Goal: Complete application form

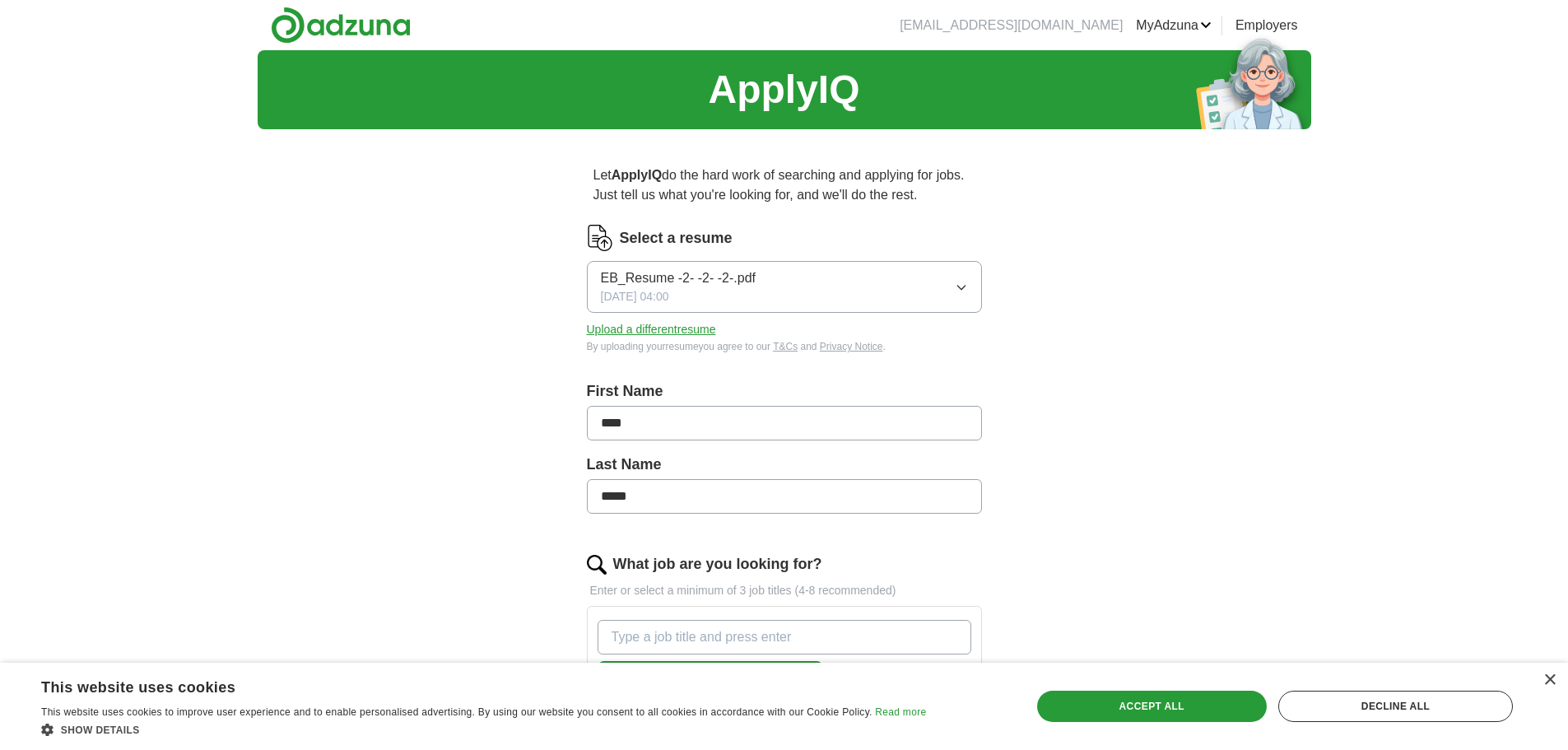
click at [959, 283] on icon "button" at bounding box center [961, 287] width 13 height 13
click at [381, 295] on div "ApplyIQ Let ApplyIQ do the hard work of searching and applying for jobs. Just t…" at bounding box center [785, 711] width 1054 height 1321
click at [612, 326] on button "Upload a different resume" at bounding box center [651, 330] width 129 height 18
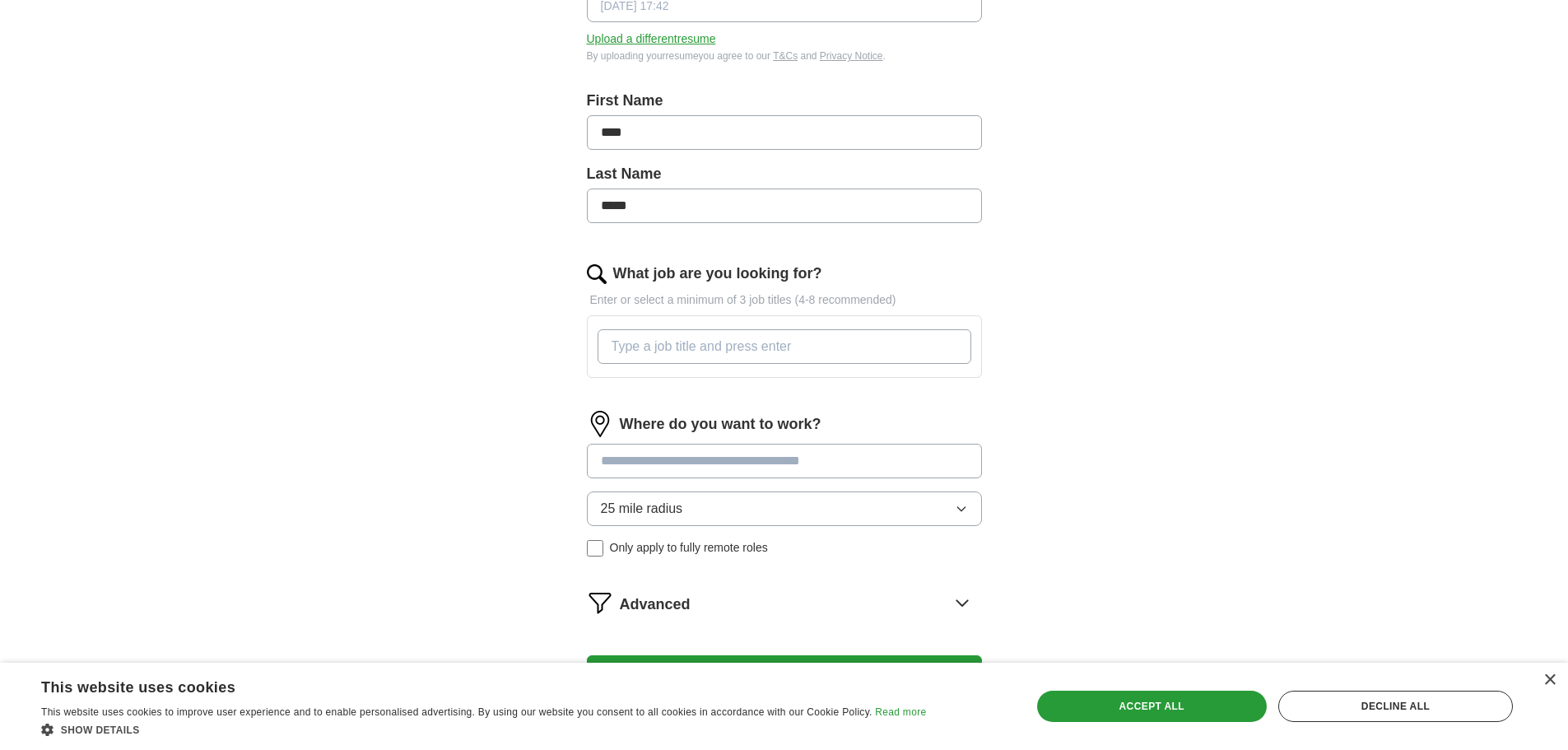
scroll to position [330, 0]
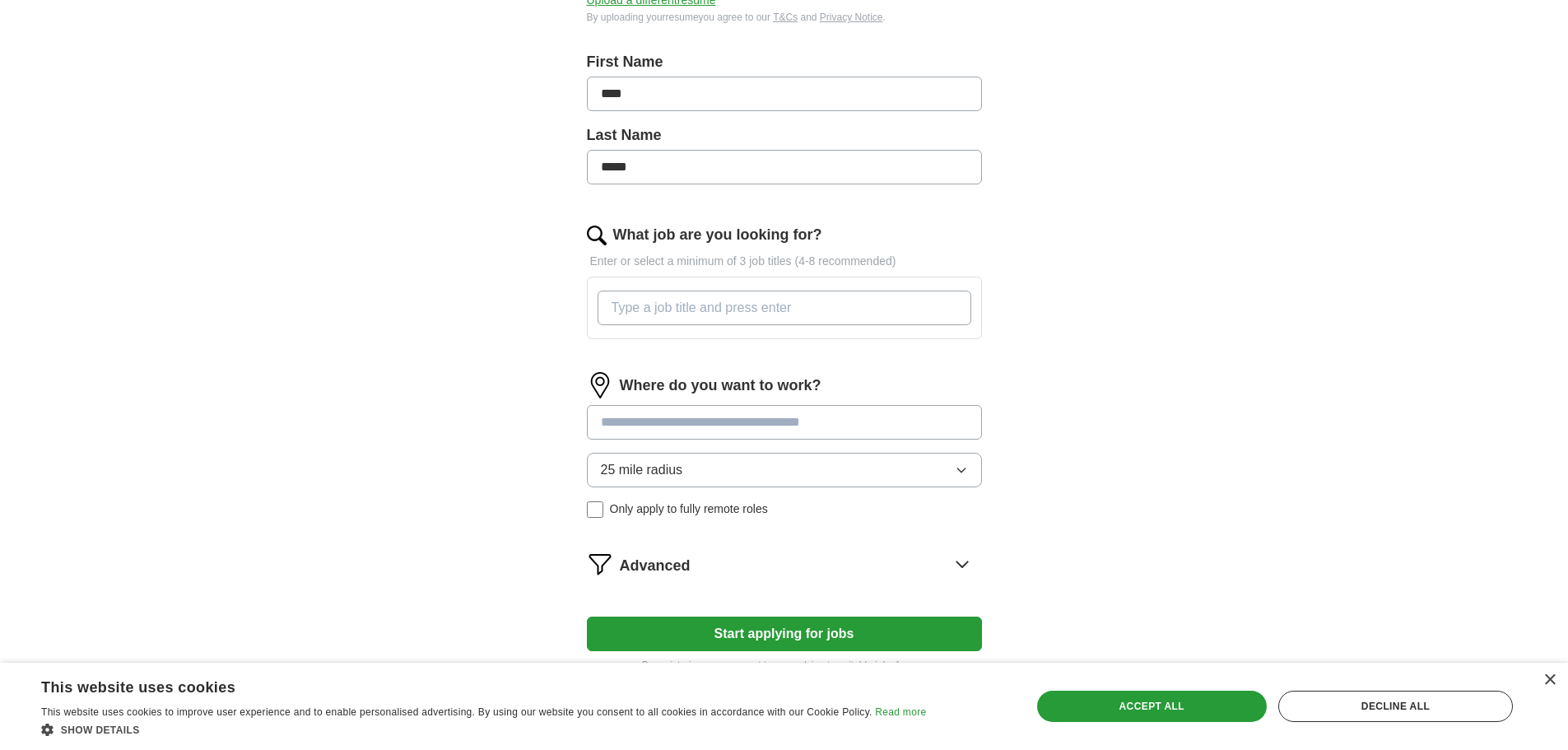
click at [797, 425] on input at bounding box center [784, 422] width 395 height 34
click at [741, 421] on input at bounding box center [784, 422] width 395 height 34
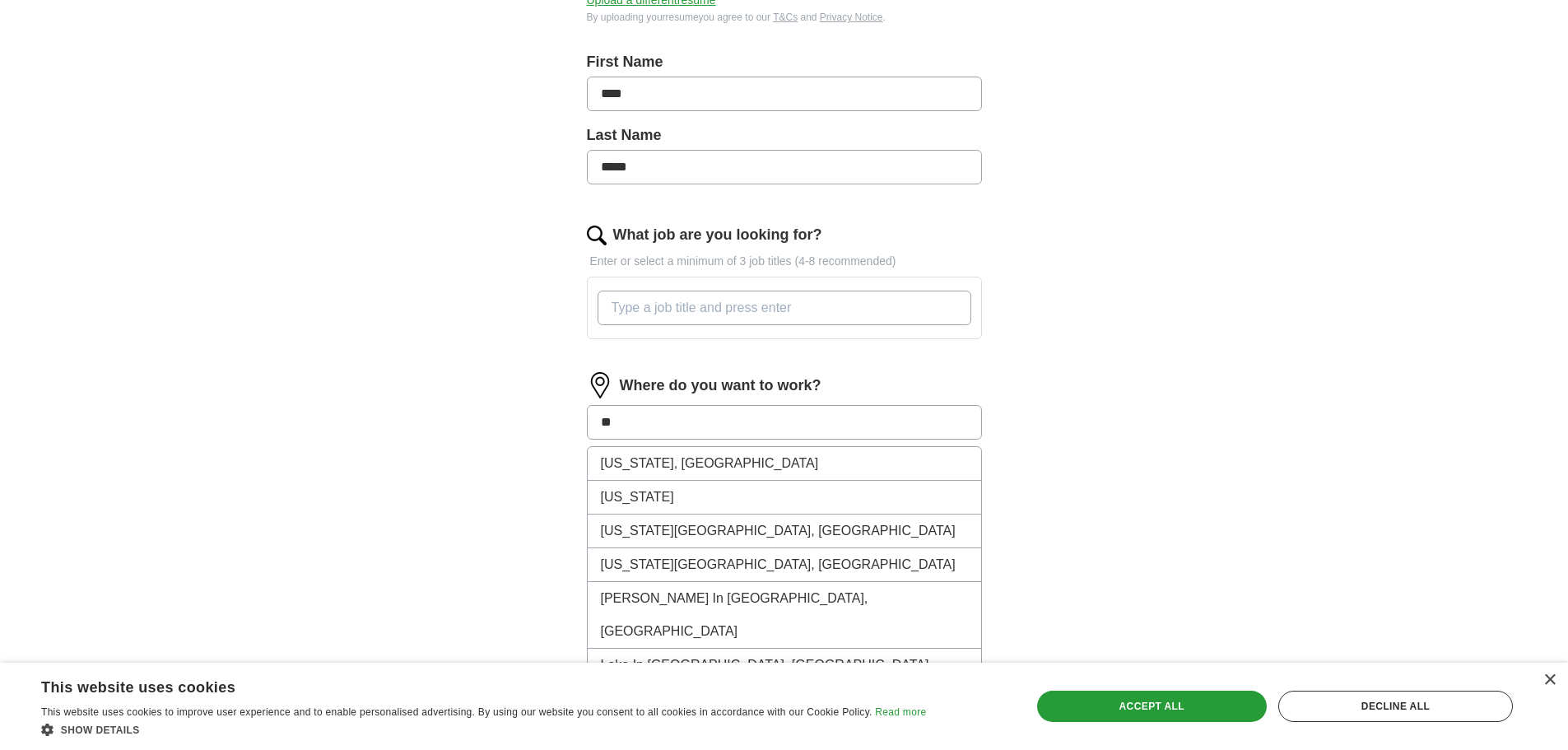
type input "*"
type input "*****"
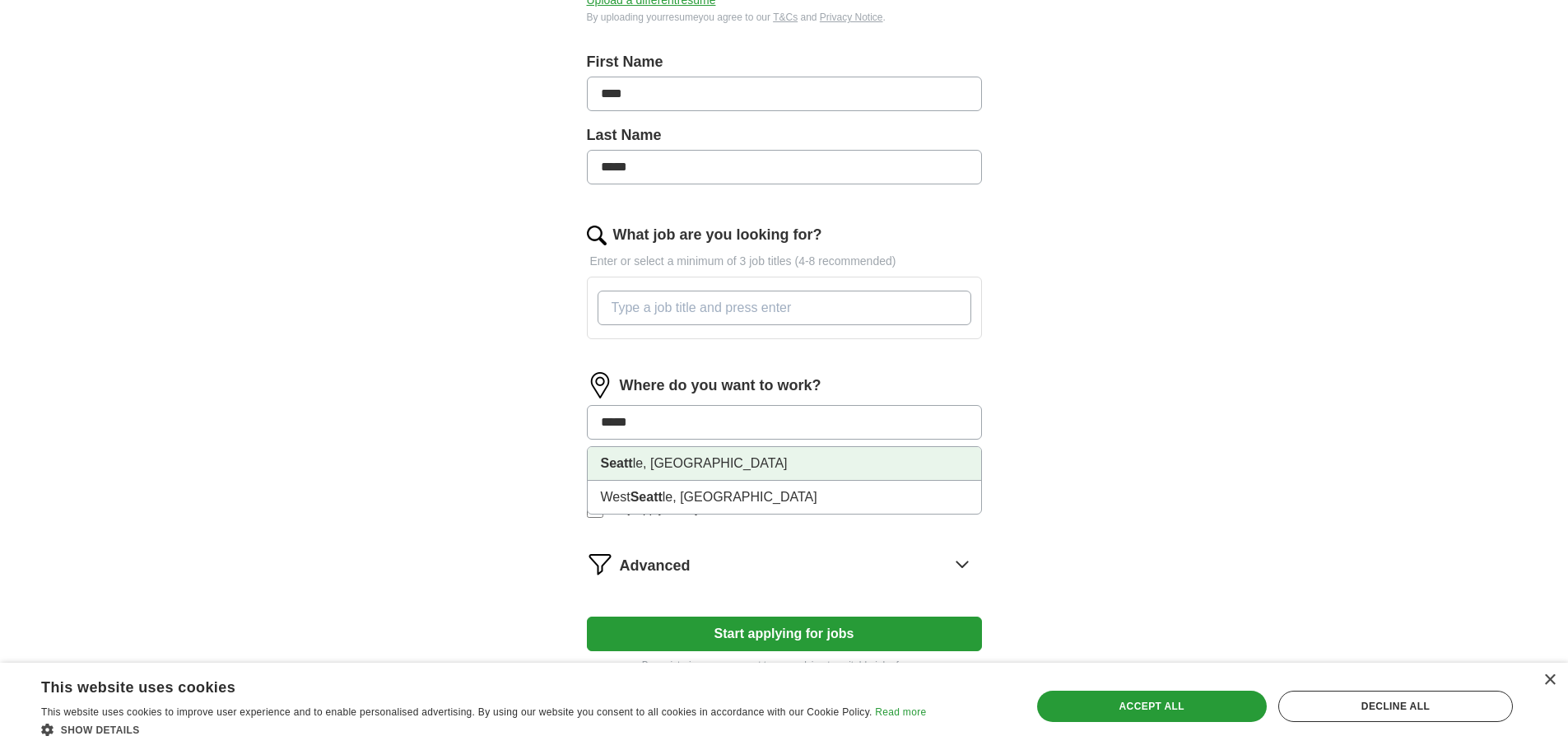
drag, startPoint x: 647, startPoint y: 470, endPoint x: 640, endPoint y: 465, distance: 8.6
click at [648, 469] on li "Seatt le, [GEOGRAPHIC_DATA]" at bounding box center [784, 464] width 393 height 34
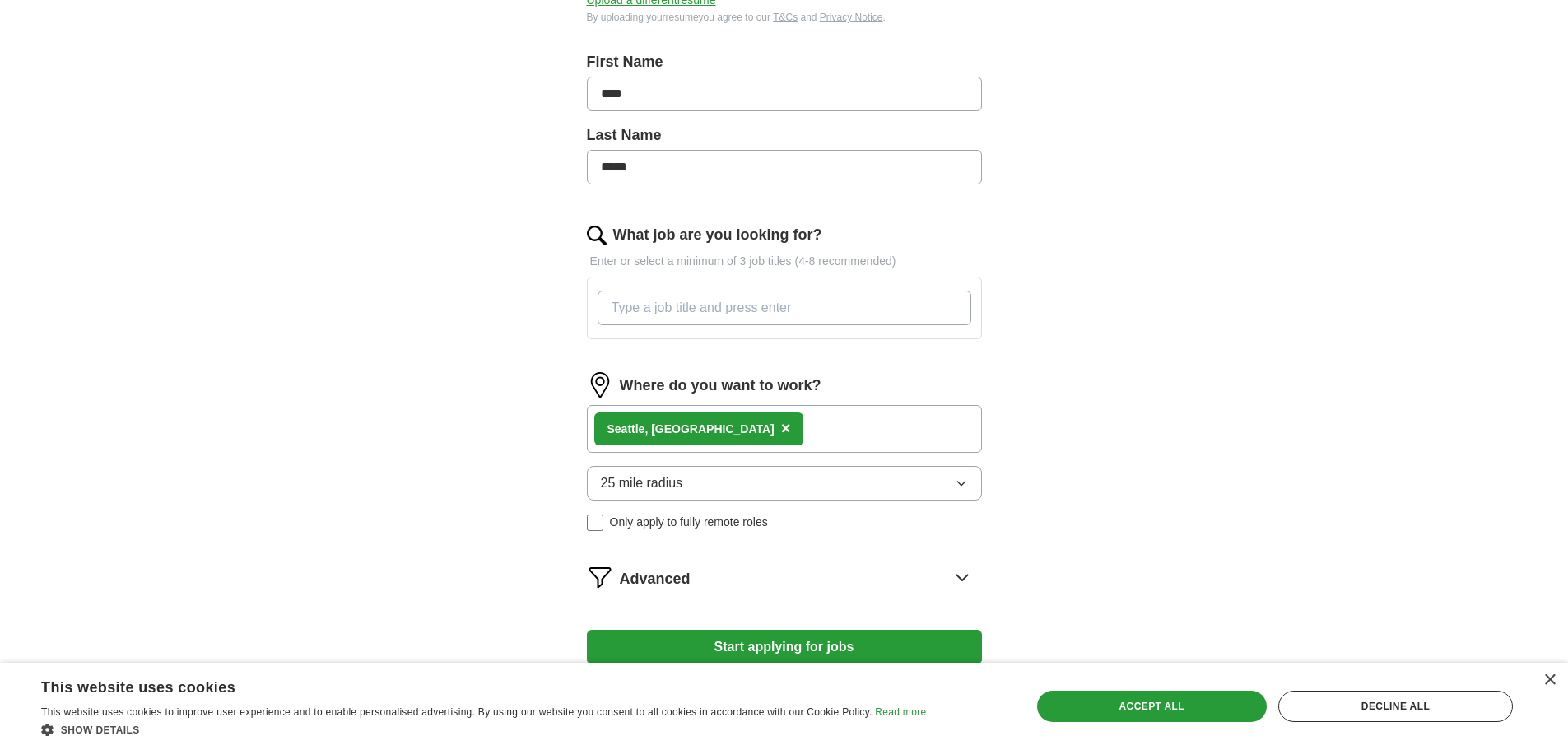
click at [825, 425] on div "Seatt le, [GEOGRAPHIC_DATA] ×" at bounding box center [784, 429] width 395 height 48
click at [808, 425] on div "Seatt le, [GEOGRAPHIC_DATA] ×" at bounding box center [784, 429] width 395 height 48
click at [809, 425] on div "Seatt le, [GEOGRAPHIC_DATA] ×" at bounding box center [784, 429] width 395 height 48
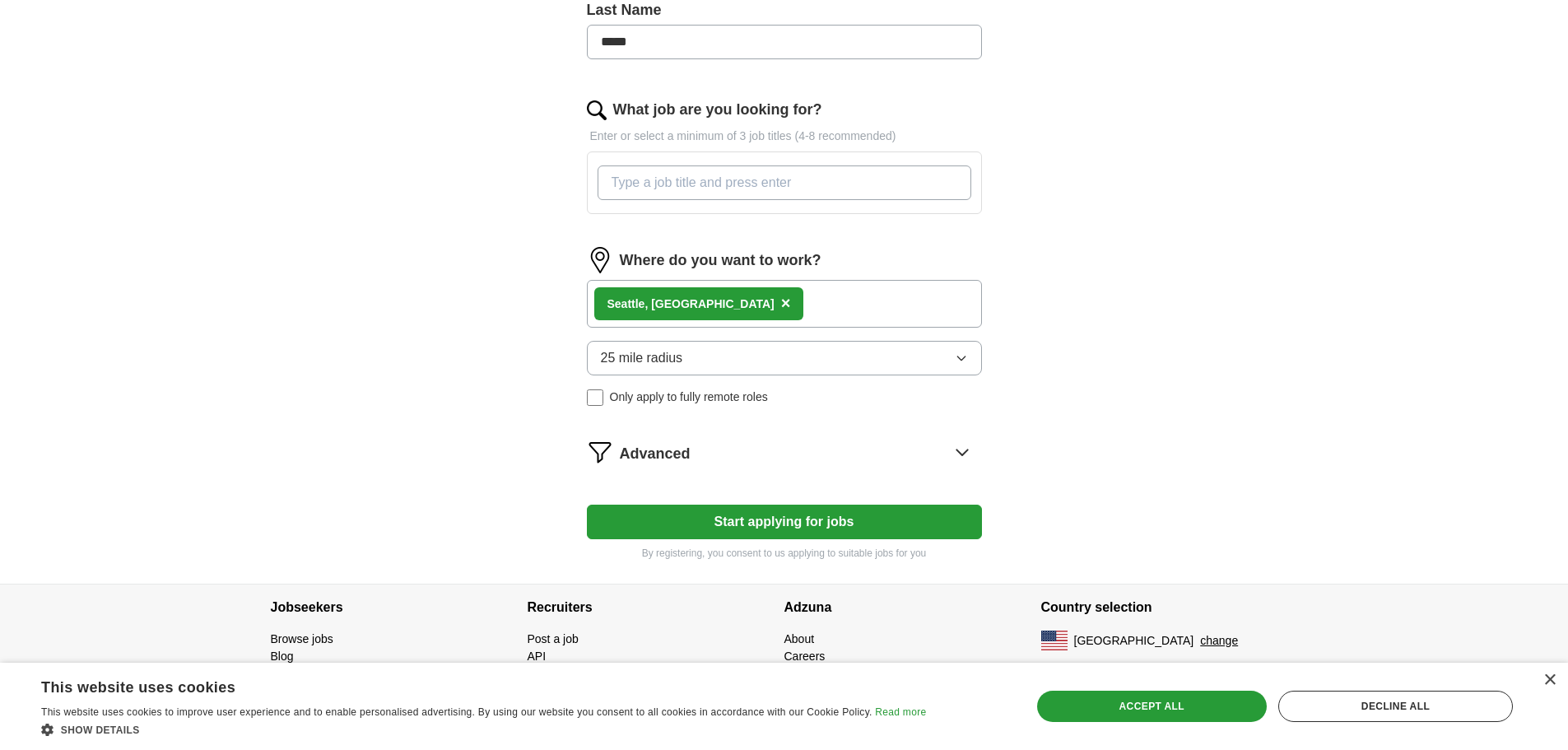
click at [702, 364] on button "25 mile radius" at bounding box center [784, 358] width 395 height 34
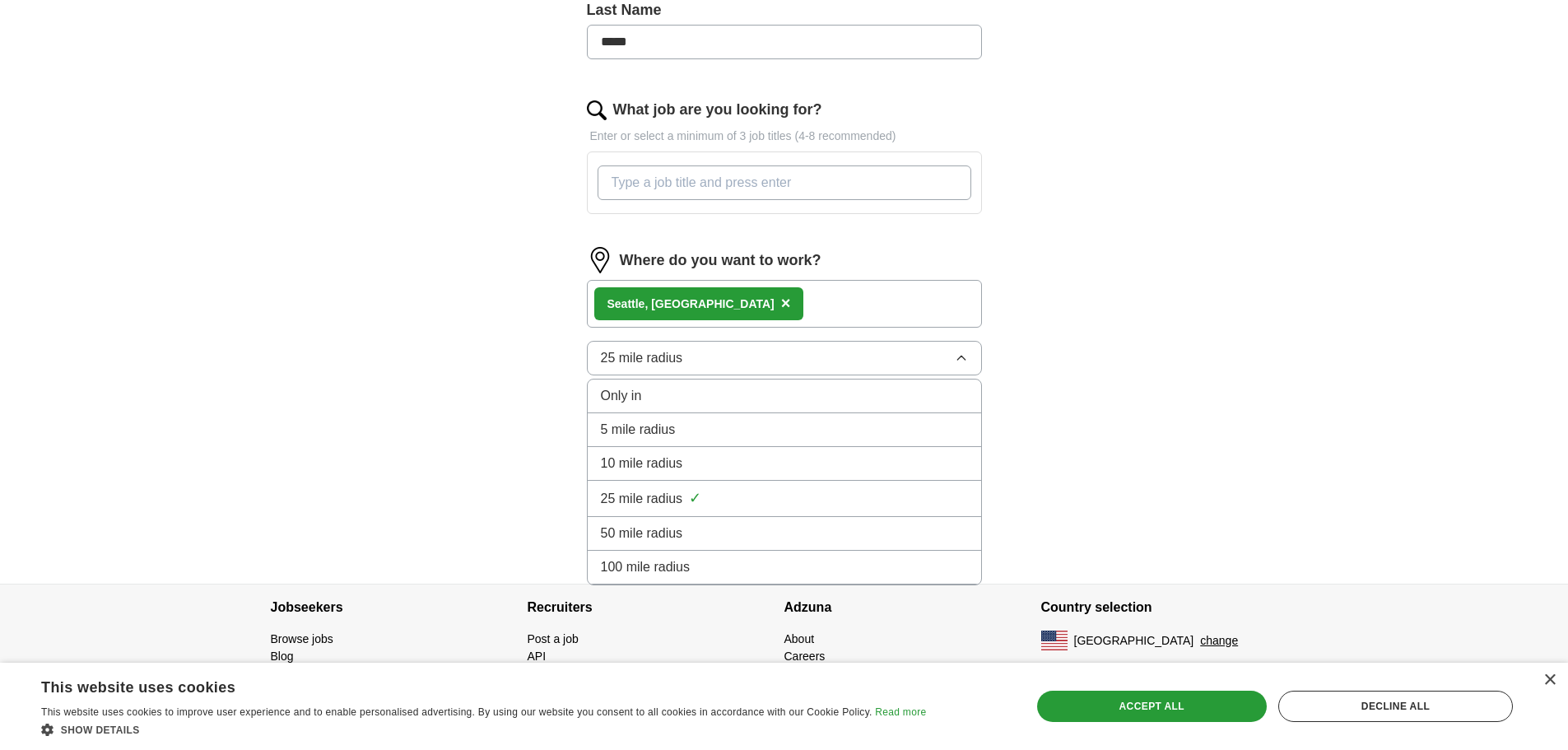
click at [635, 527] on span "50 mile radius" at bounding box center [642, 533] width 82 height 19
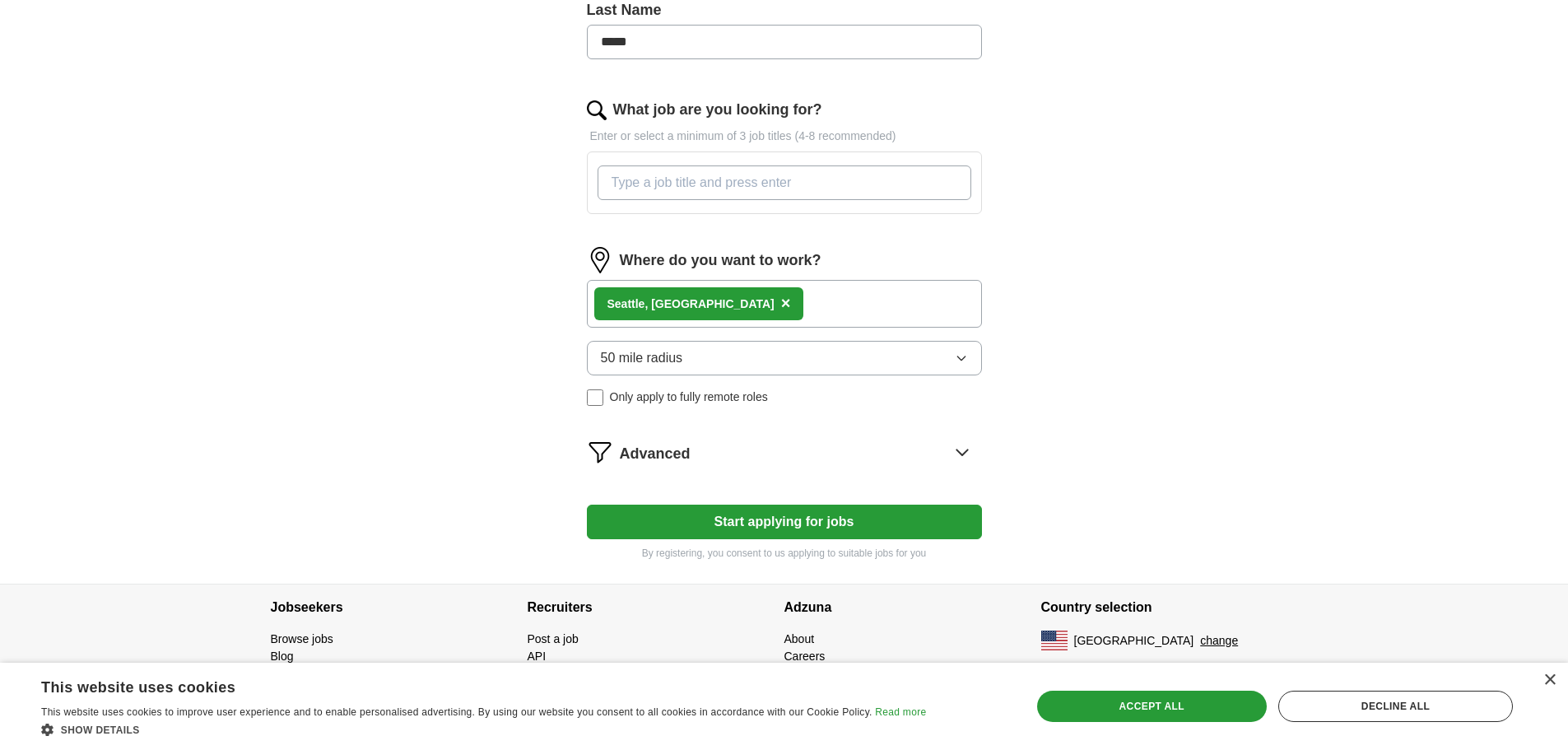
click at [773, 519] on button "Start applying for jobs" at bounding box center [784, 522] width 395 height 34
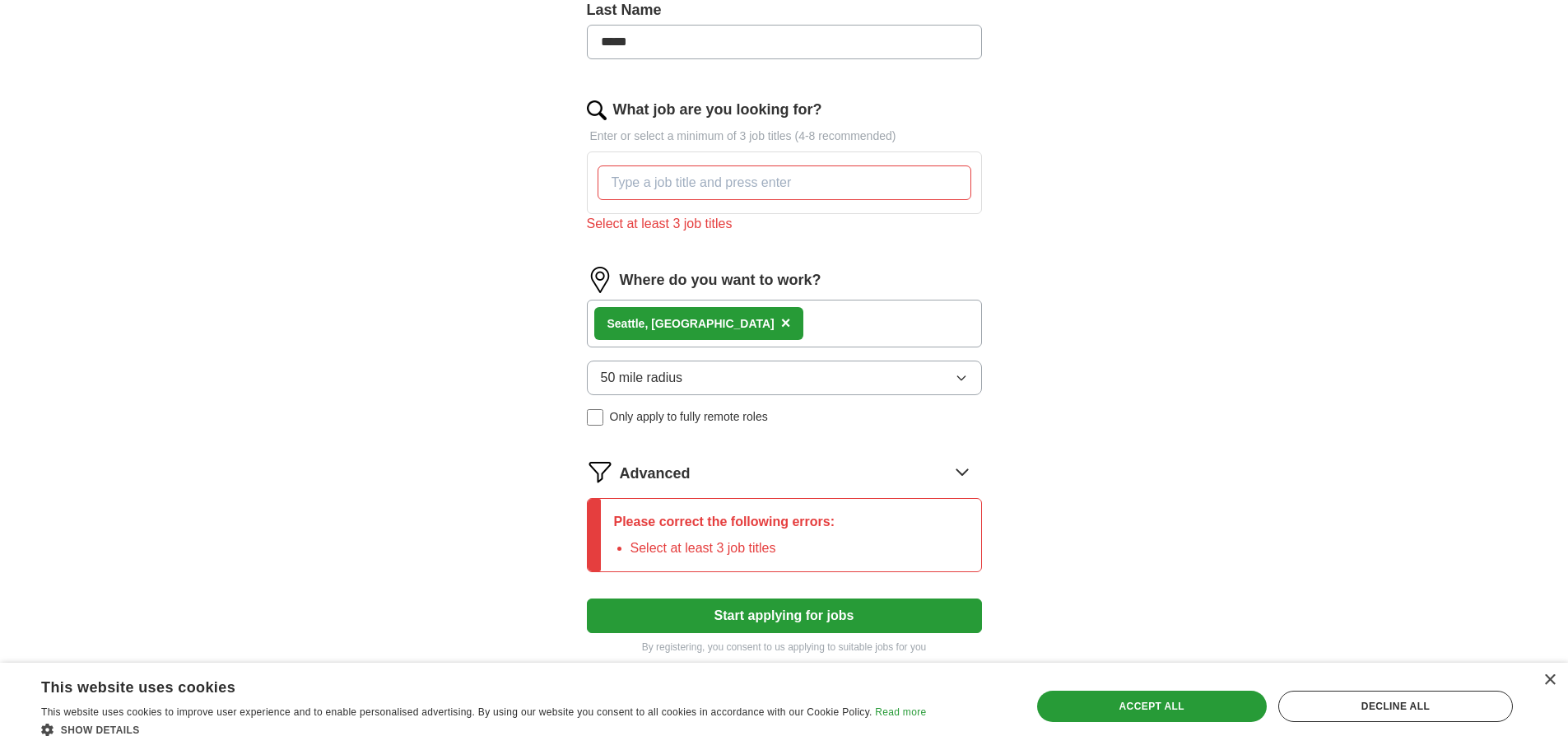
click at [1234, 419] on div "ApplyIQ Let ApplyIQ do the hard work of searching and applying for jobs. Just t…" at bounding box center [785, 137] width 1054 height 1083
drag, startPoint x: 811, startPoint y: 548, endPoint x: 796, endPoint y: 533, distance: 21.2
click at [805, 541] on li "Select at least 3 job titles" at bounding box center [733, 548] width 205 height 19
click at [964, 470] on icon at bounding box center [963, 472] width 27 height 27
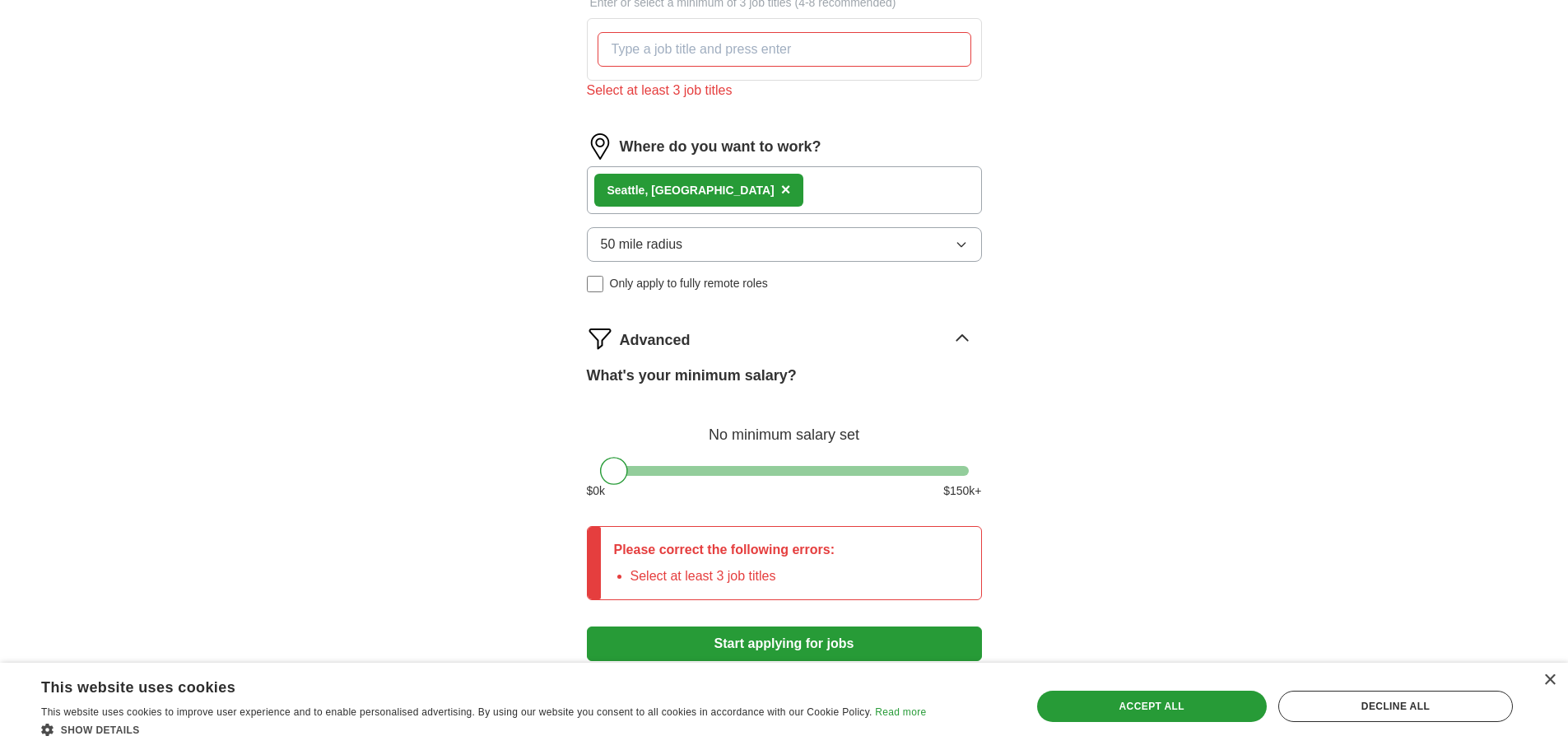
scroll to position [701, 0]
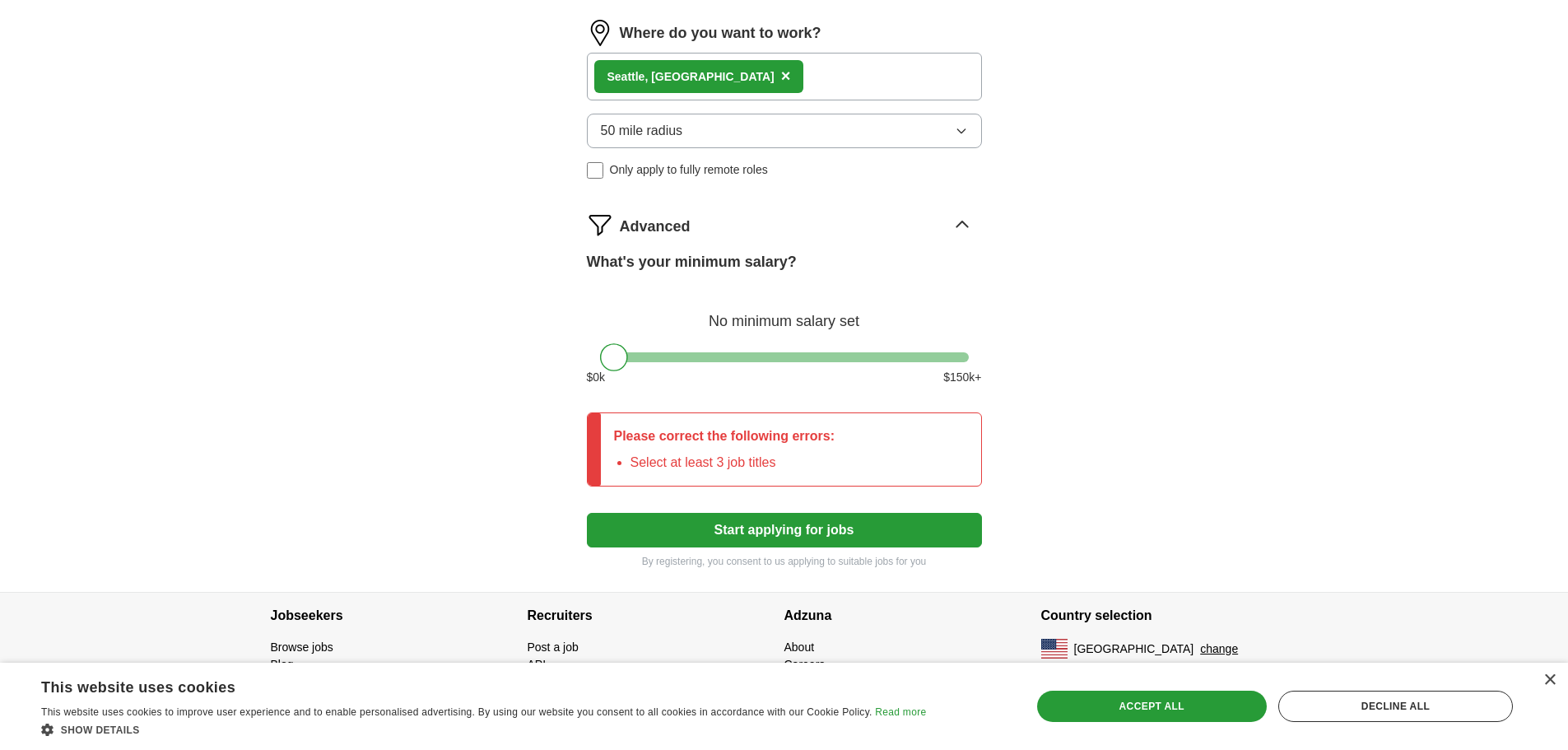
drag, startPoint x: 632, startPoint y: 465, endPoint x: 558, endPoint y: 459, distance: 74.2
click at [629, 464] on div "Please correct the following errors: Select at least 3 job titles" at bounding box center [725, 450] width 247 height 73
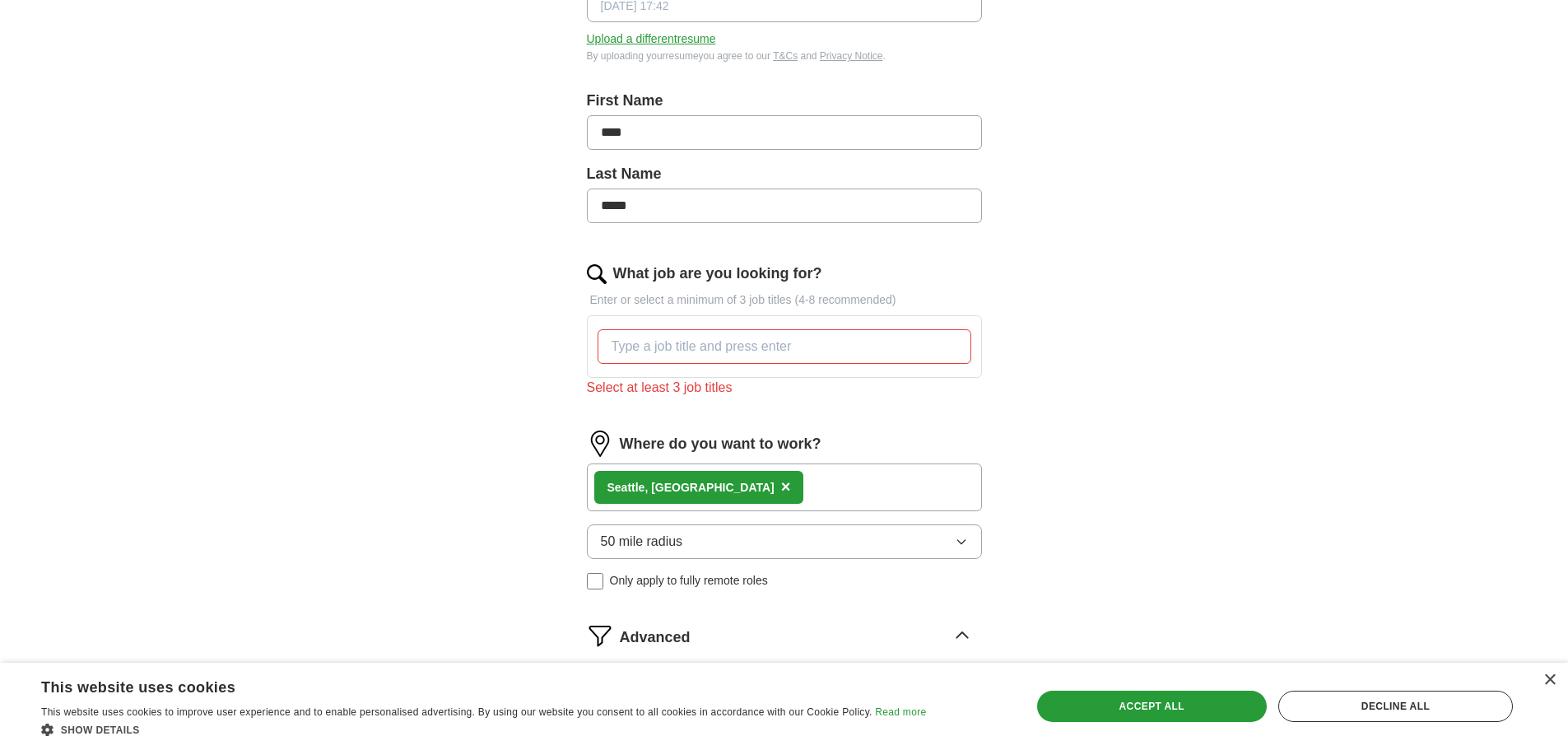
scroll to position [290, 0]
click at [666, 341] on input "What job are you looking for?" at bounding box center [784, 347] width 374 height 34
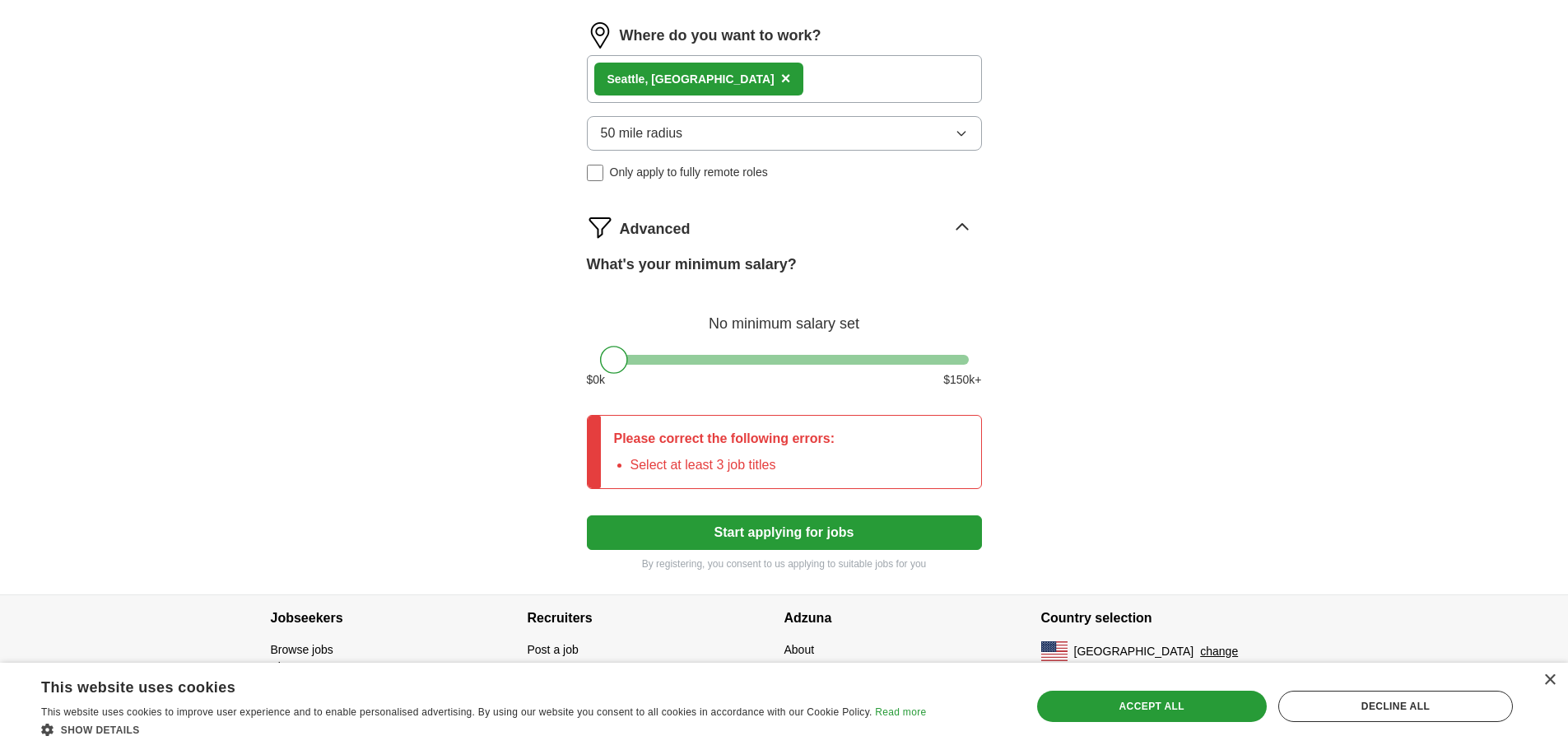
scroll to position [690, 0]
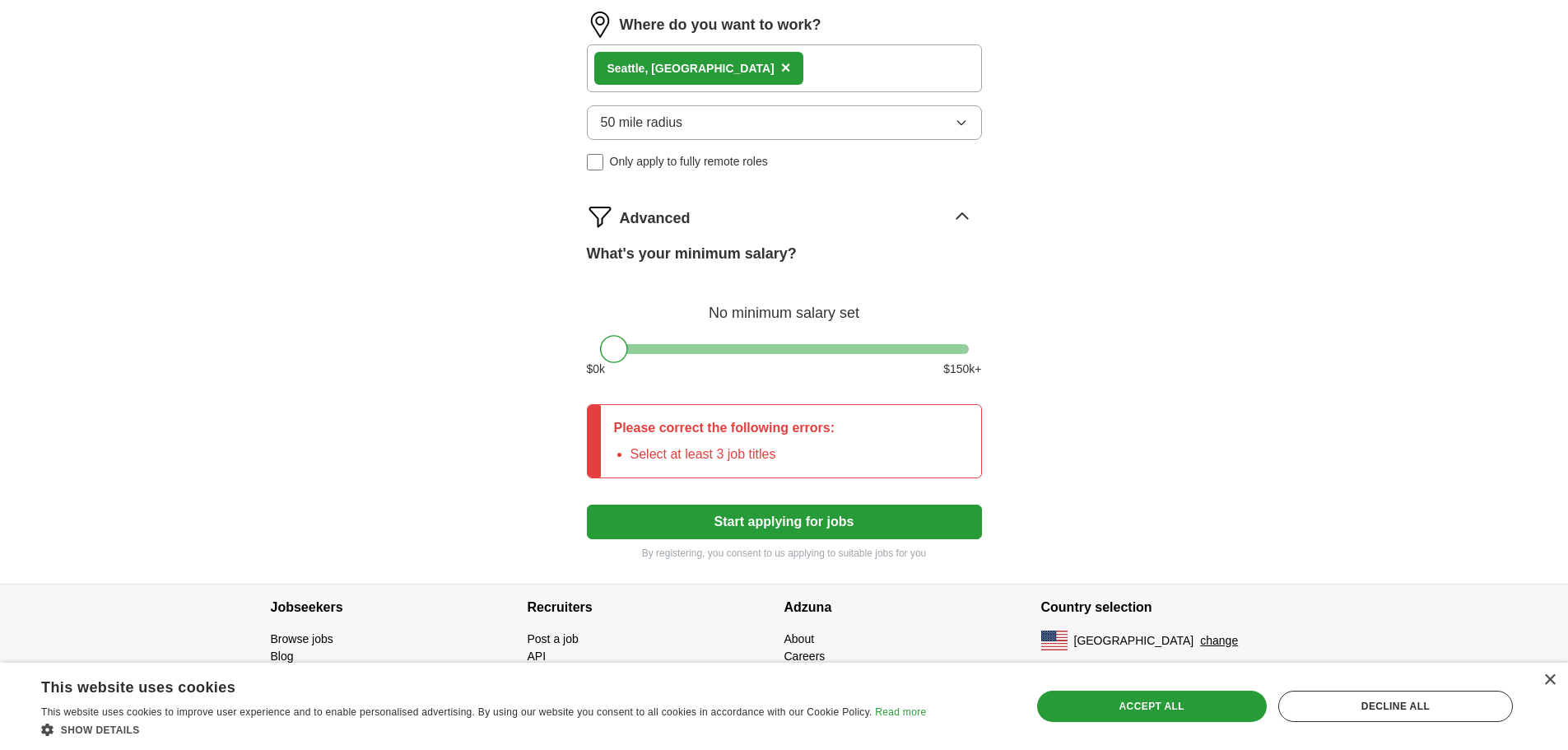
type input "Front Office Manager, Guest Service Manager, Executive Housekeeper, Front Offic…"
click at [679, 346] on div at bounding box center [784, 348] width 369 height 10
drag, startPoint x: 679, startPoint y: 346, endPoint x: 689, endPoint y: 348, distance: 10.2
click at [694, 348] on div at bounding box center [696, 349] width 28 height 28
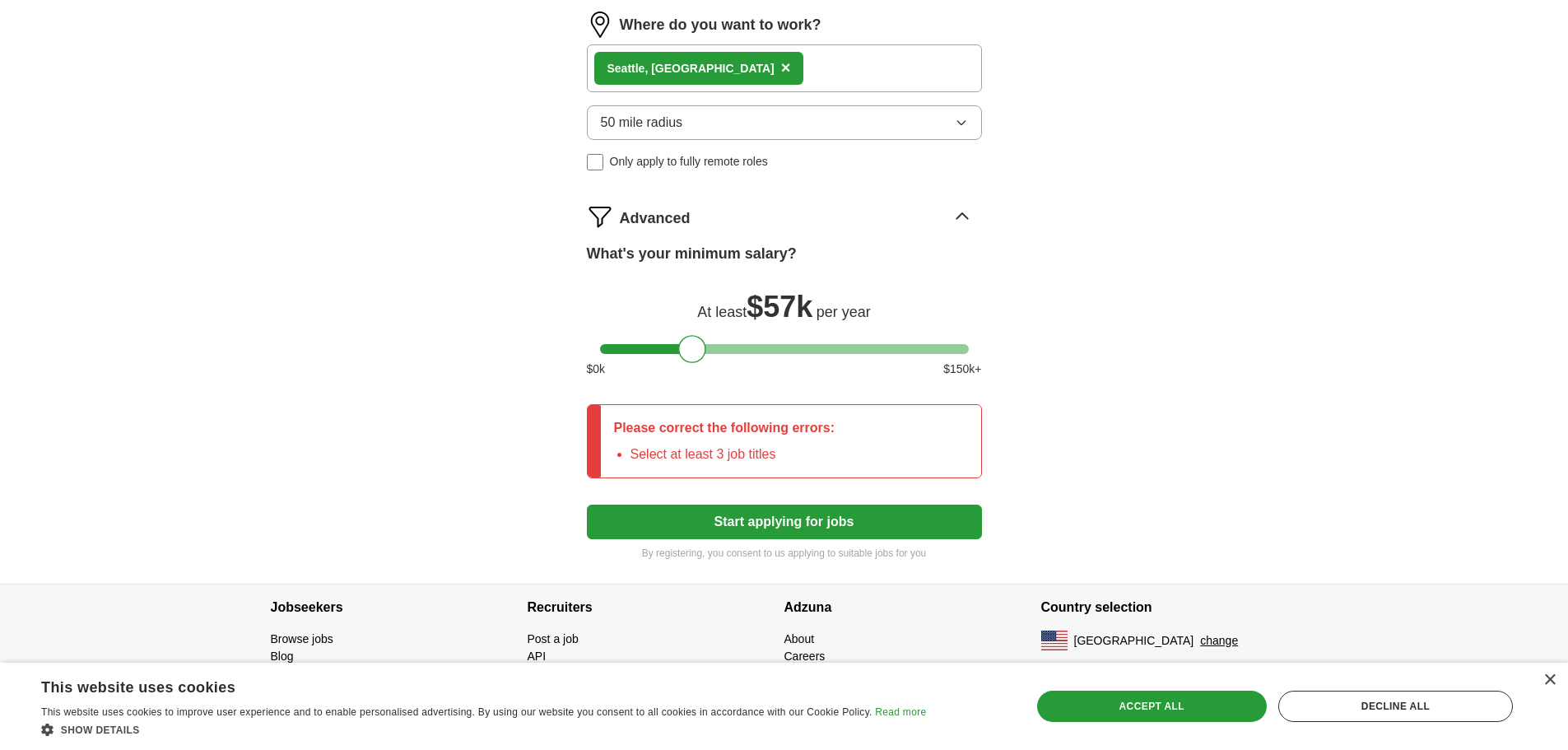
click at [781, 523] on button "Start applying for jobs" at bounding box center [784, 522] width 395 height 34
drag, startPoint x: 1124, startPoint y: 698, endPoint x: 1072, endPoint y: 650, distance: 70.8
click at [1118, 693] on div "Accept all" at bounding box center [1152, 706] width 230 height 31
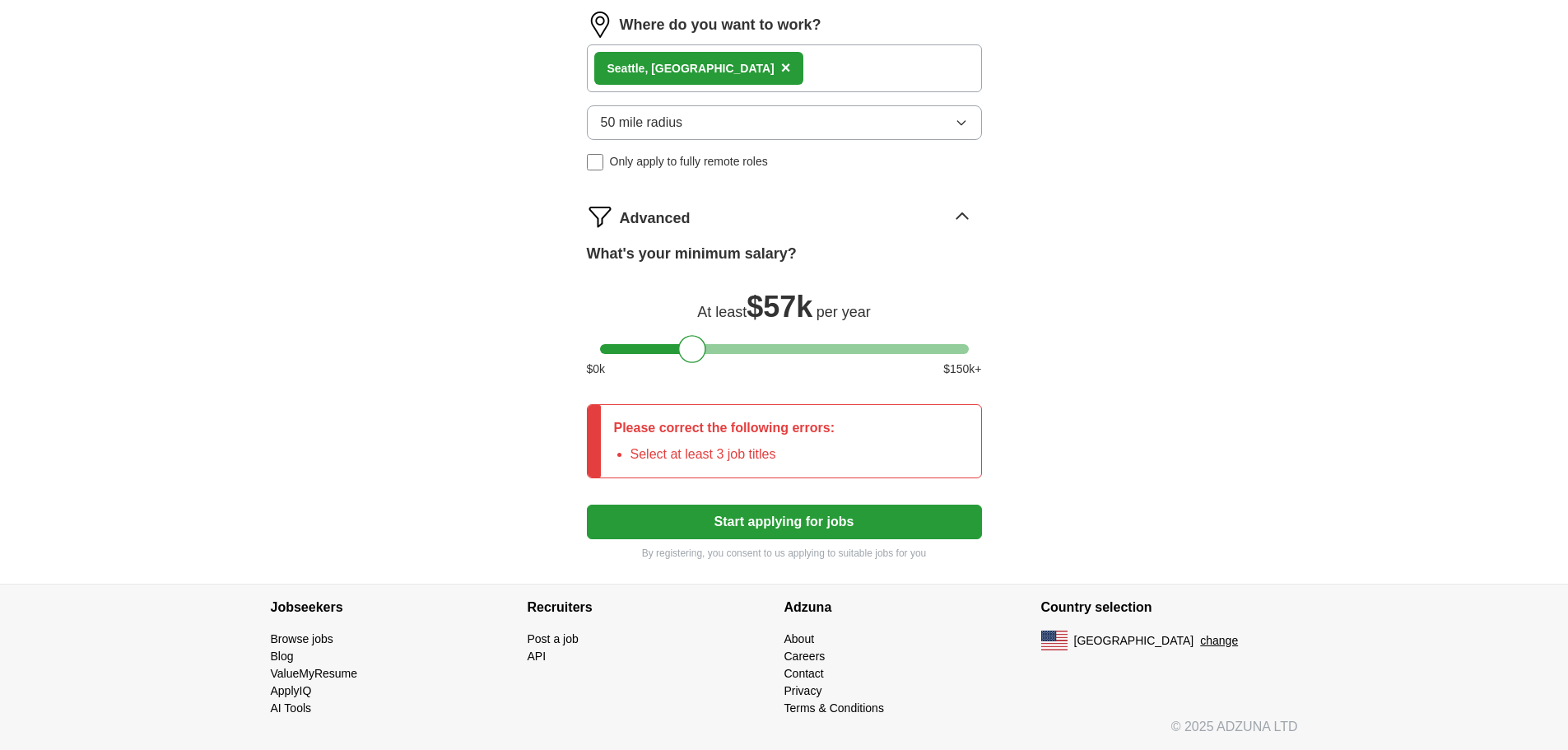
click at [775, 519] on button "Start applying for jobs" at bounding box center [784, 522] width 395 height 34
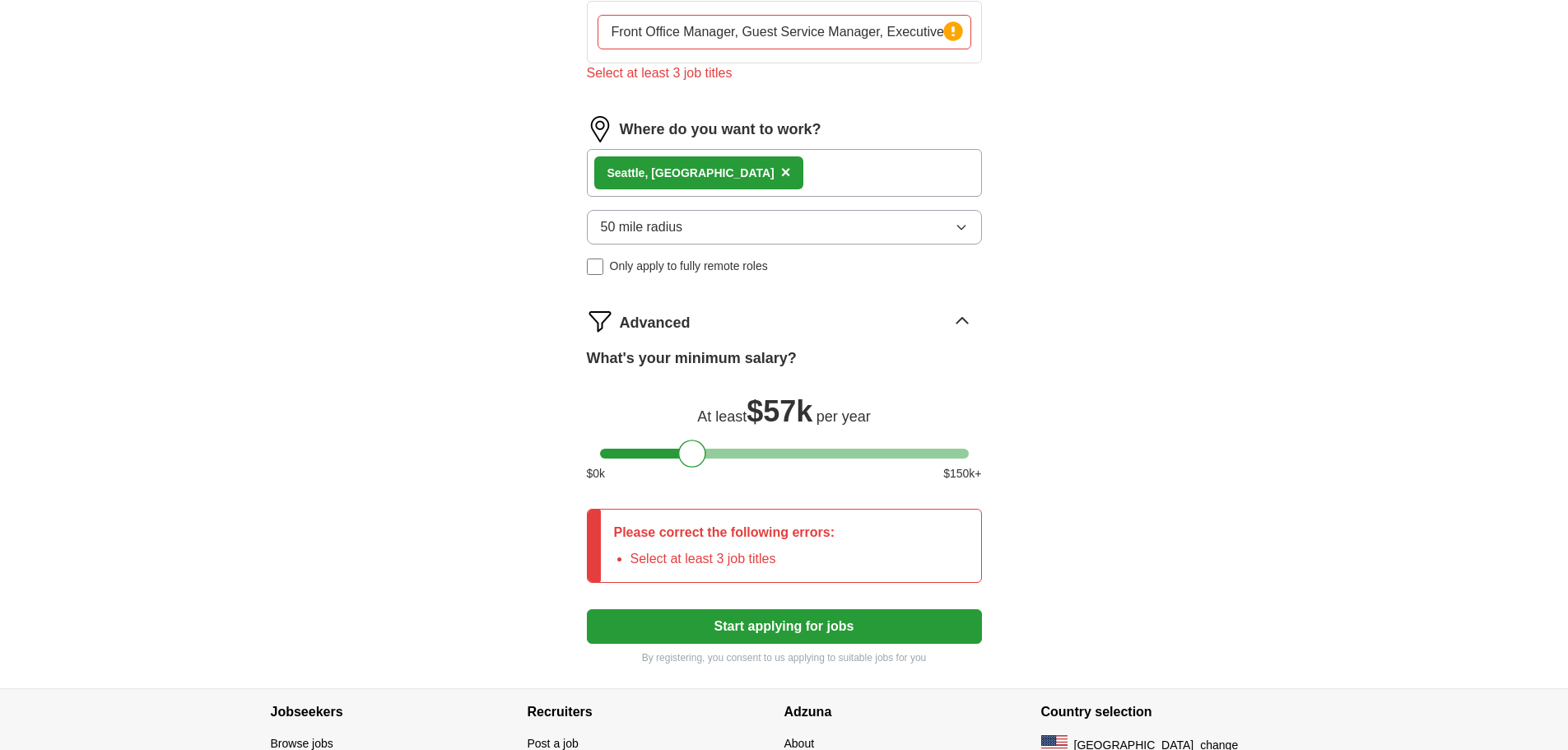
scroll to position [380, 0]
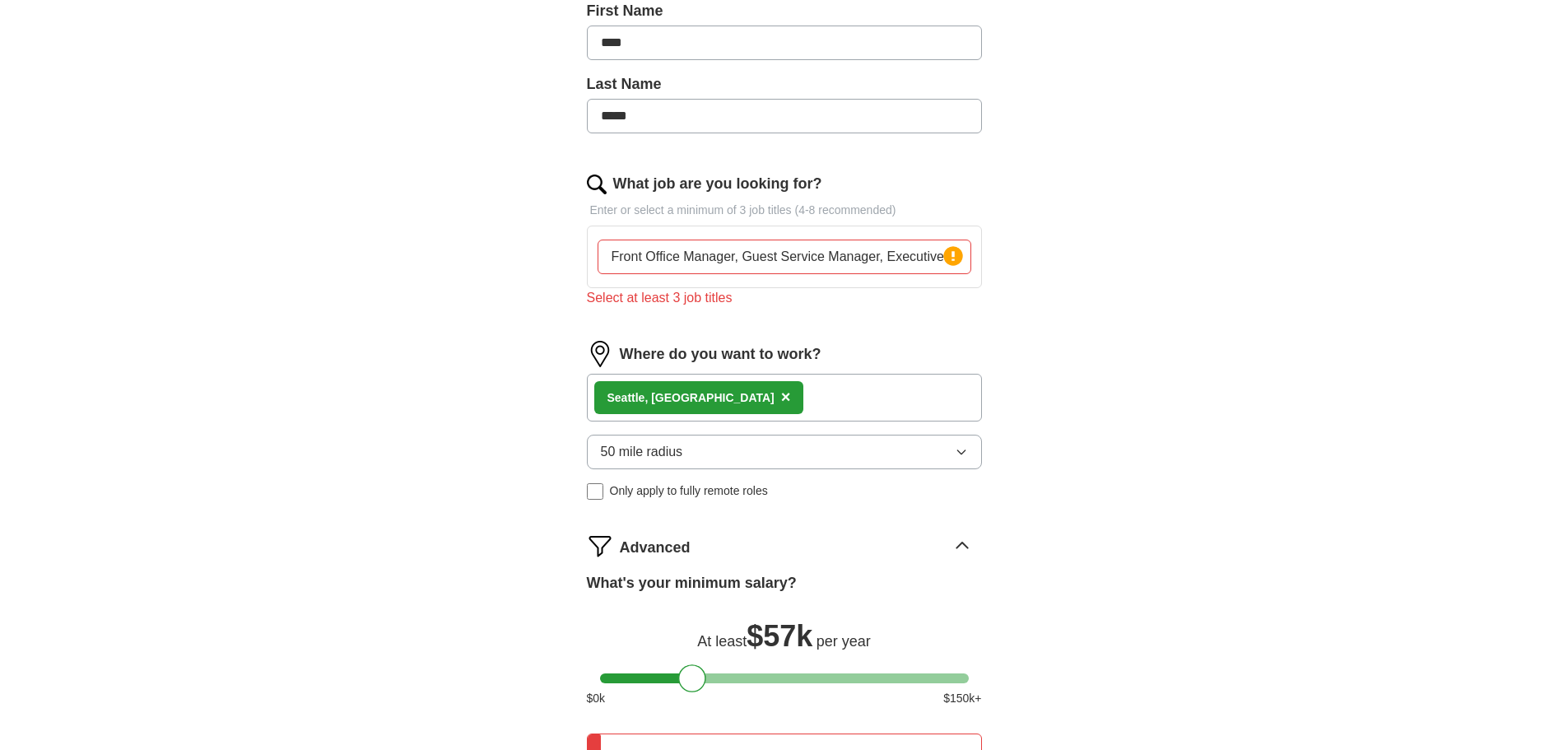
click at [740, 256] on input "Front Office Manager, Guest Service Manager, Executive Housekeeper, Front Offic…" at bounding box center [784, 256] width 374 height 34
click at [730, 300] on div "Select at least 3 job titles" at bounding box center [784, 298] width 395 height 19
click at [737, 257] on input "Front Office Manager, Guest Service Manager, Executive Housekeeper, Front Offic…" at bounding box center [784, 256] width 374 height 34
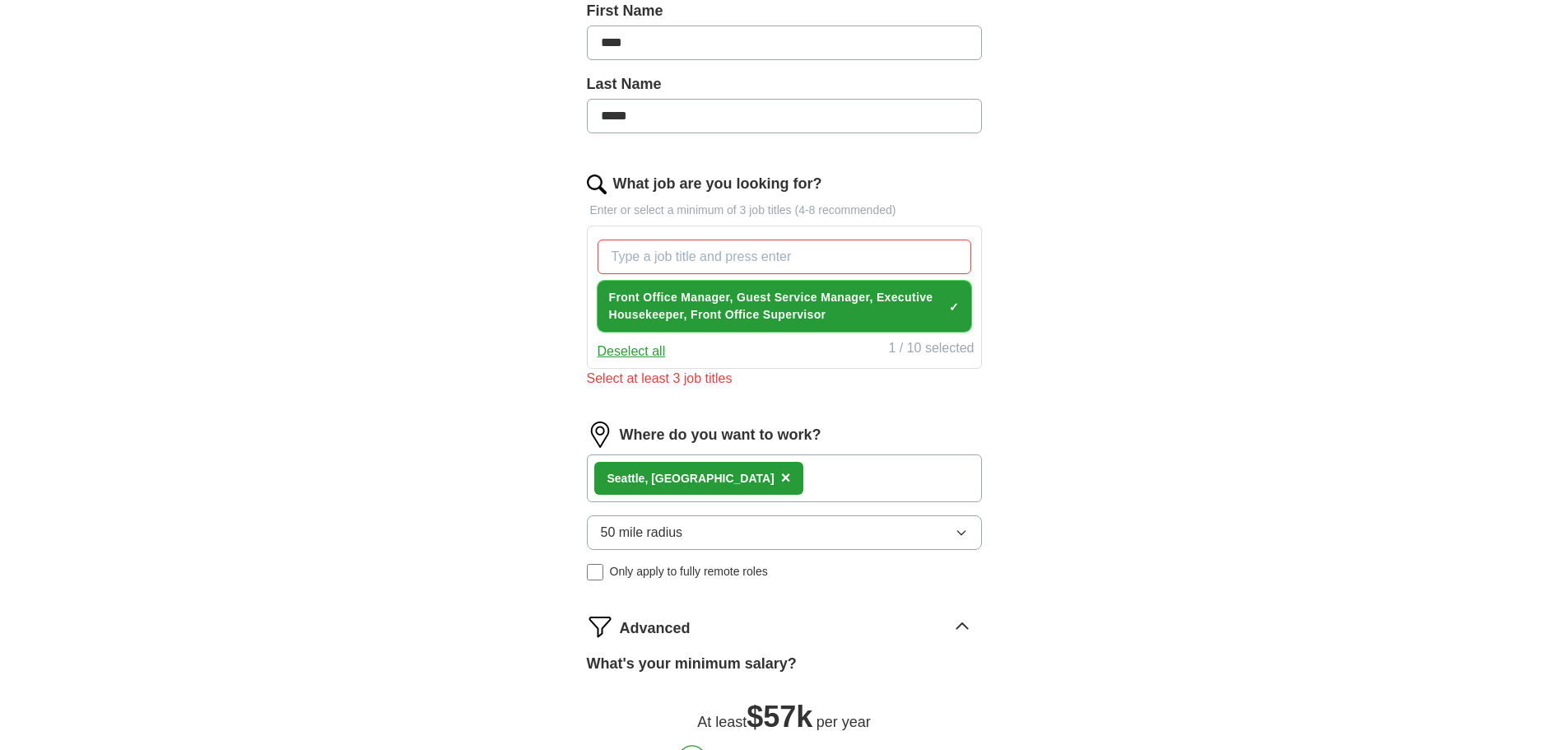
drag, startPoint x: 854, startPoint y: 299, endPoint x: 845, endPoint y: 256, distance: 43.9
click at [845, 256] on div "Front Office Manager, Guest Service Manager, Executive Housekeeper, Front Offic…" at bounding box center [784, 286] width 380 height 105
click at [843, 256] on input "What job are you looking for?" at bounding box center [784, 256] width 374 height 34
click at [739, 292] on span "Front Office Manager, Guest Service Manager, Executive Housekeeper, Front Offic…" at bounding box center [775, 306] width 333 height 34
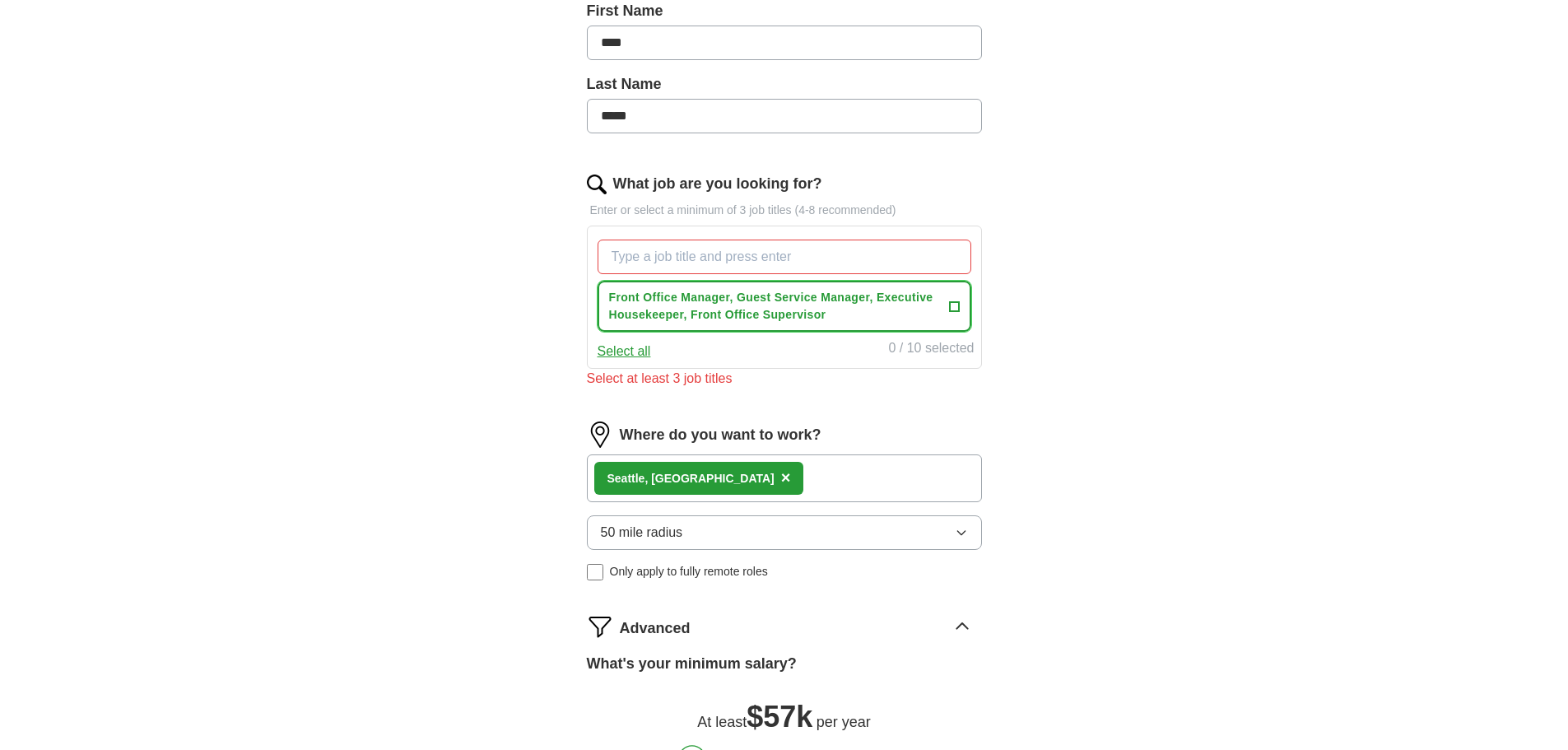
click at [739, 299] on span "Front Office Manager, Guest Service Manager, Executive Housekeeper, Front Offic…" at bounding box center [775, 306] width 333 height 34
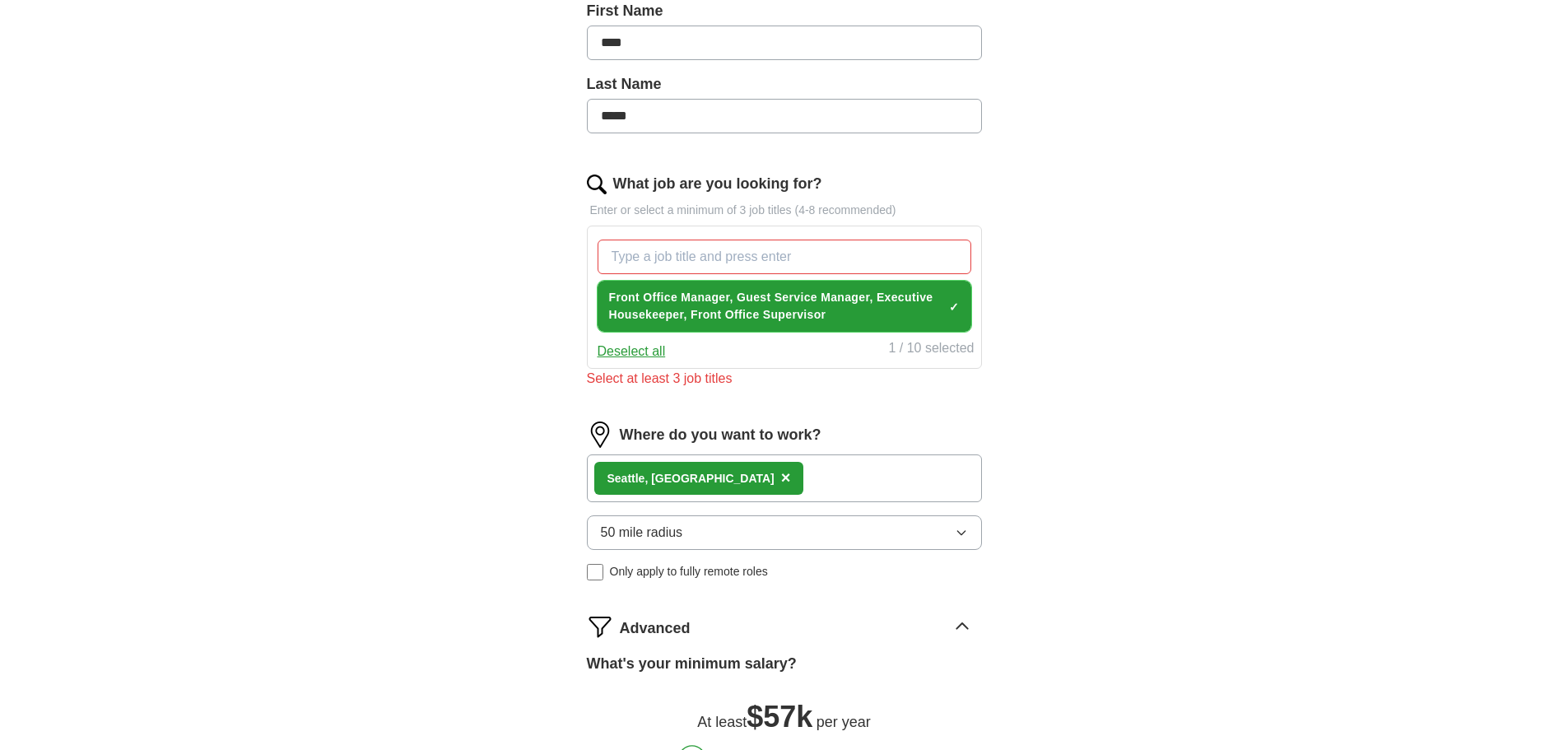
click at [737, 302] on span "Front Office Manager, Guest Service Manager, Executive Housekeeper, Front Offic…" at bounding box center [775, 306] width 333 height 34
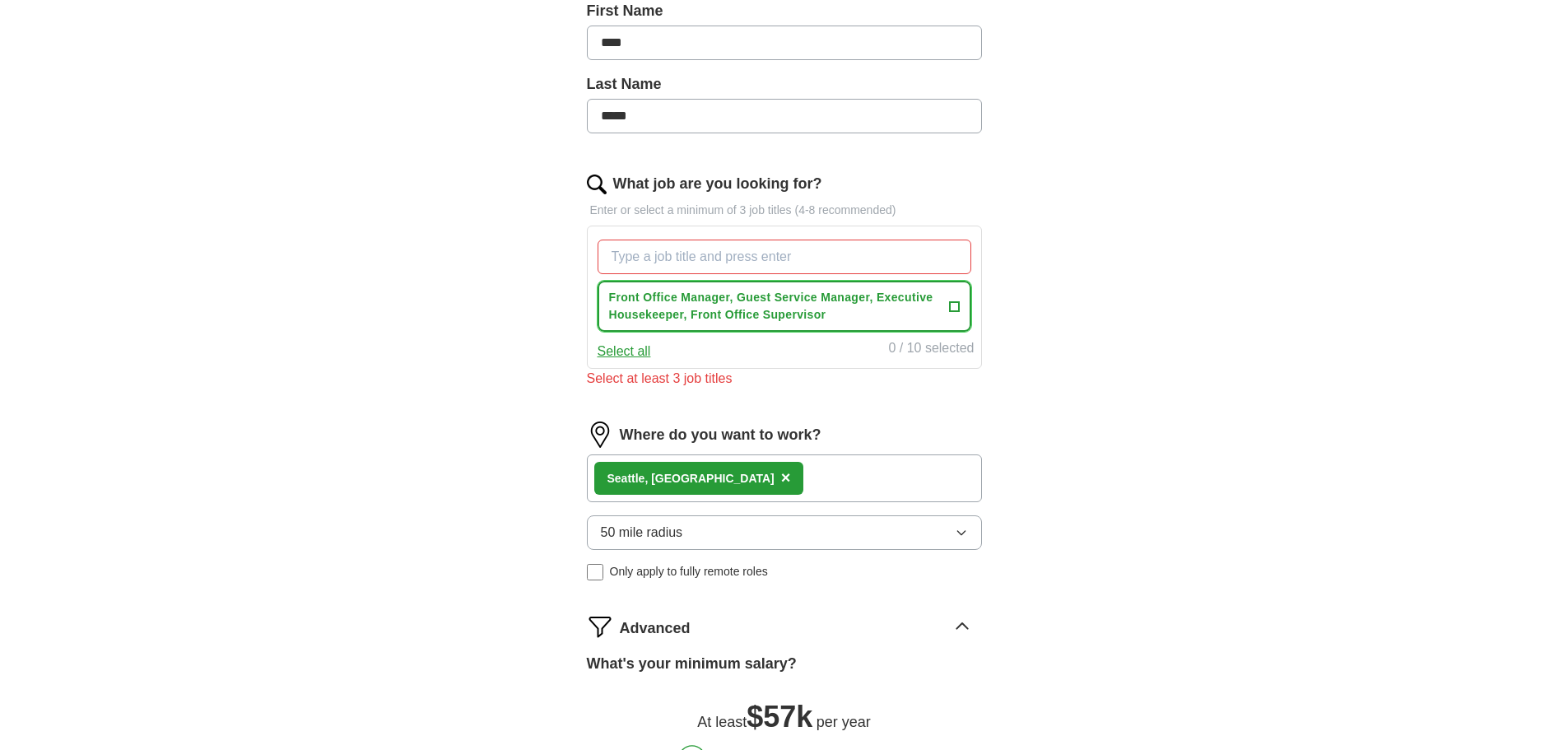
drag, startPoint x: 935, startPoint y: 294, endPoint x: 925, endPoint y: 294, distance: 10.0
click at [925, 294] on span "Front Office Manager, Guest Service Manager, Executive Housekeeper, Front Offic…" at bounding box center [775, 306] width 333 height 34
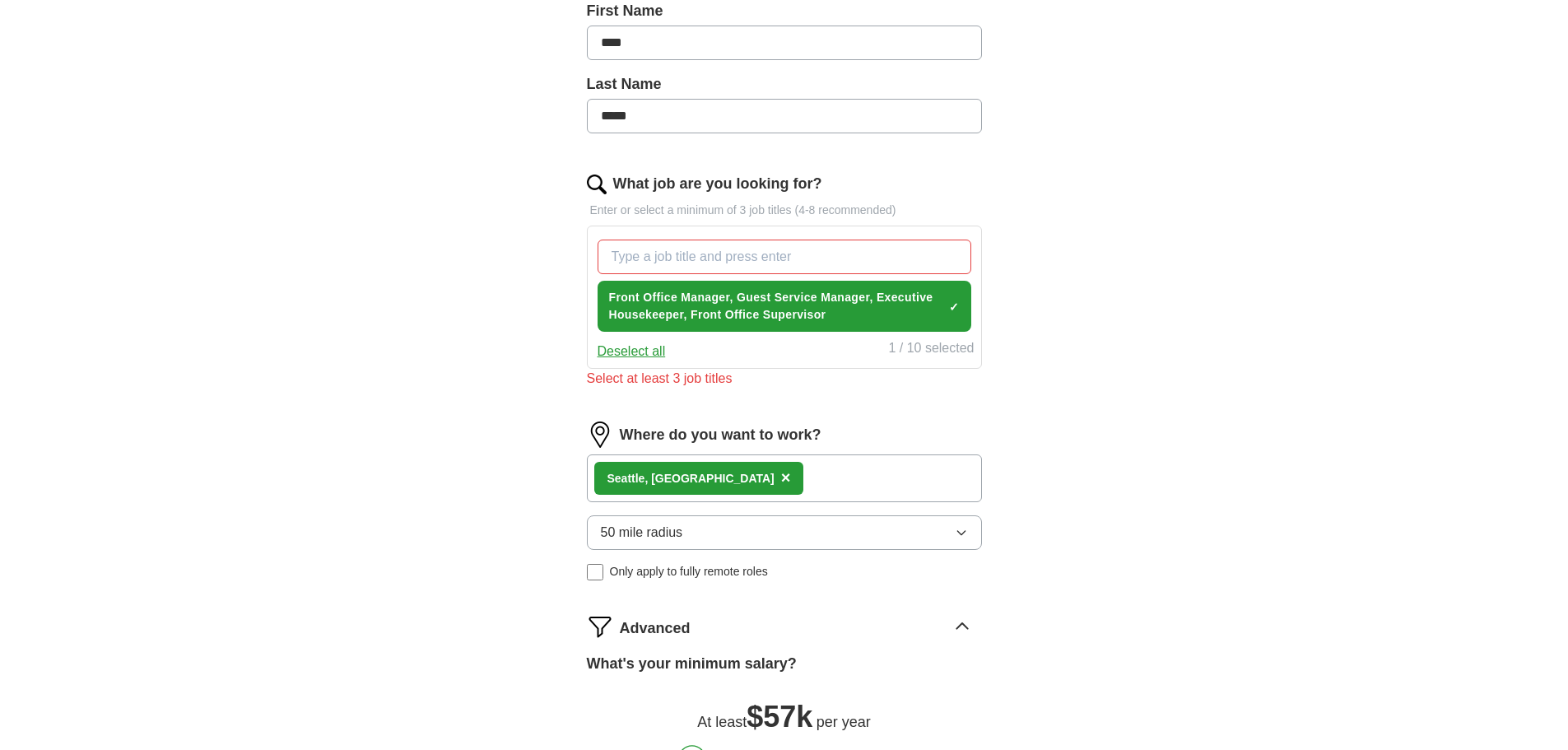
click at [712, 250] on input "What job are you looking for?" at bounding box center [784, 256] width 374 height 34
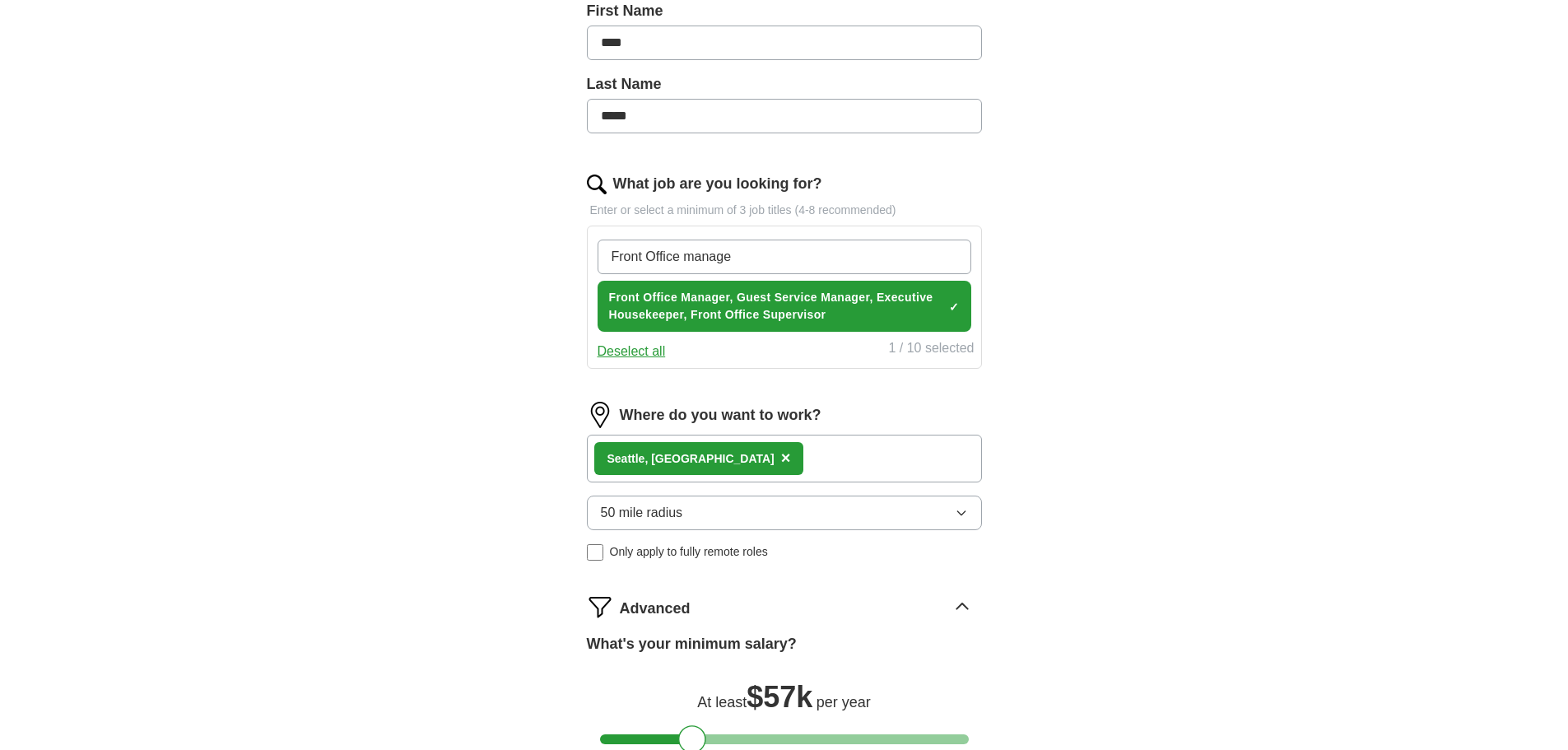
type input "Front Office manager"
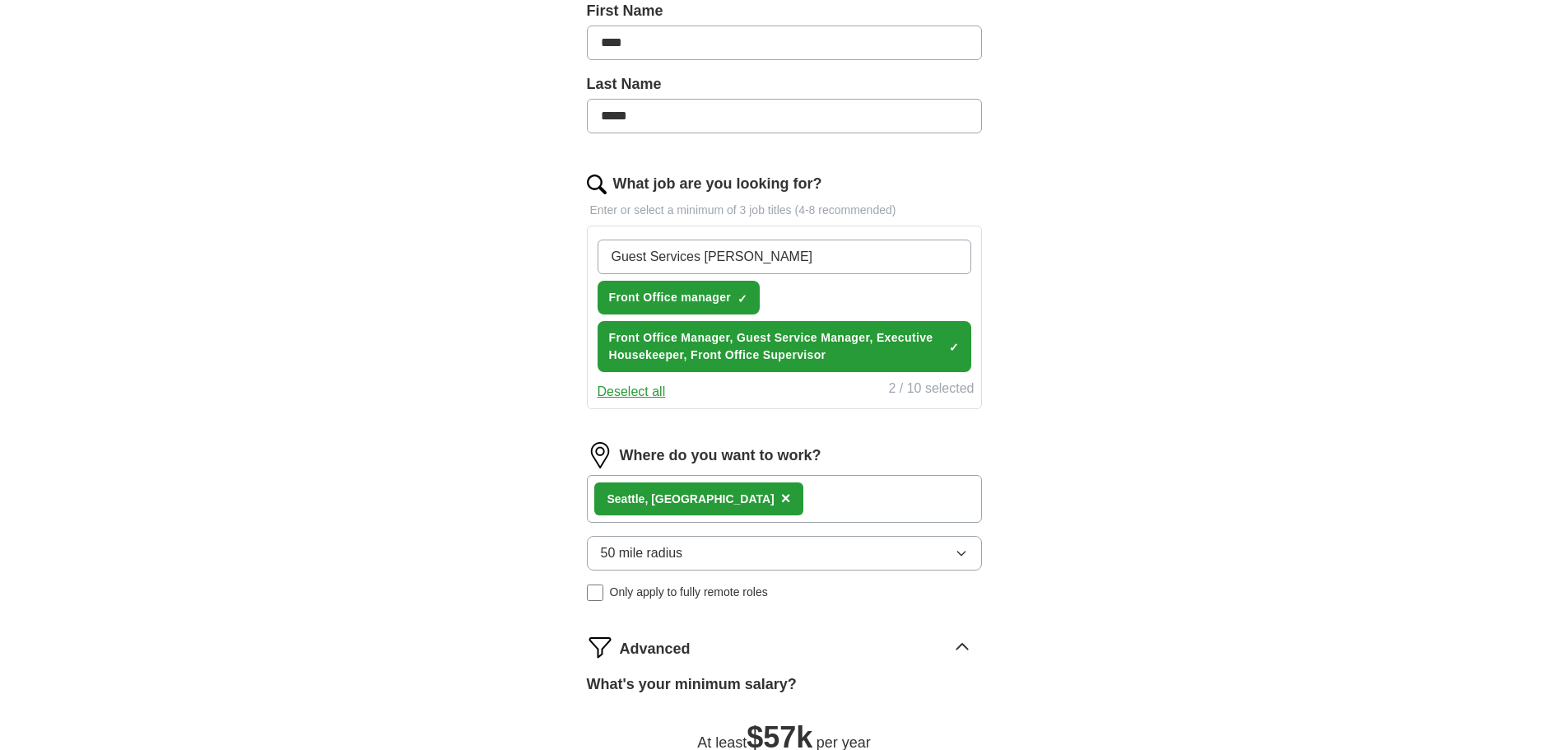
click at [728, 258] on input "Guest Services [PERSON_NAME]" at bounding box center [784, 256] width 374 height 34
type input "Guest Services Manager"
click at [809, 246] on input "Guest Services Manager" at bounding box center [784, 256] width 374 height 34
type input "Executive Housekeeper"
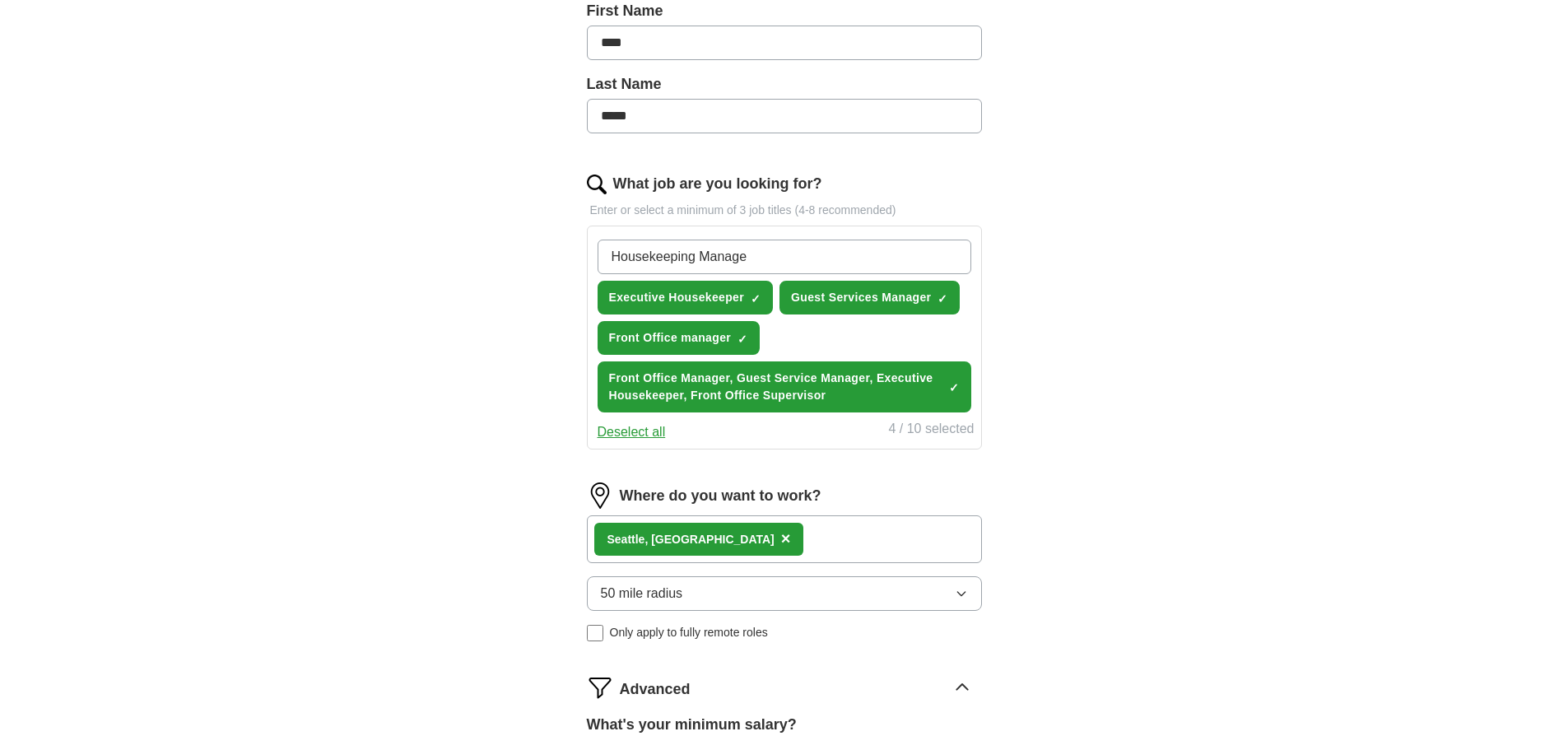
type input "Housekeeping Manager"
click at [795, 256] on input "What job are you looking for?" at bounding box center [784, 256] width 374 height 34
type input "Front Office Supervisor"
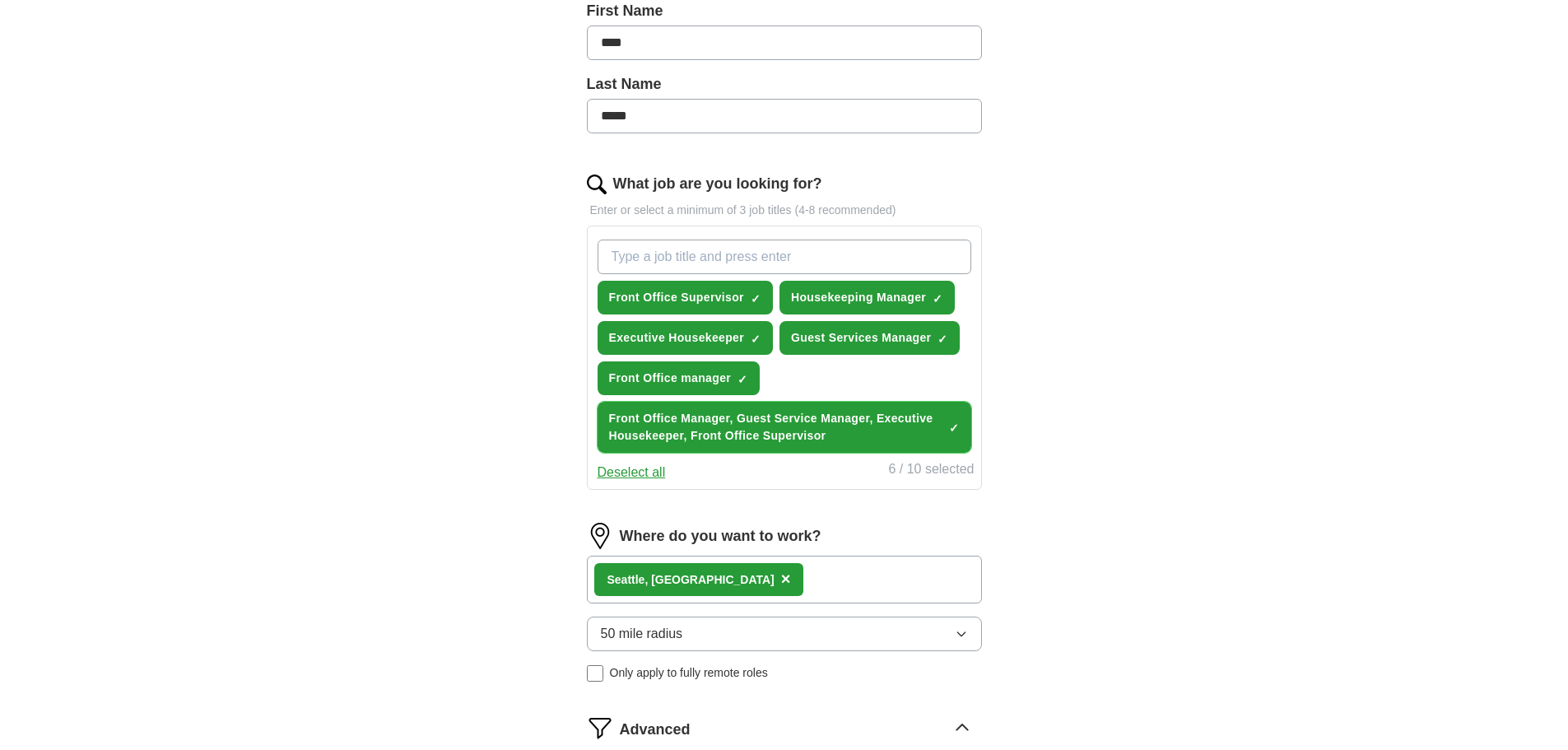
click at [0, 0] on span "×" at bounding box center [0, 0] width 0 height 0
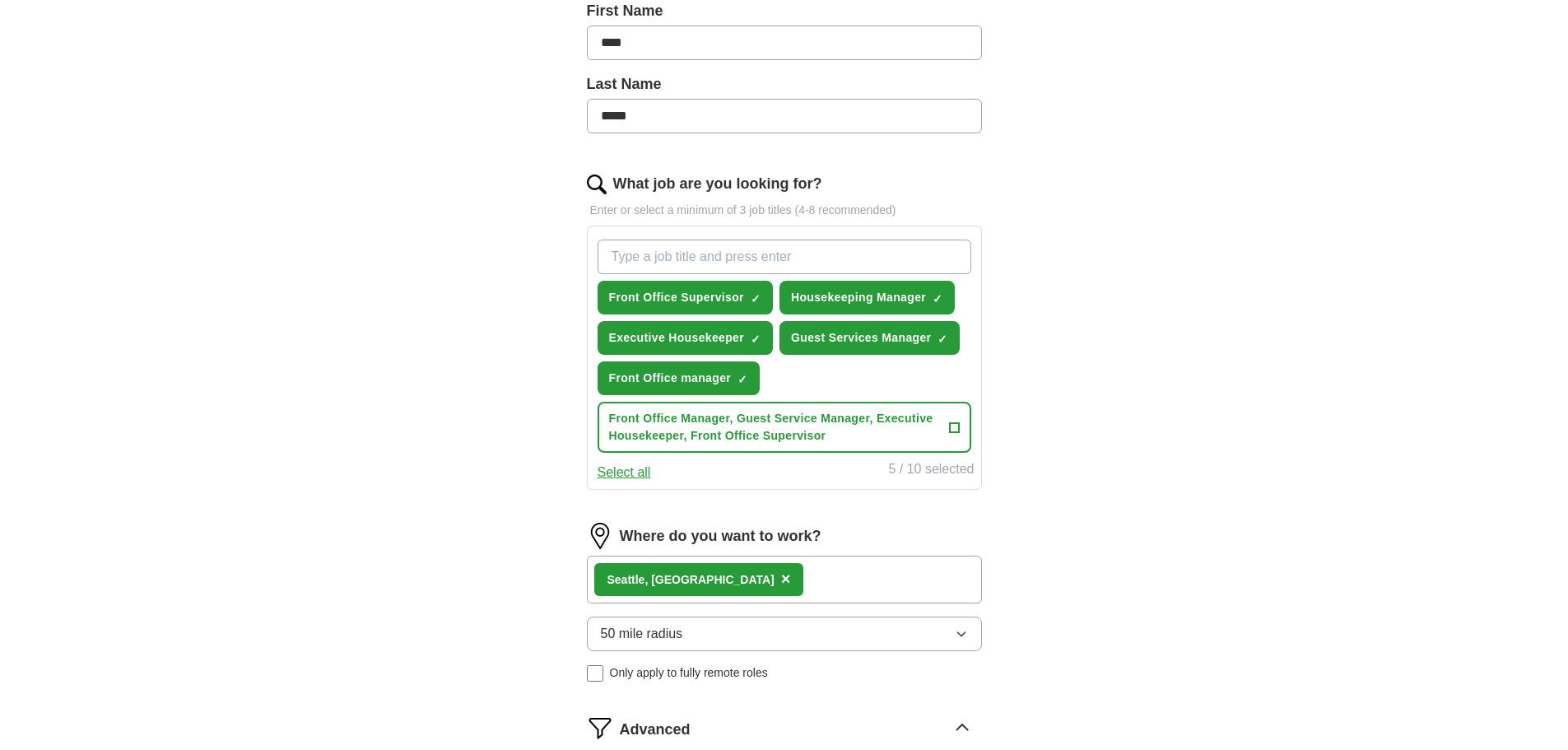
drag, startPoint x: 1092, startPoint y: 472, endPoint x: 1100, endPoint y: 469, distance: 8.5
click at [1094, 472] on div "ApplyIQ Let ApplyIQ do the hard work of searching and applying for jobs. Just t…" at bounding box center [785, 346] width 1054 height 1351
click at [1069, 424] on div "ApplyIQ Let ApplyIQ do the hard work of searching and applying for jobs. Just t…" at bounding box center [785, 346] width 1054 height 1351
click at [777, 578] on div "Seatt le, [GEOGRAPHIC_DATA] ×" at bounding box center [784, 580] width 395 height 48
click at [765, 576] on div "Seatt le, [GEOGRAPHIC_DATA] ×" at bounding box center [784, 580] width 395 height 48
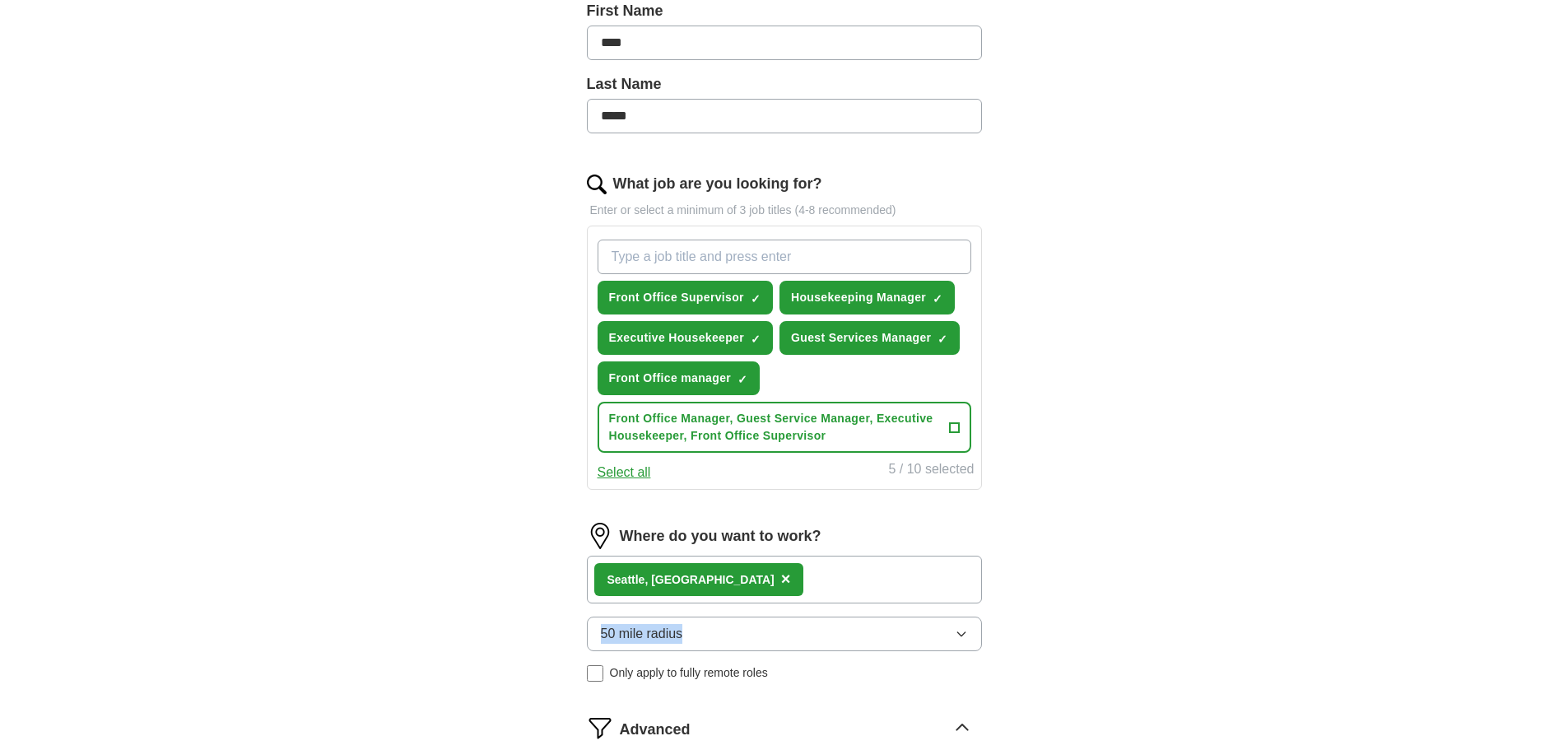
drag, startPoint x: 770, startPoint y: 598, endPoint x: 792, endPoint y: 617, distance: 29.1
click at [792, 617] on div "Where do you want to work? Seatt le, WA × 50 mile radius Only apply to fully re…" at bounding box center [784, 608] width 395 height 172
click at [1168, 546] on div "ApplyIQ Let ApplyIQ do the hard work of searching and applying for jobs. Just t…" at bounding box center [785, 346] width 1054 height 1351
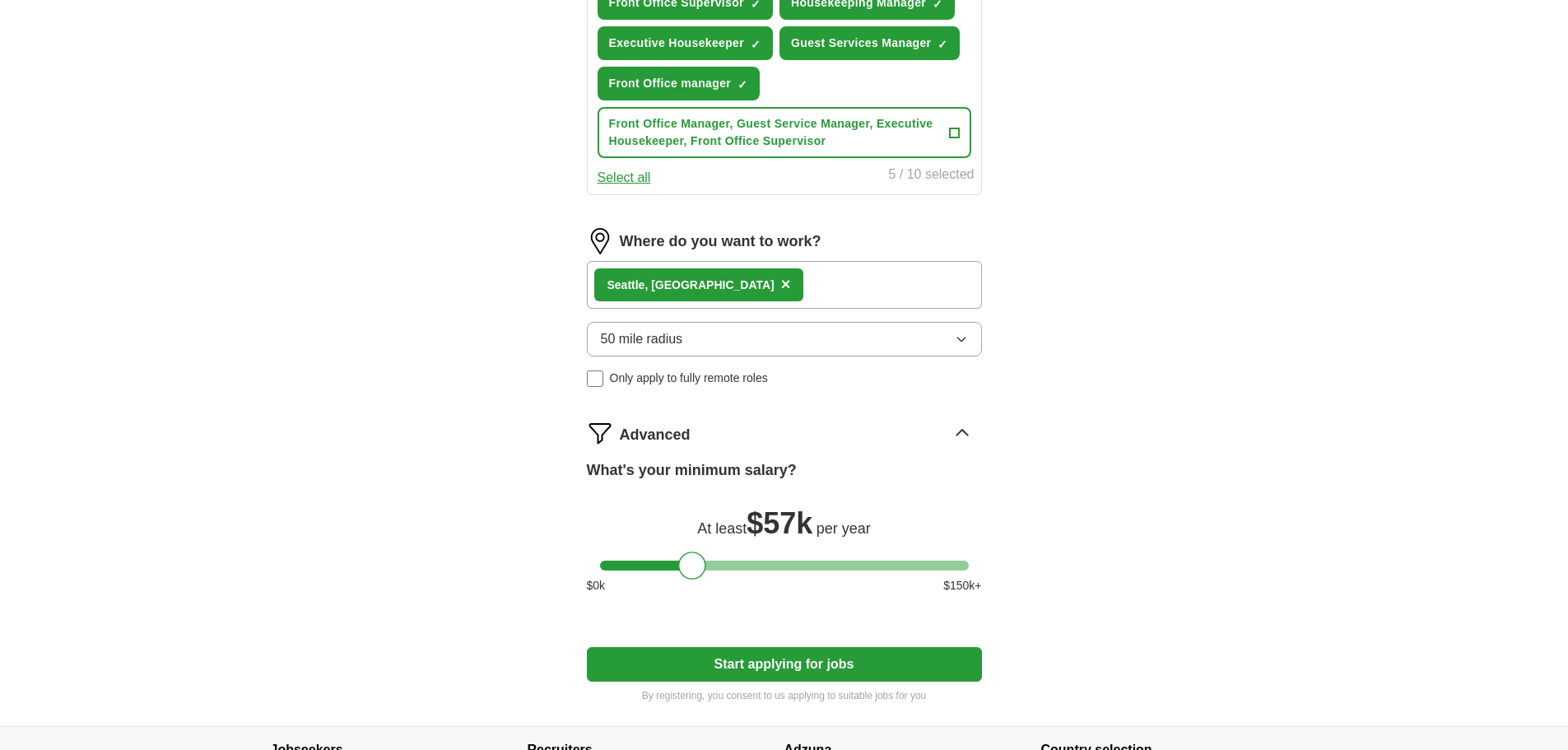
scroll to position [710, 0]
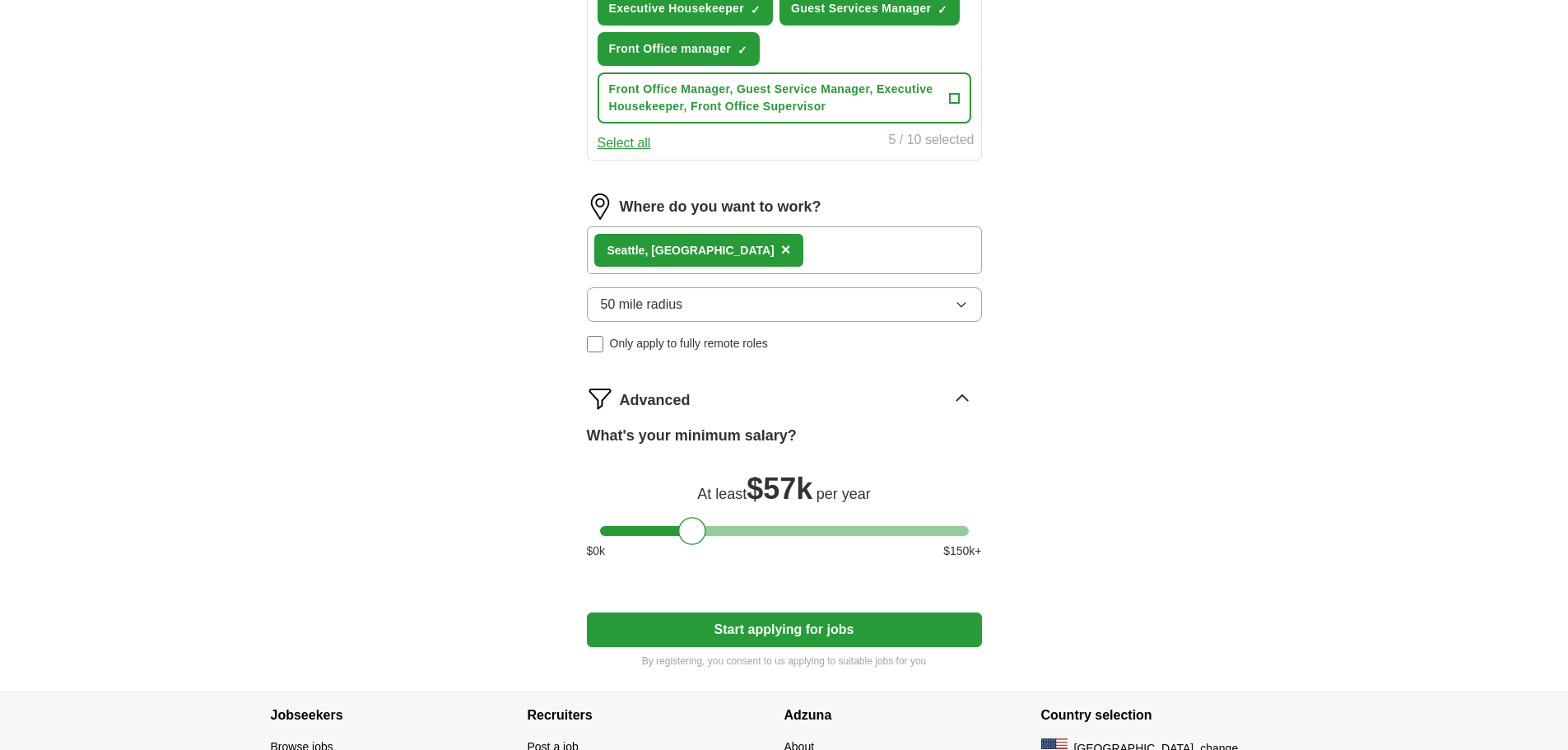
click at [757, 632] on button "Start applying for jobs" at bounding box center [784, 630] width 395 height 34
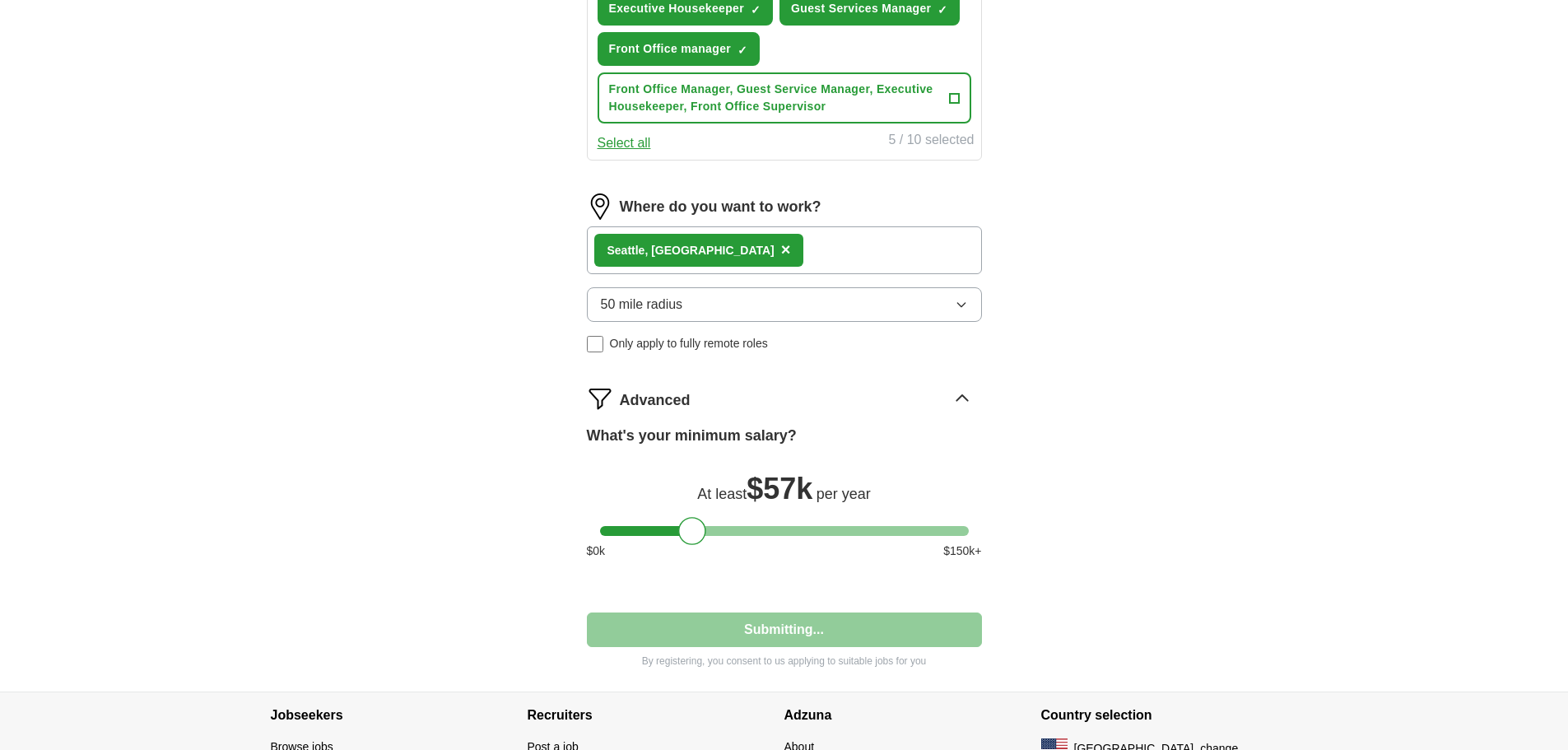
select select "**"
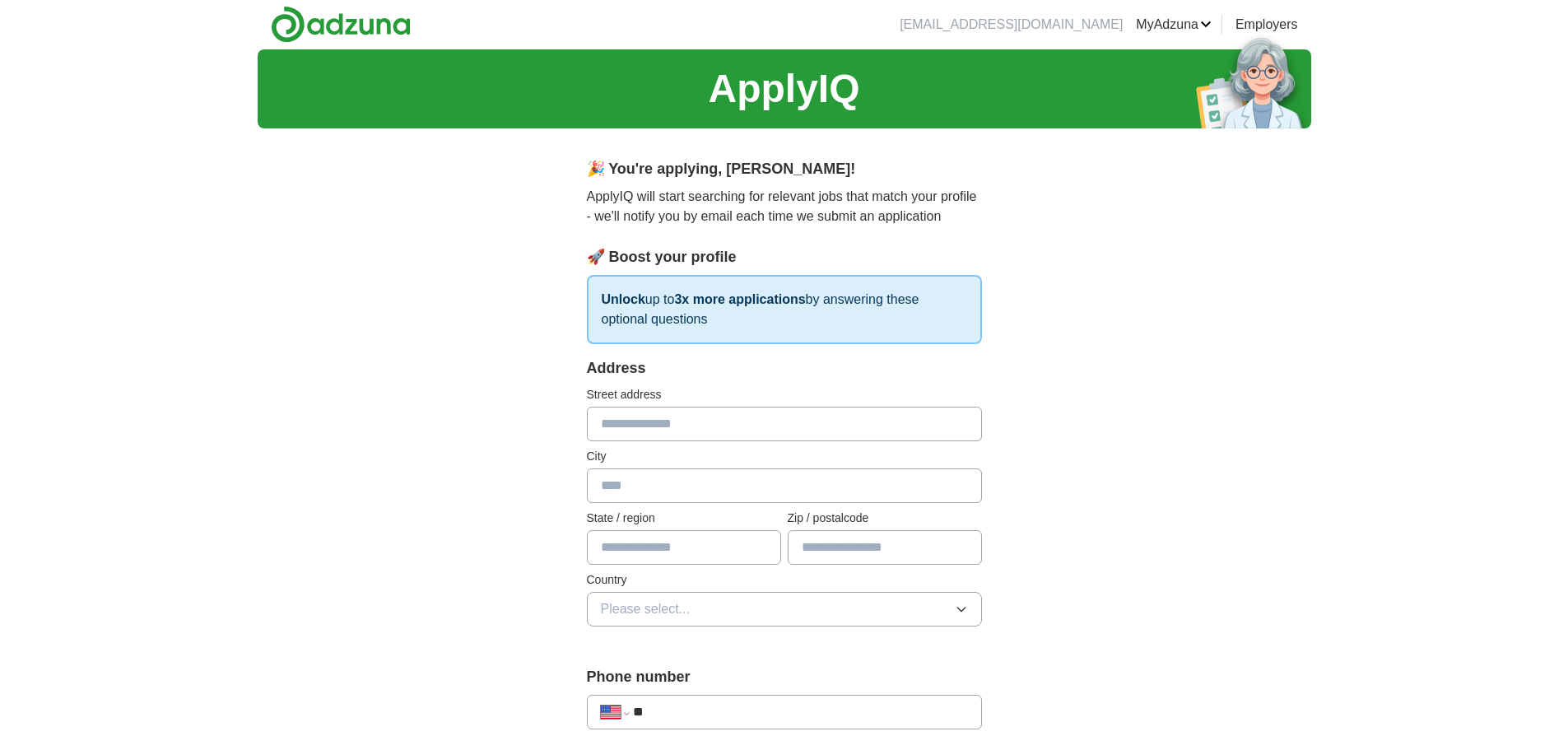
scroll to position [0, 0]
click at [667, 418] on input "text" at bounding box center [784, 425] width 395 height 34
type input "**********"
type input "******"
type input "**"
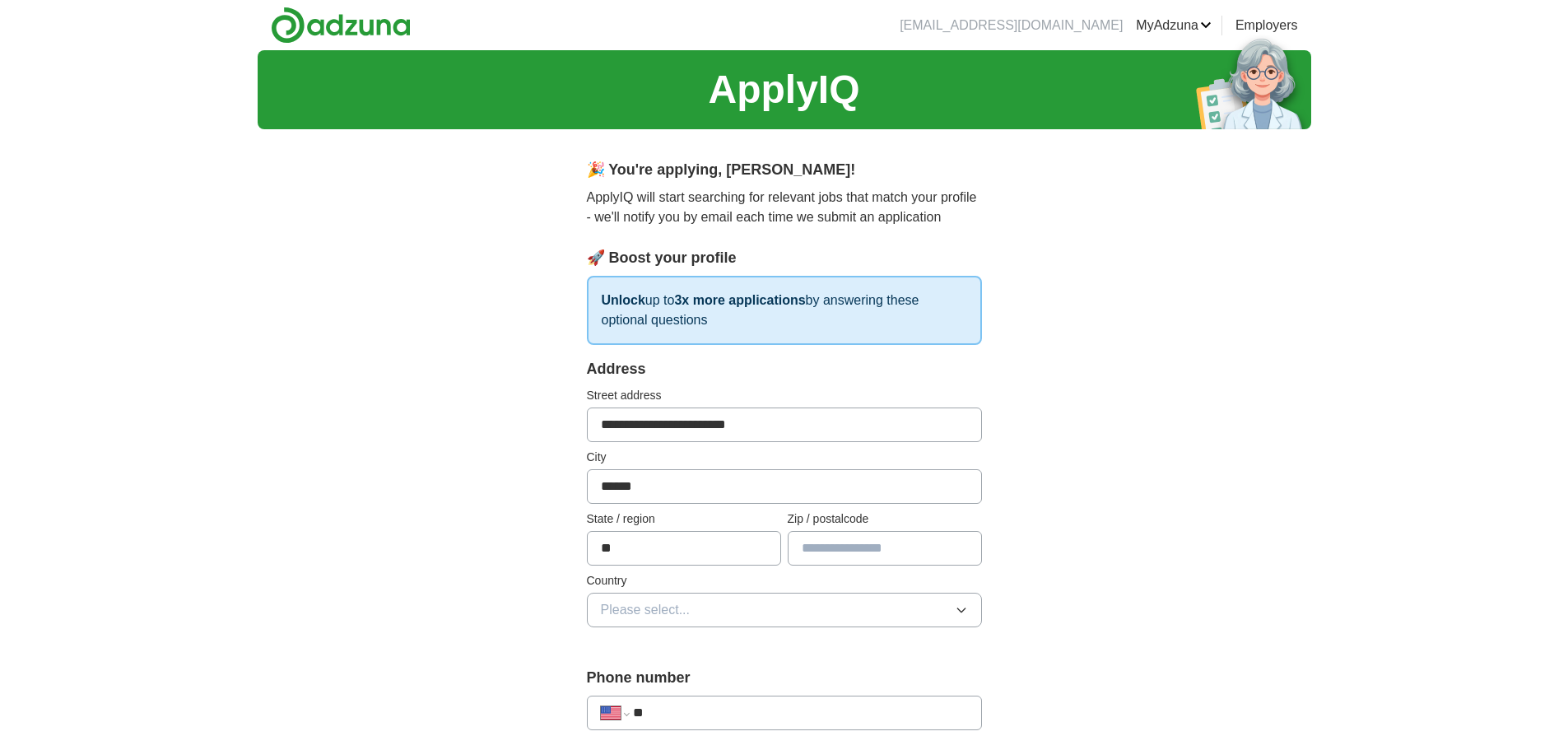
type input "*****"
click at [725, 608] on button "Please select..." at bounding box center [784, 610] width 395 height 34
click at [645, 678] on span "[GEOGRAPHIC_DATA]" at bounding box center [670, 682] width 138 height 19
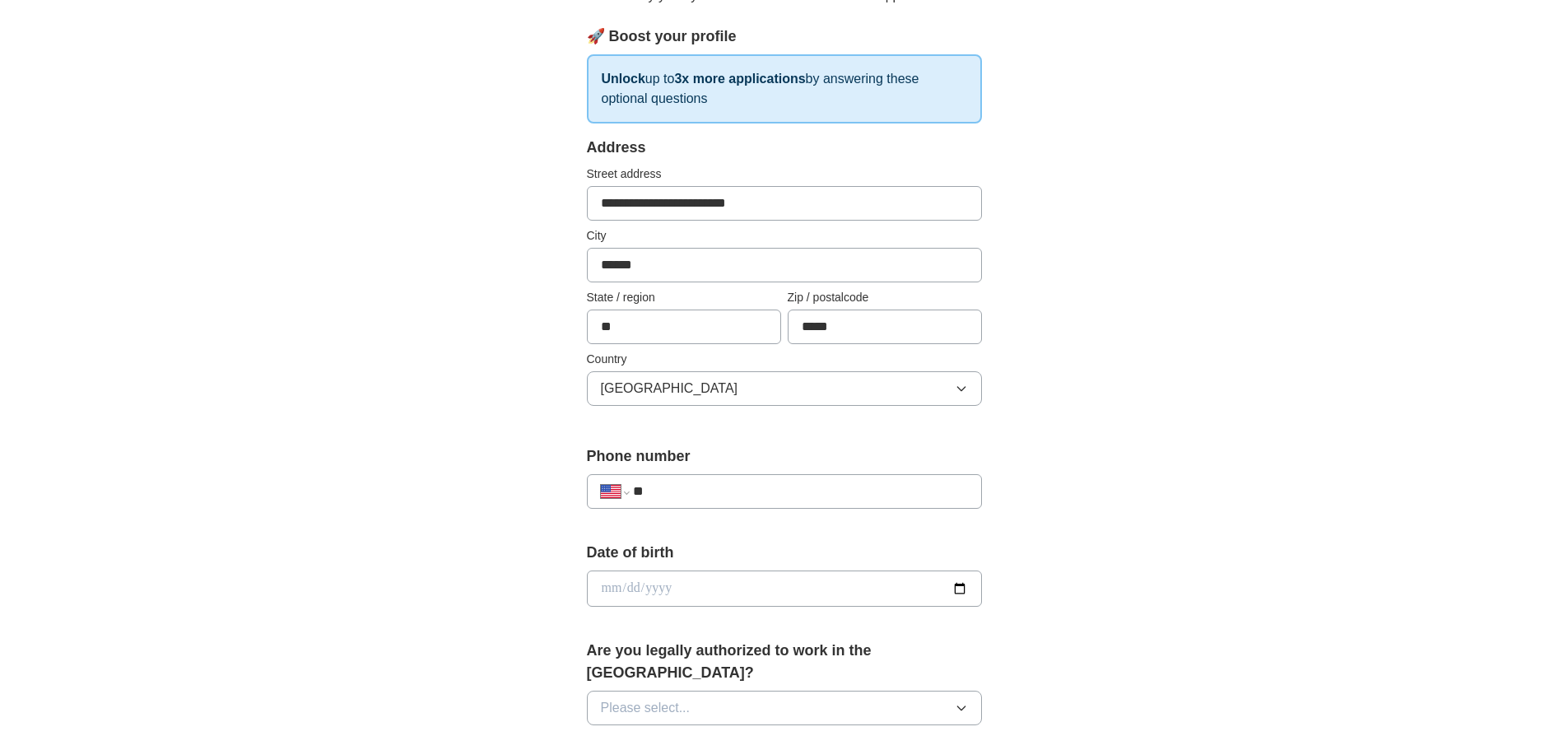
scroll to position [247, 0]
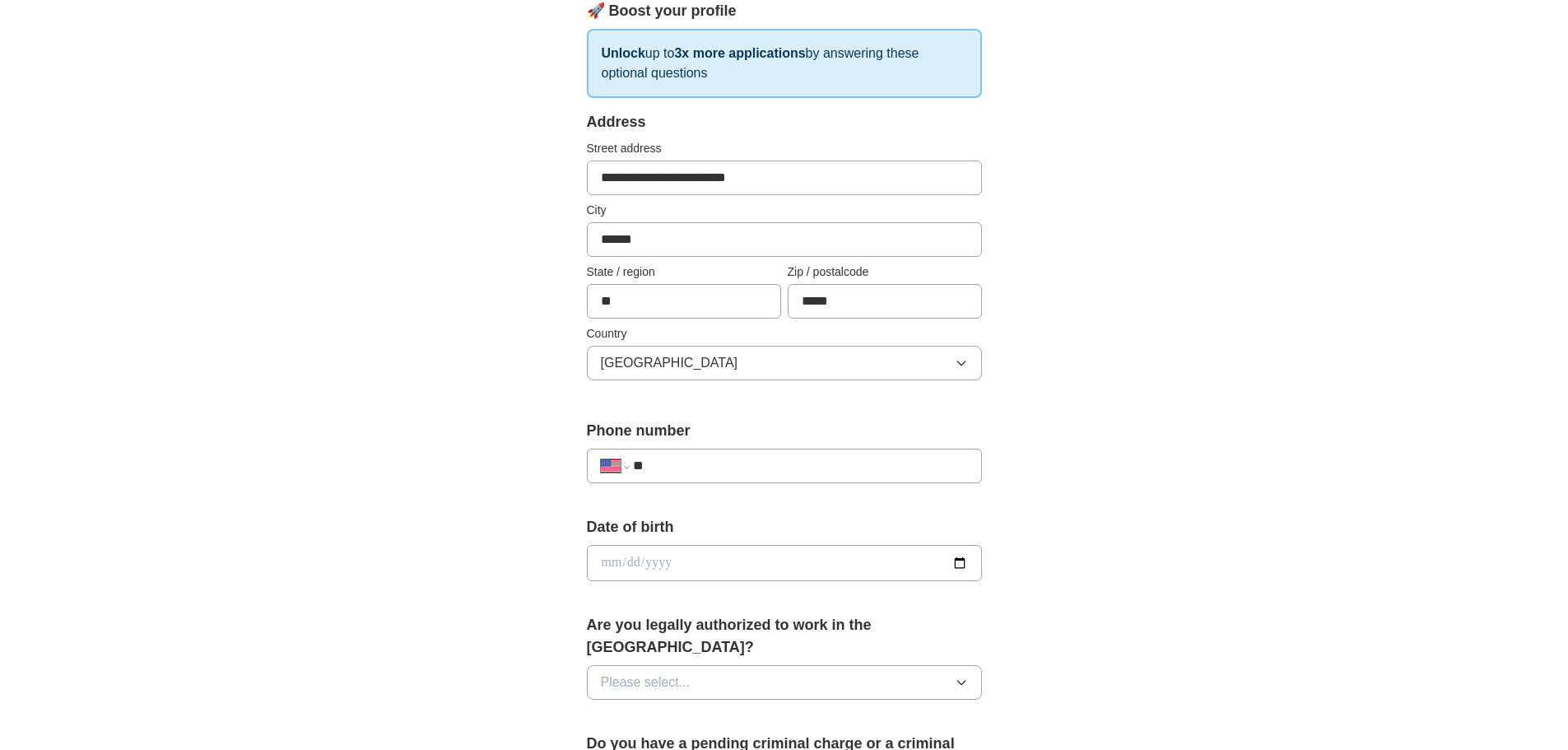
click at [788, 462] on input "**" at bounding box center [800, 466] width 334 height 19
click at [711, 470] on input "**" at bounding box center [800, 466] width 334 height 19
type input "**********"
drag, startPoint x: 1268, startPoint y: 402, endPoint x: 1137, endPoint y: 431, distance: 134.2
click at [1236, 403] on div "**********" at bounding box center [785, 553] width 1054 height 1500
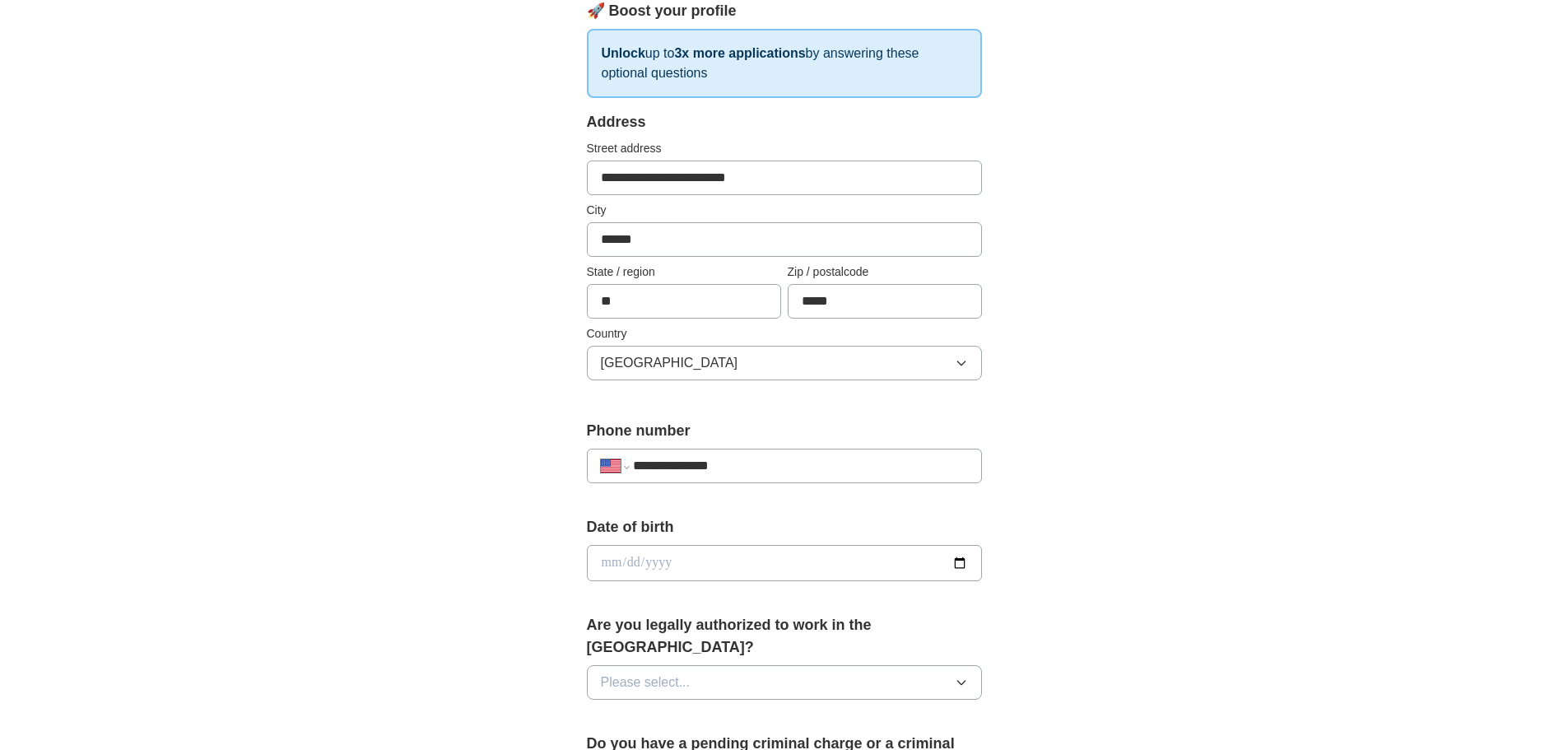
click at [980, 562] on div "**********" at bounding box center [785, 600] width 527 height 1408
click at [775, 570] on input "date" at bounding box center [784, 563] width 395 height 36
type input "**********"
drag, startPoint x: 1326, startPoint y: 478, endPoint x: 1330, endPoint y: 462, distance: 16.5
click at [1330, 463] on div "**********" at bounding box center [784, 553] width 1568 height 1500
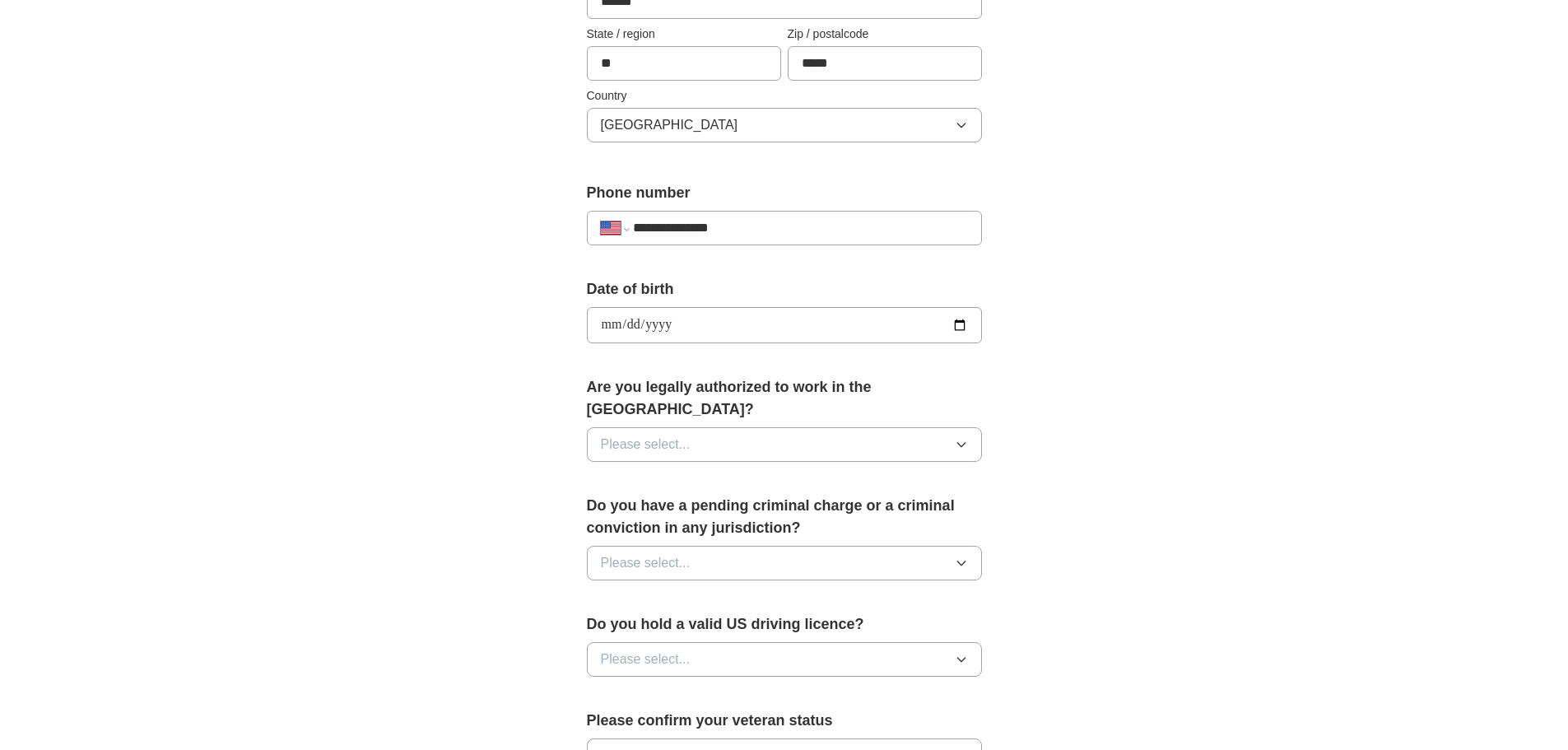
scroll to position [494, 0]
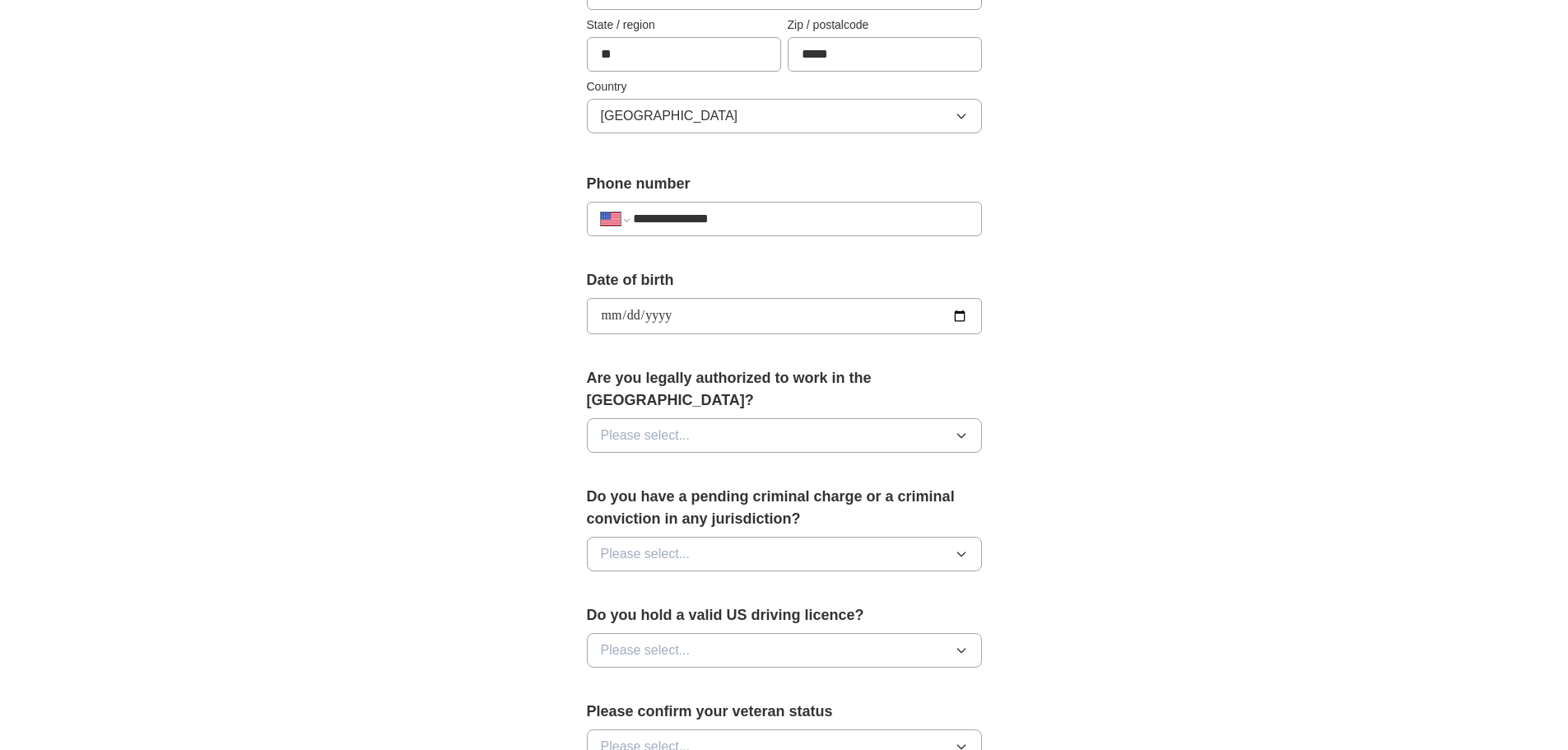
click at [621, 425] on span "Please select..." at bounding box center [646, 435] width 90 height 19
click at [617, 463] on span "Yes" at bounding box center [612, 473] width 21 height 19
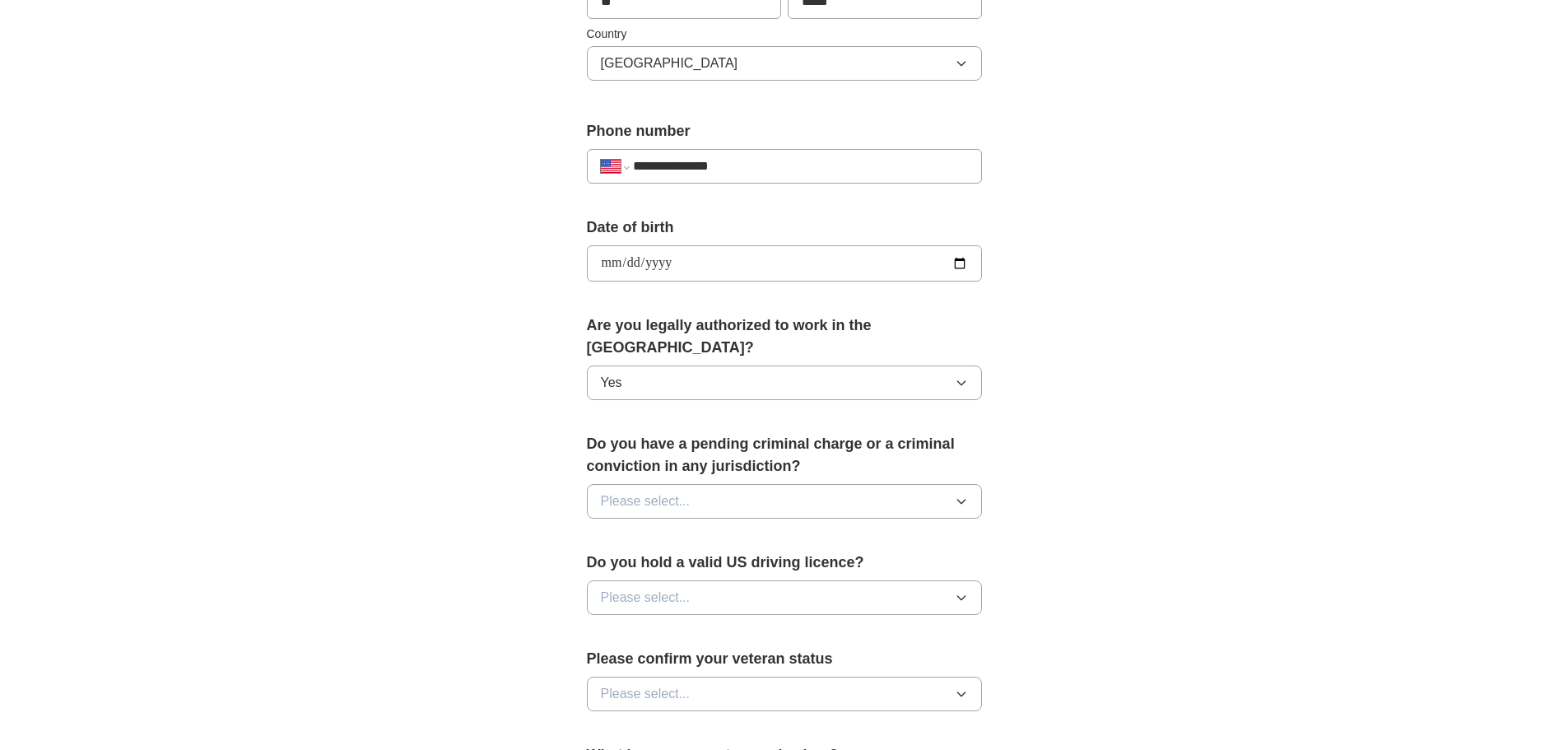
scroll to position [577, 0]
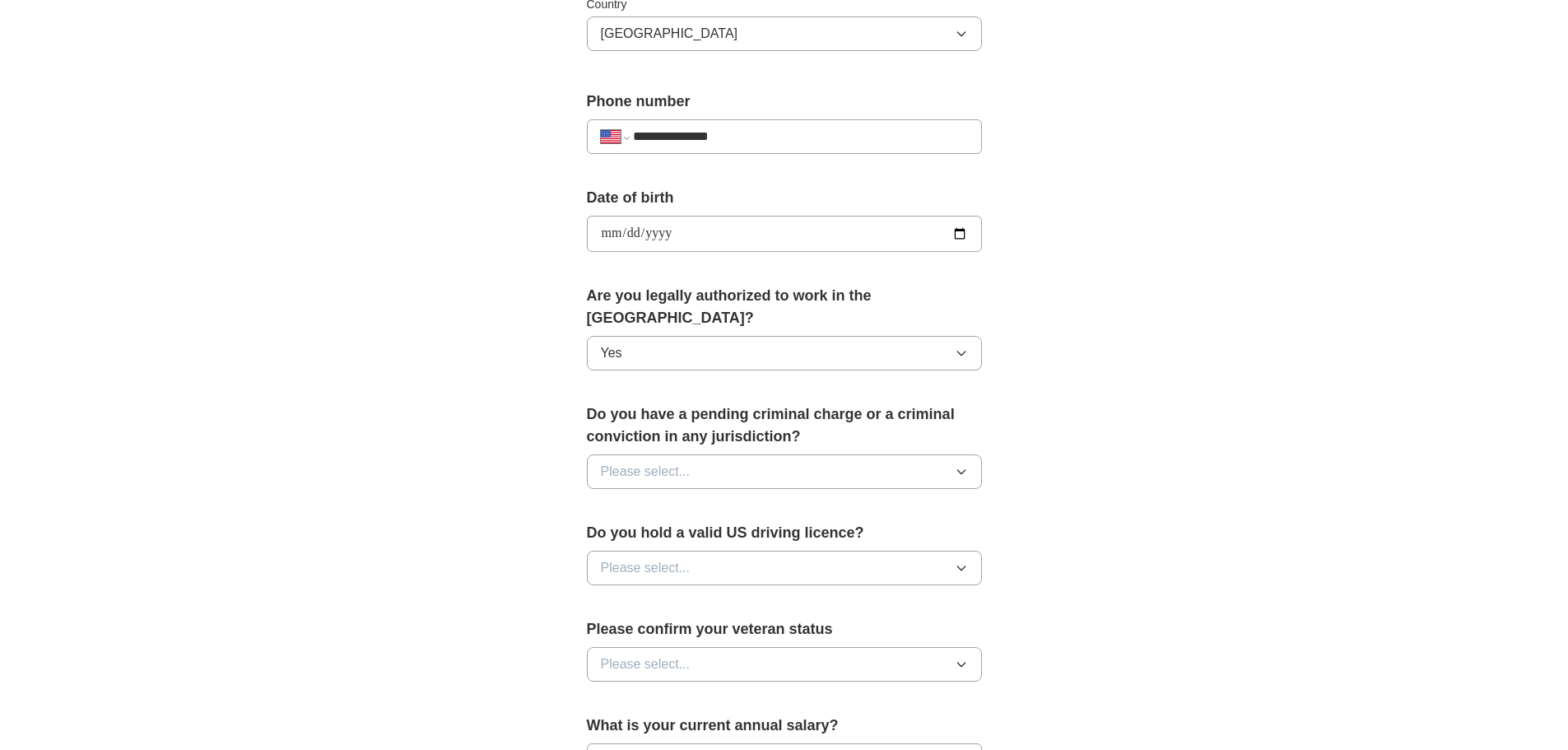
click at [628, 462] on span "Please select..." at bounding box center [646, 471] width 90 height 19
click at [618, 533] on div "No" at bounding box center [784, 543] width 367 height 19
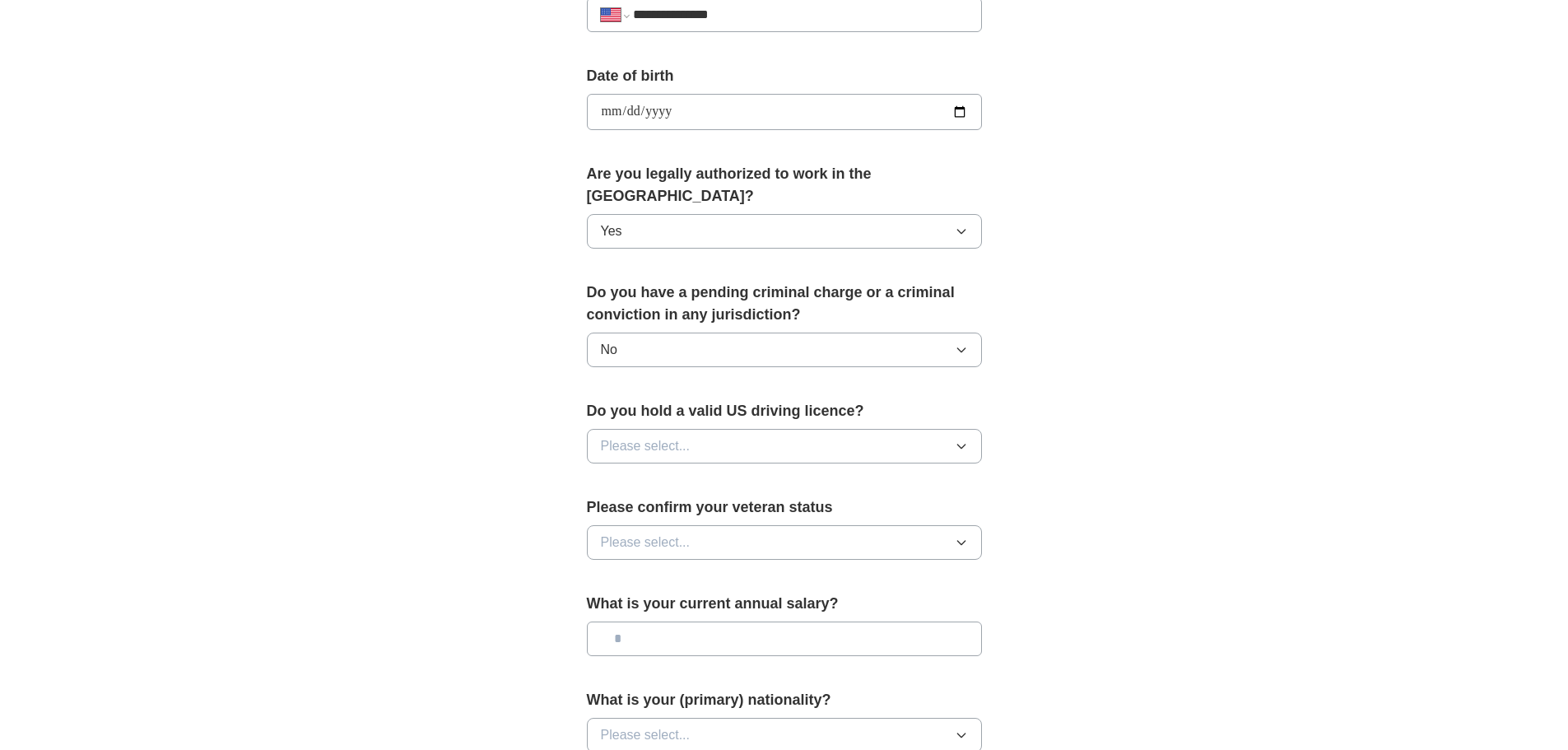
scroll to position [741, 0]
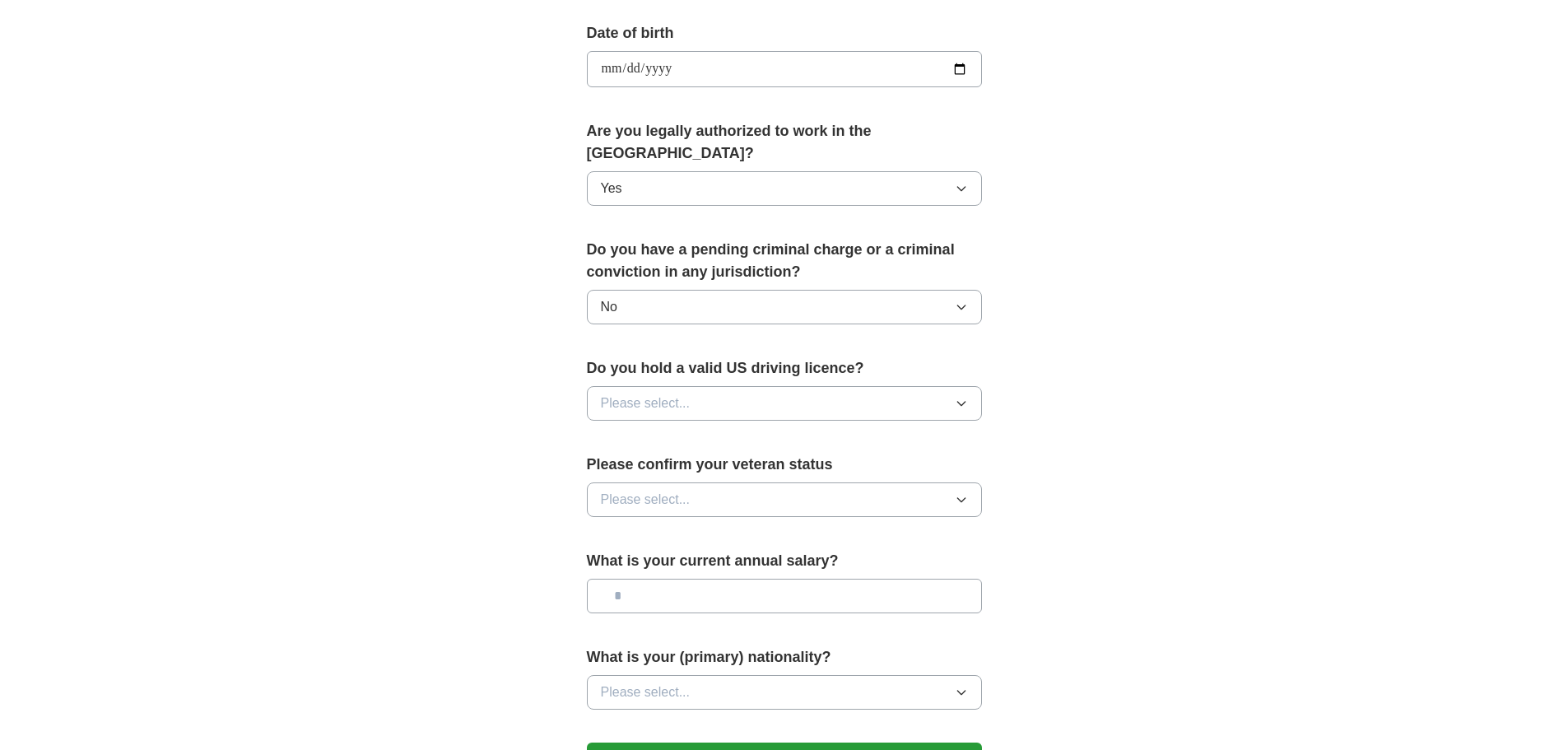
click at [640, 394] on span "Please select..." at bounding box center [646, 403] width 90 height 19
click at [613, 432] on span "Yes" at bounding box center [612, 441] width 21 height 19
click at [622, 490] on span "Please select..." at bounding box center [646, 500] width 90 height 19
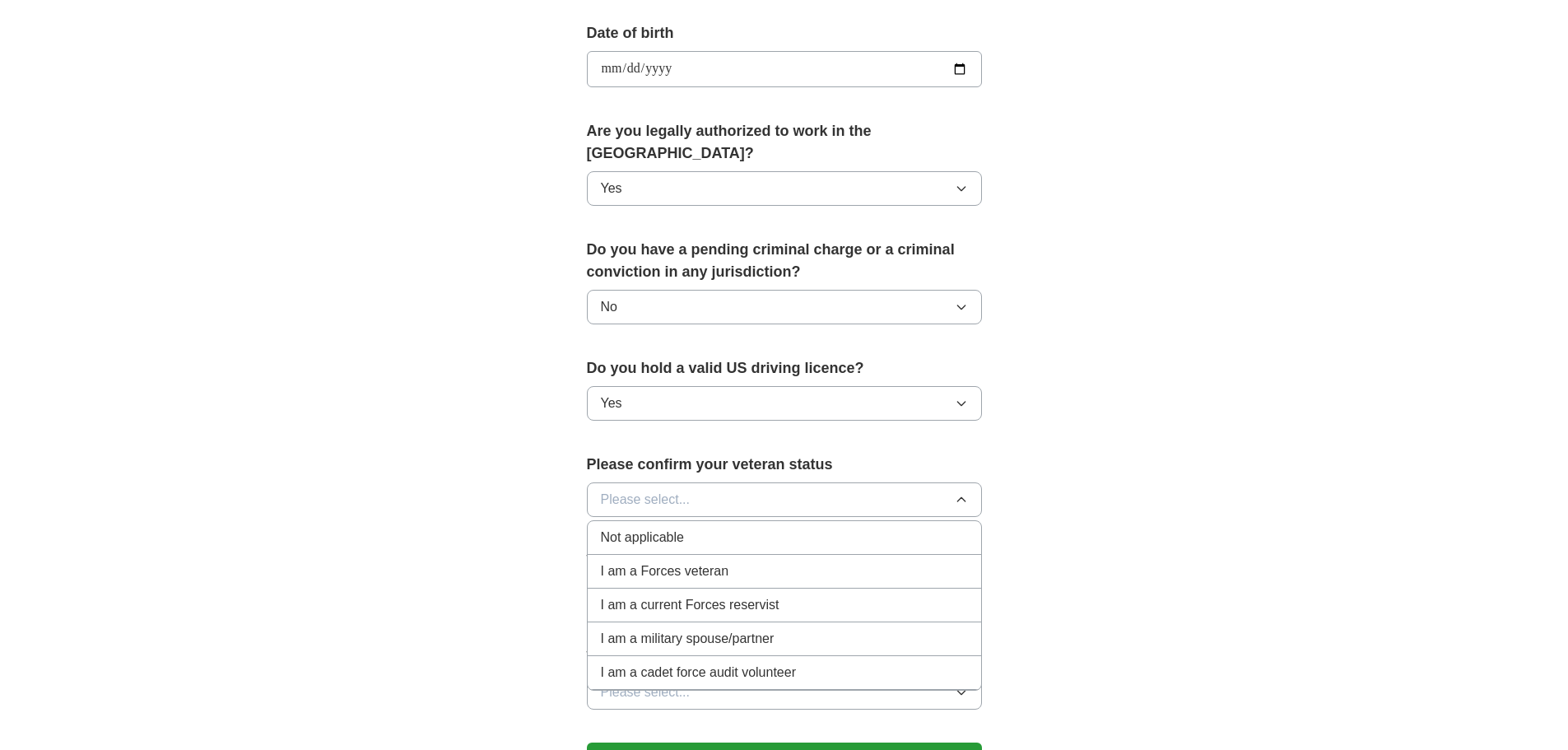
click at [665, 528] on span "Not applicable" at bounding box center [643, 538] width 83 height 19
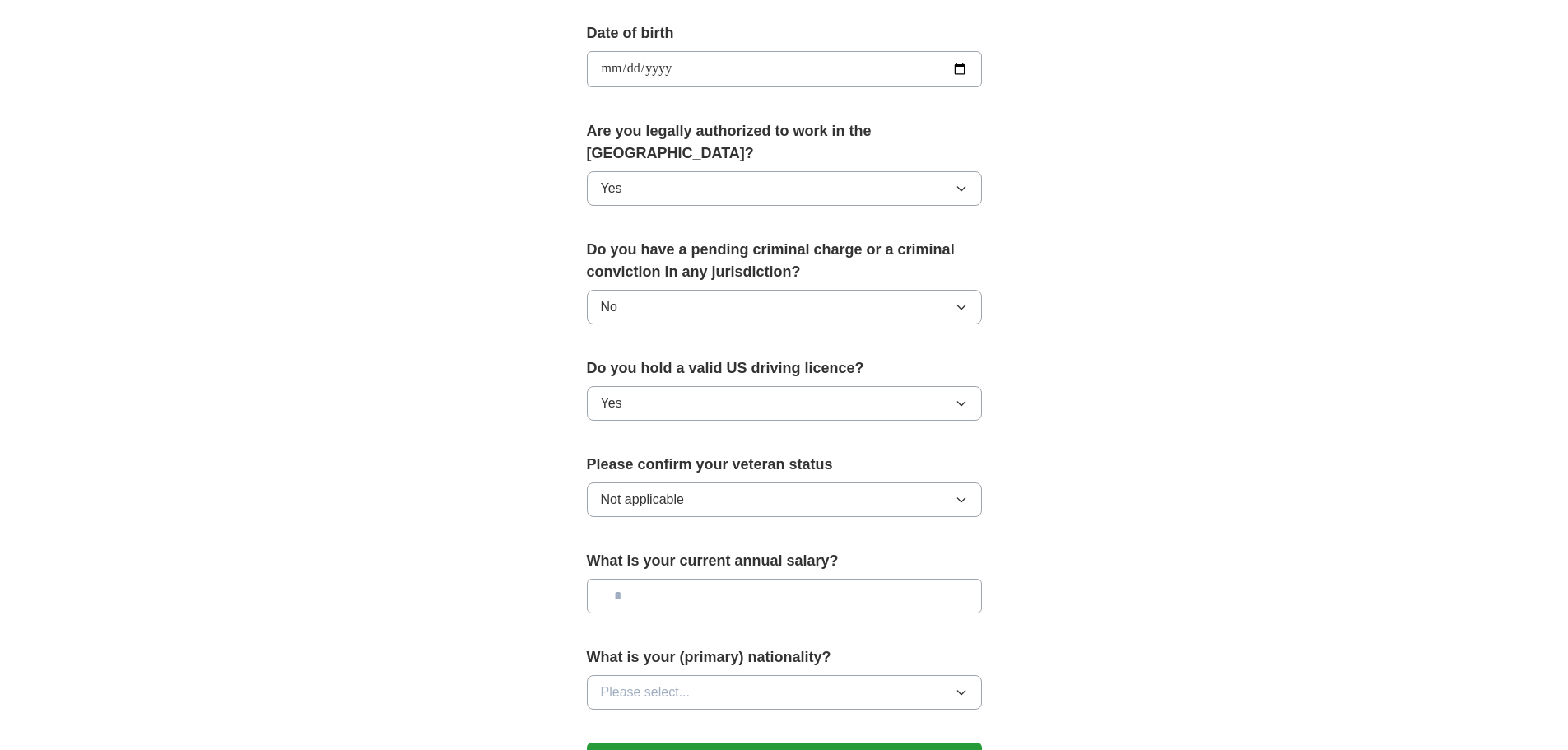
drag, startPoint x: 684, startPoint y: 581, endPoint x: 682, endPoint y: 572, distance: 9.2
click at [685, 579] on input "text" at bounding box center [784, 596] width 395 height 34
type input "*******"
click at [1153, 462] on div "**********" at bounding box center [785, 59] width 1054 height 1500
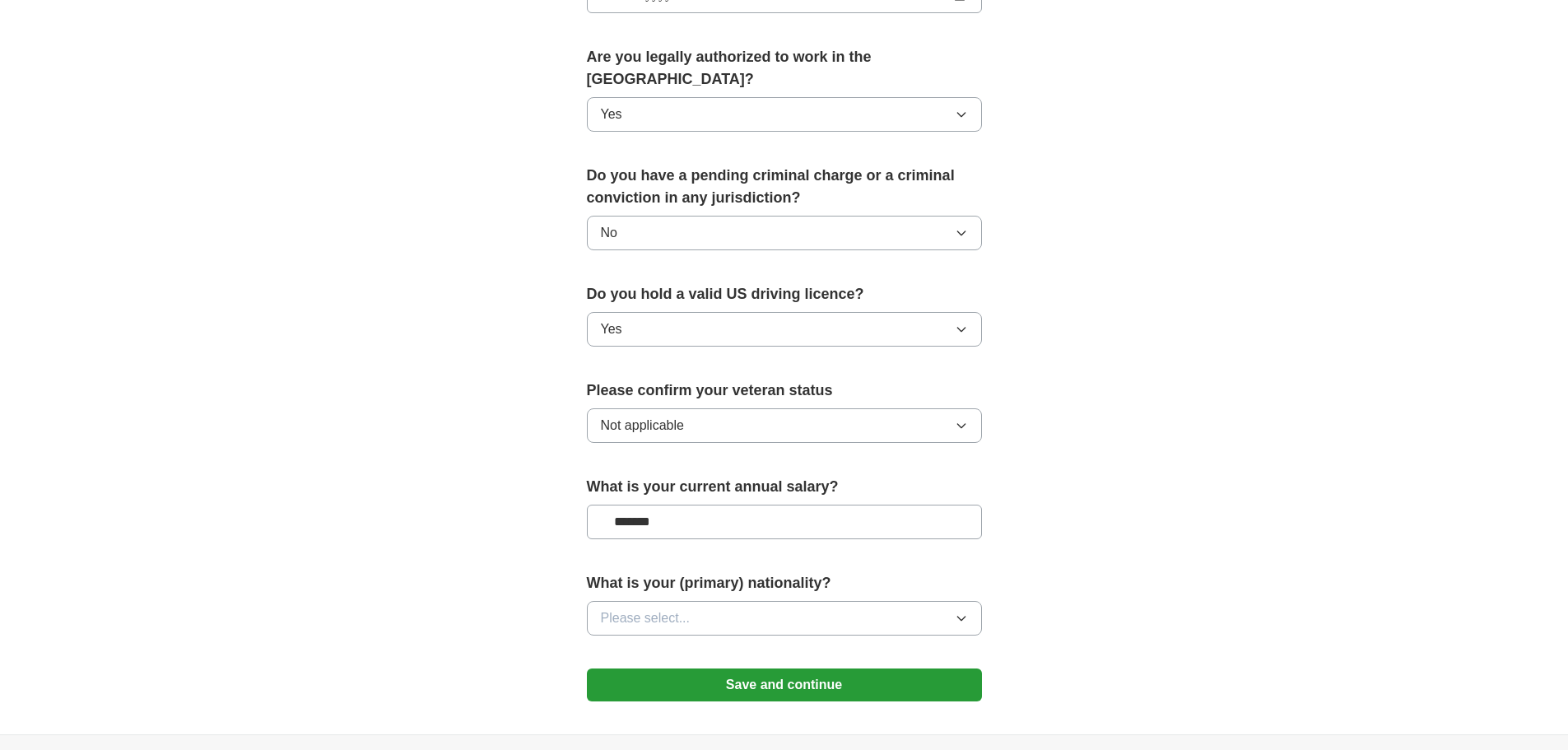
scroll to position [944, 0]
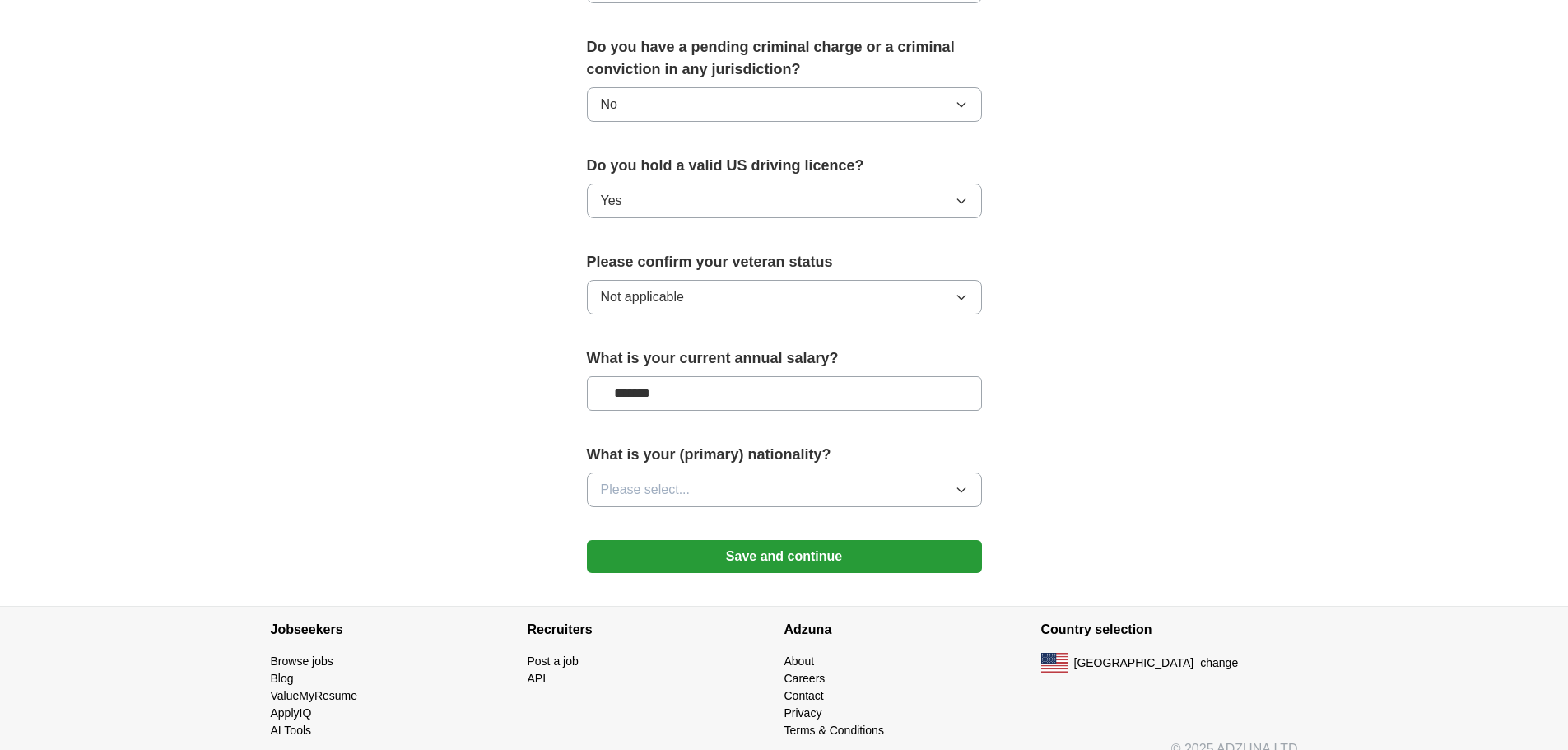
click at [687, 480] on span "Please select..." at bounding box center [646, 490] width 90 height 19
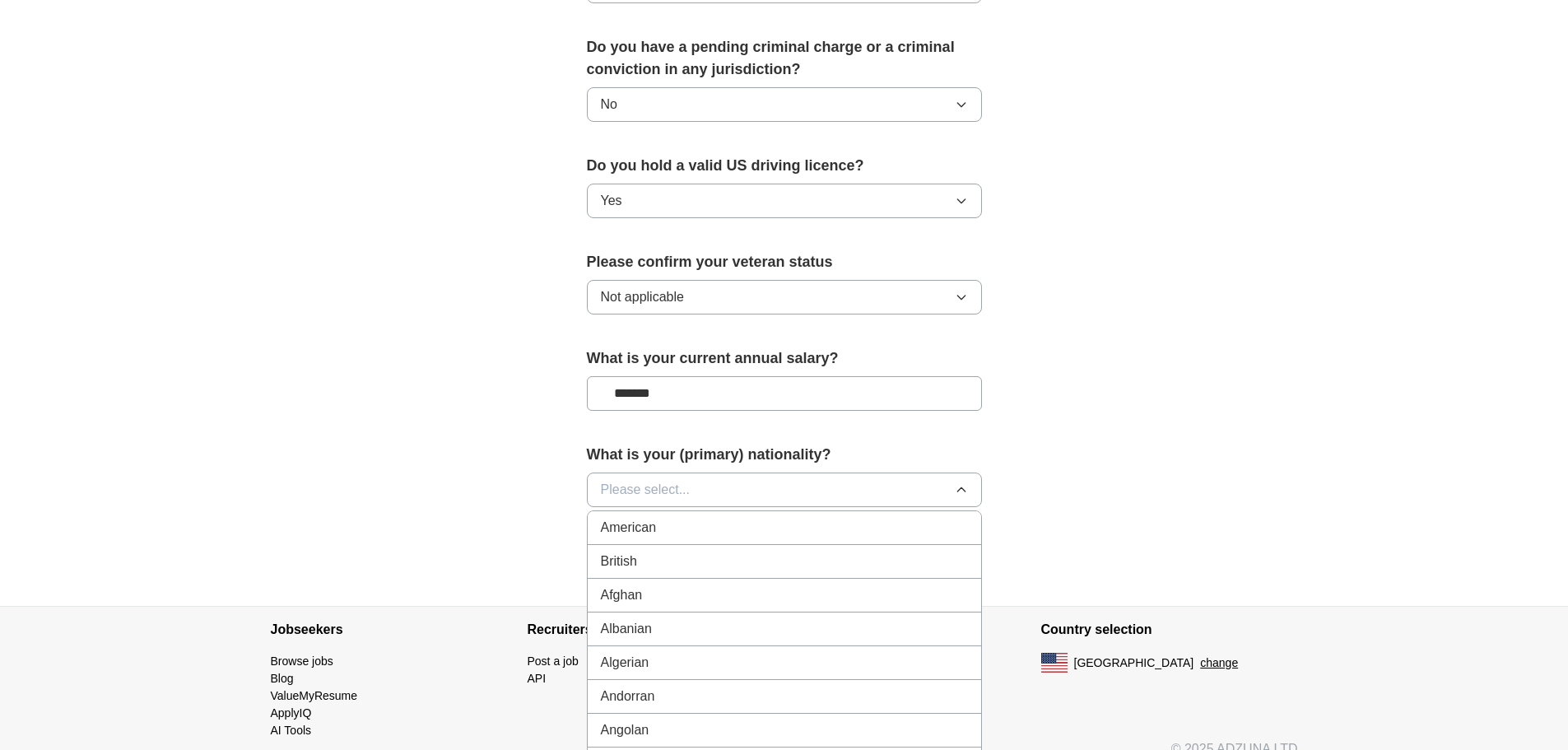
click at [687, 518] on div "American" at bounding box center [784, 528] width 367 height 19
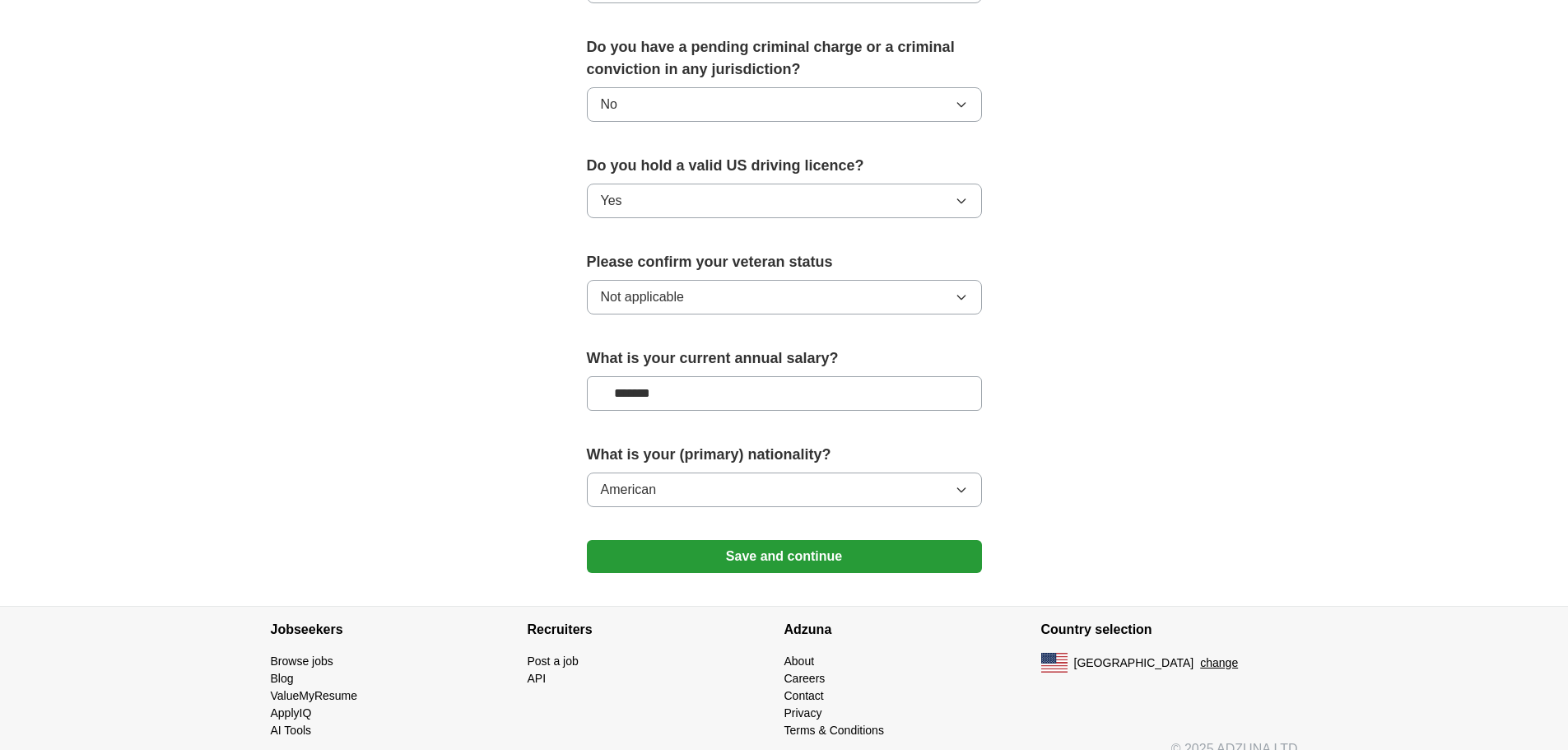
click at [835, 540] on button "Save and continue" at bounding box center [784, 556] width 395 height 33
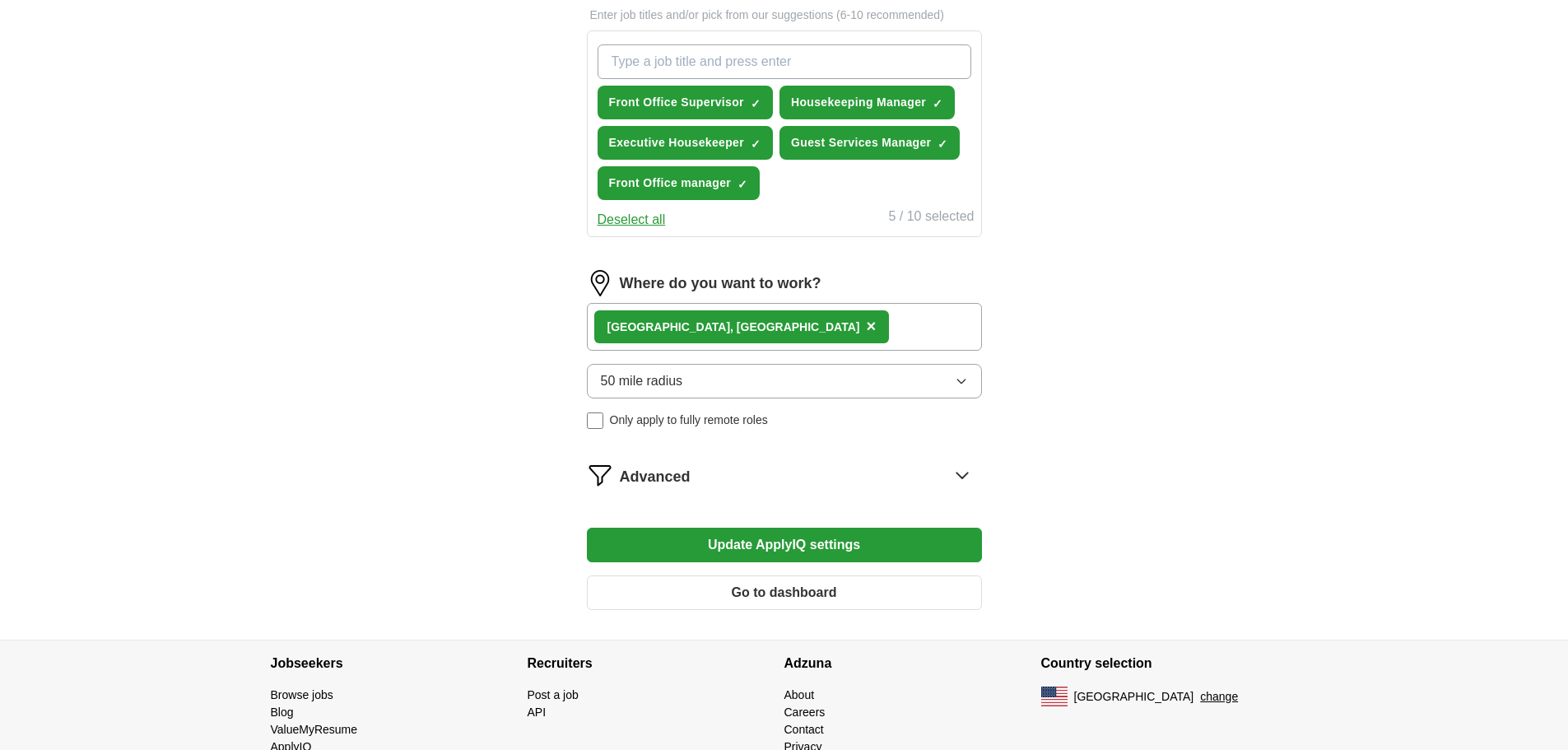
scroll to position [577, 0]
click at [790, 542] on button "Update ApplyIQ settings" at bounding box center [784, 544] width 395 height 34
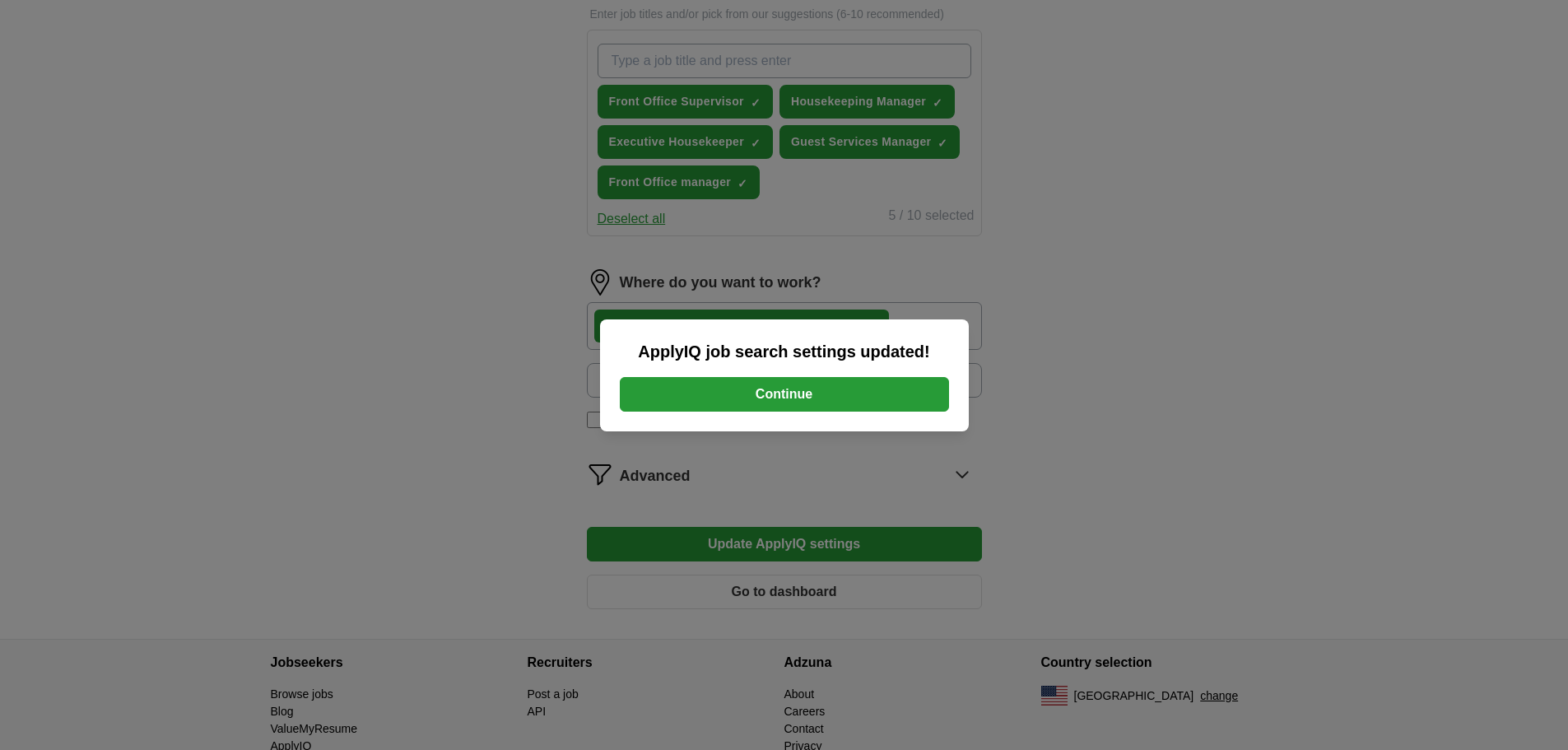
click at [757, 389] on button "Continue" at bounding box center [784, 394] width 330 height 34
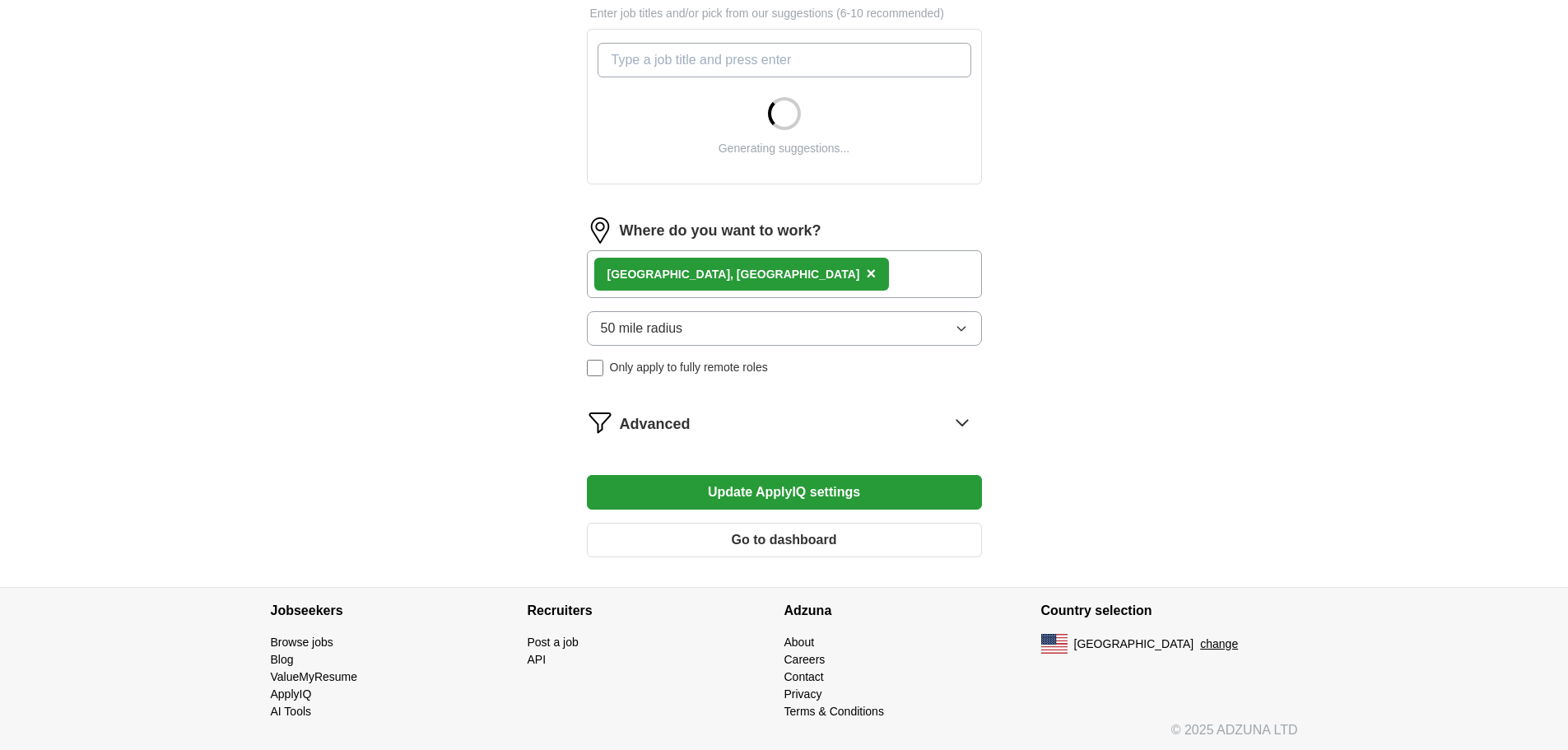
scroll to position [581, 0]
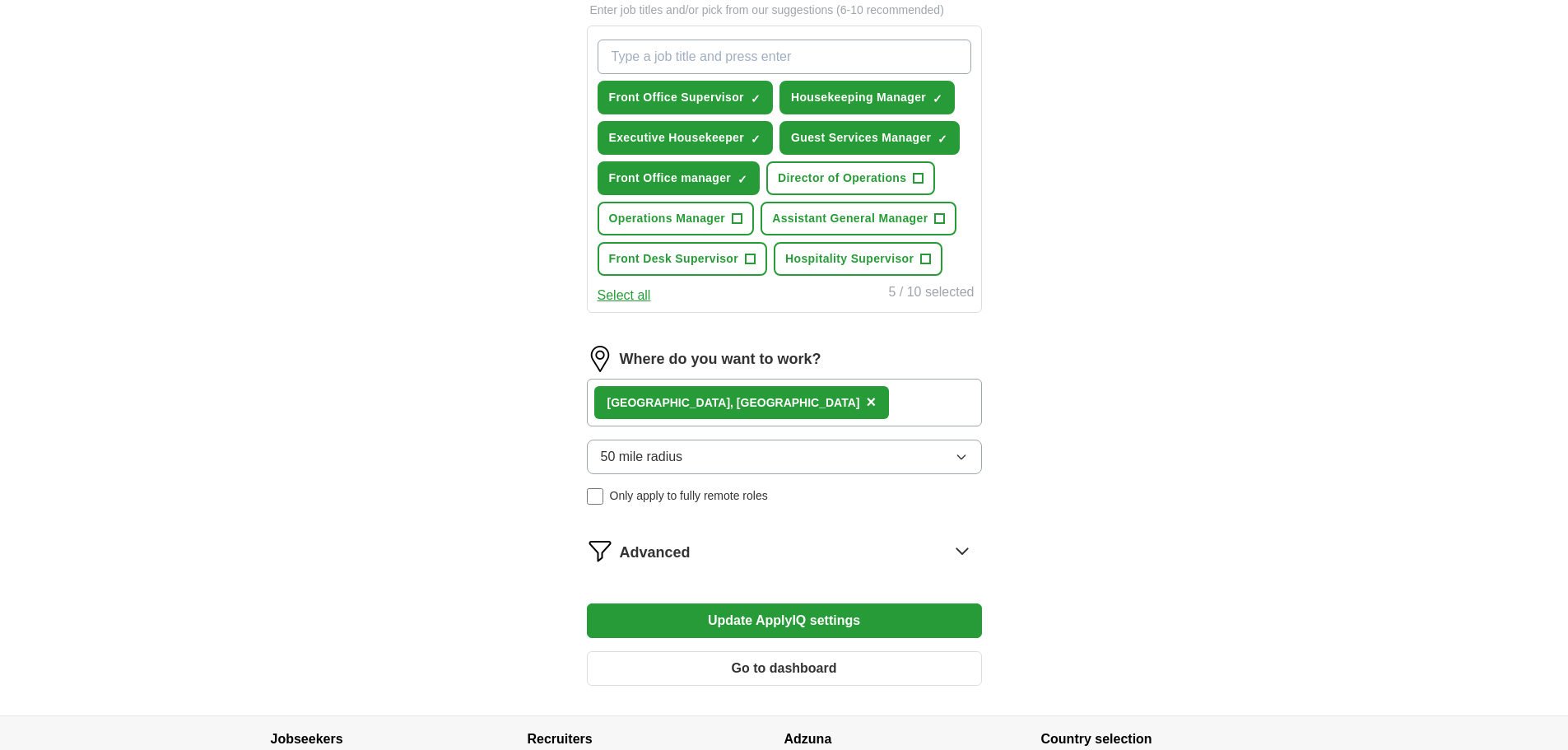
click at [962, 546] on icon at bounding box center [963, 551] width 27 height 27
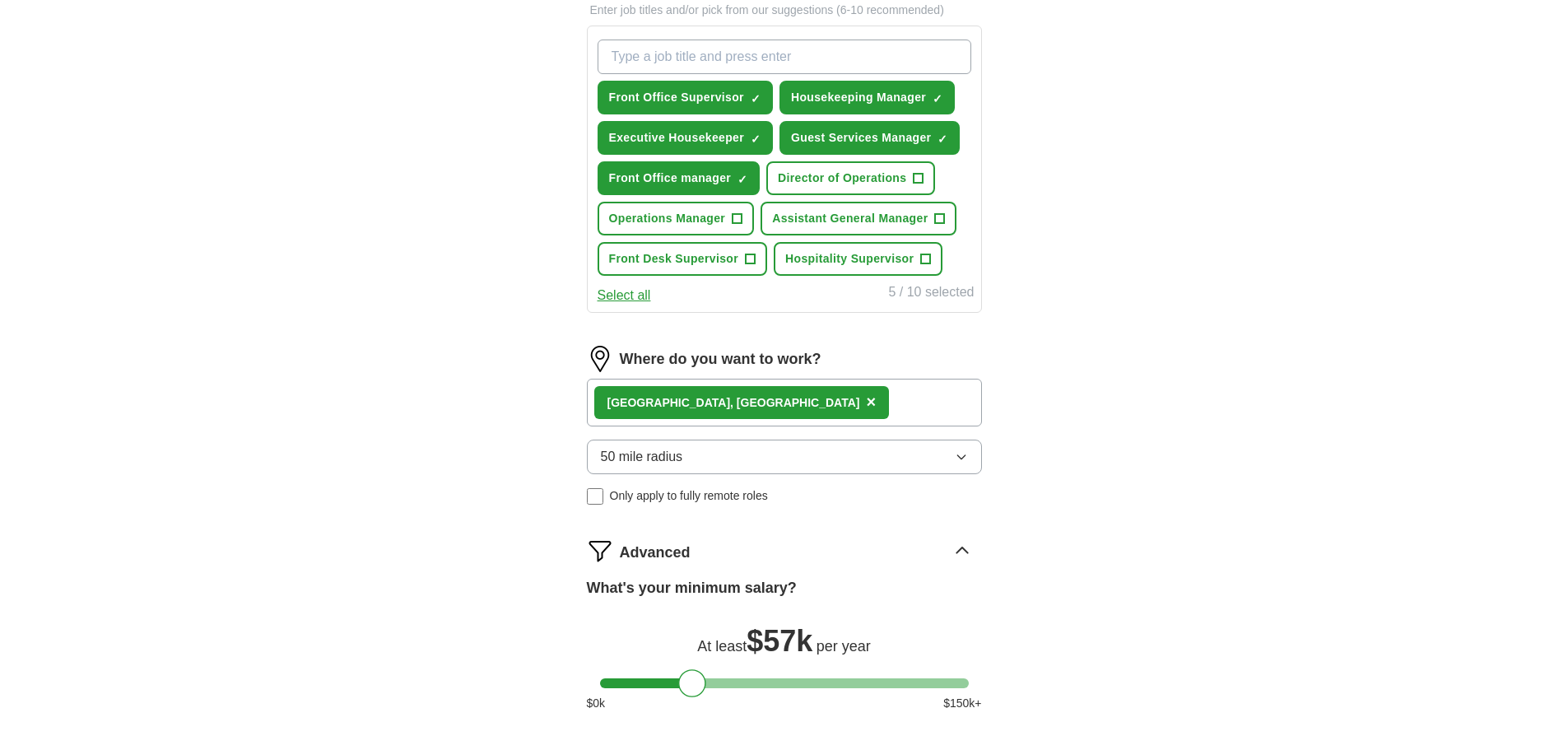
click at [962, 545] on icon at bounding box center [963, 551] width 27 height 27
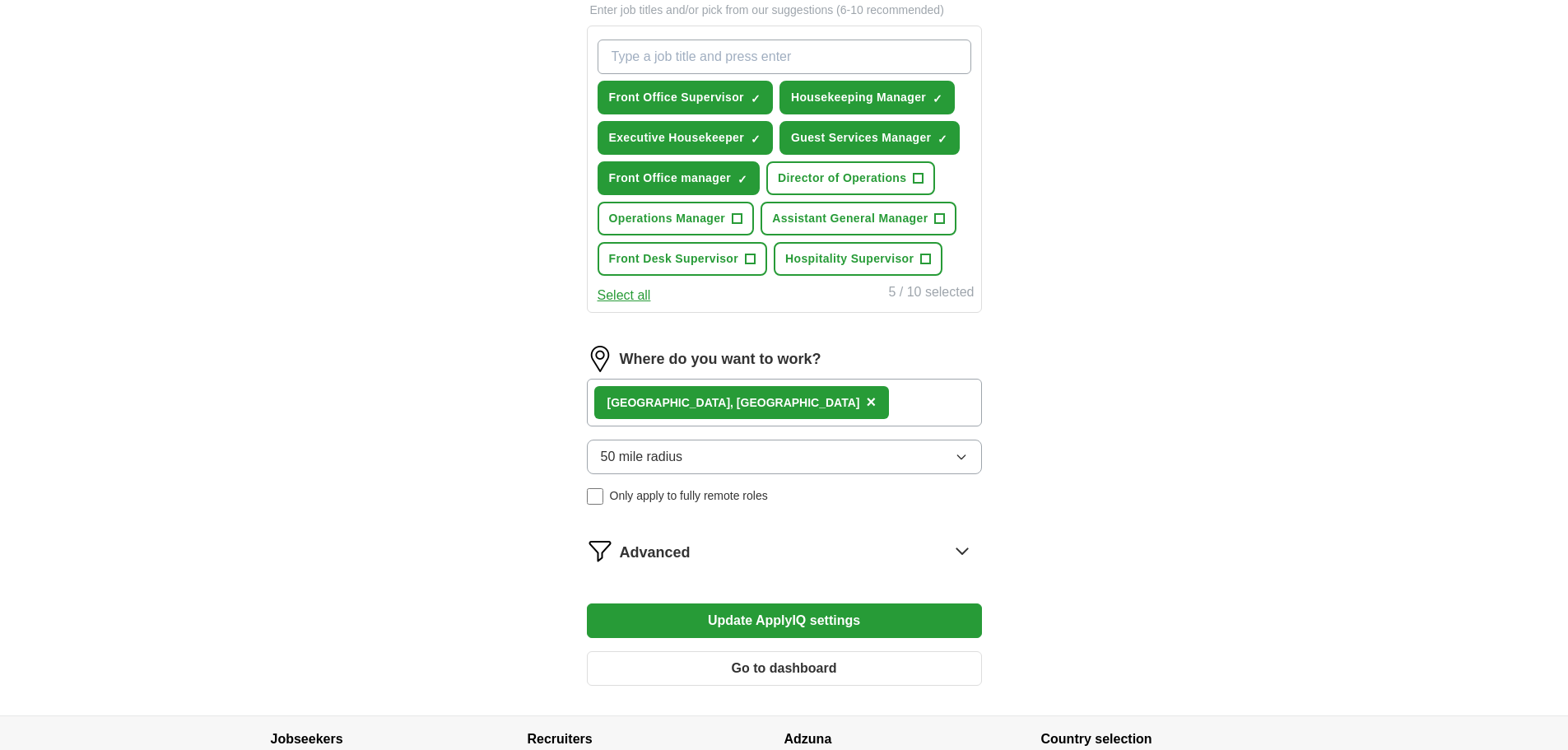
click at [962, 542] on icon at bounding box center [963, 551] width 27 height 27
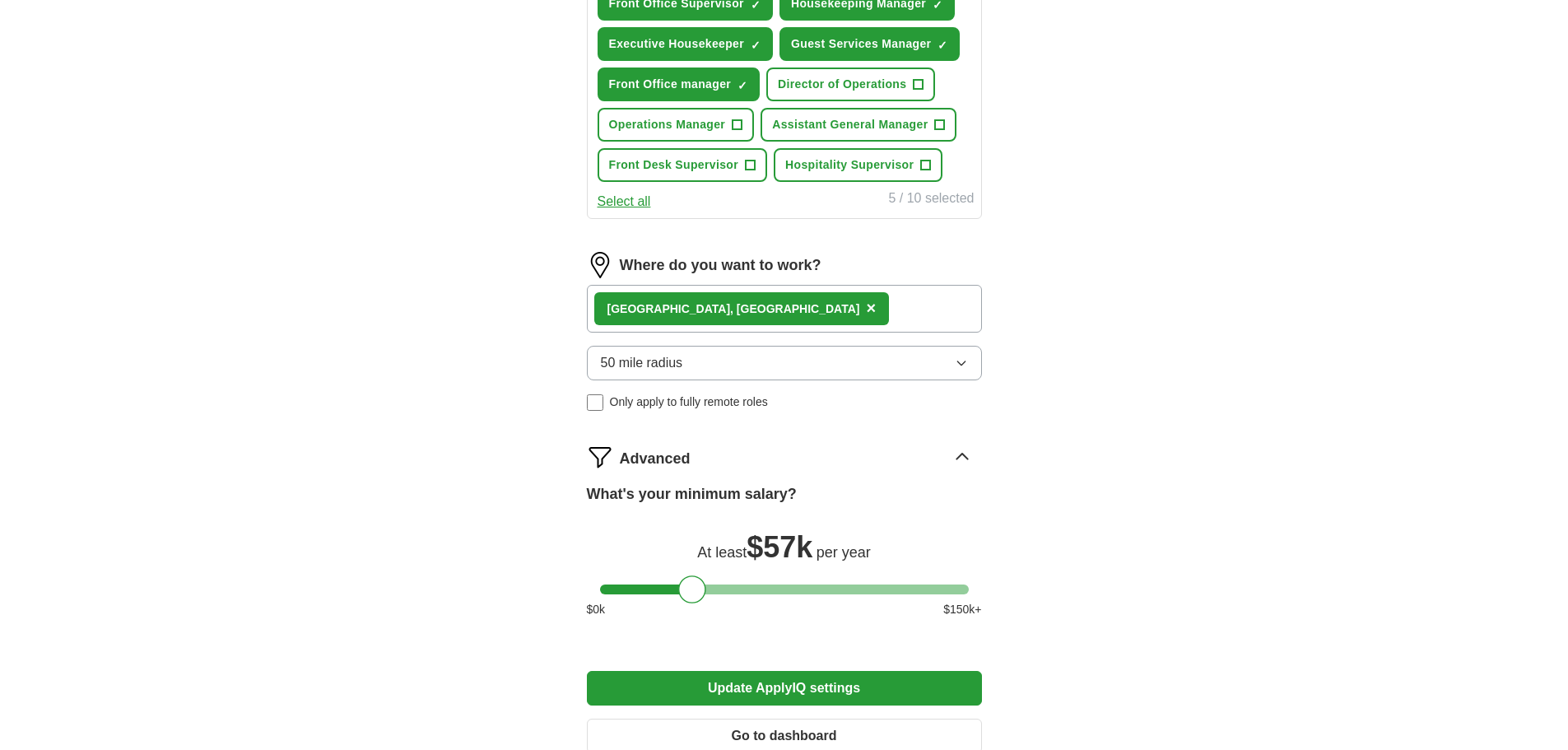
scroll to position [746, 0]
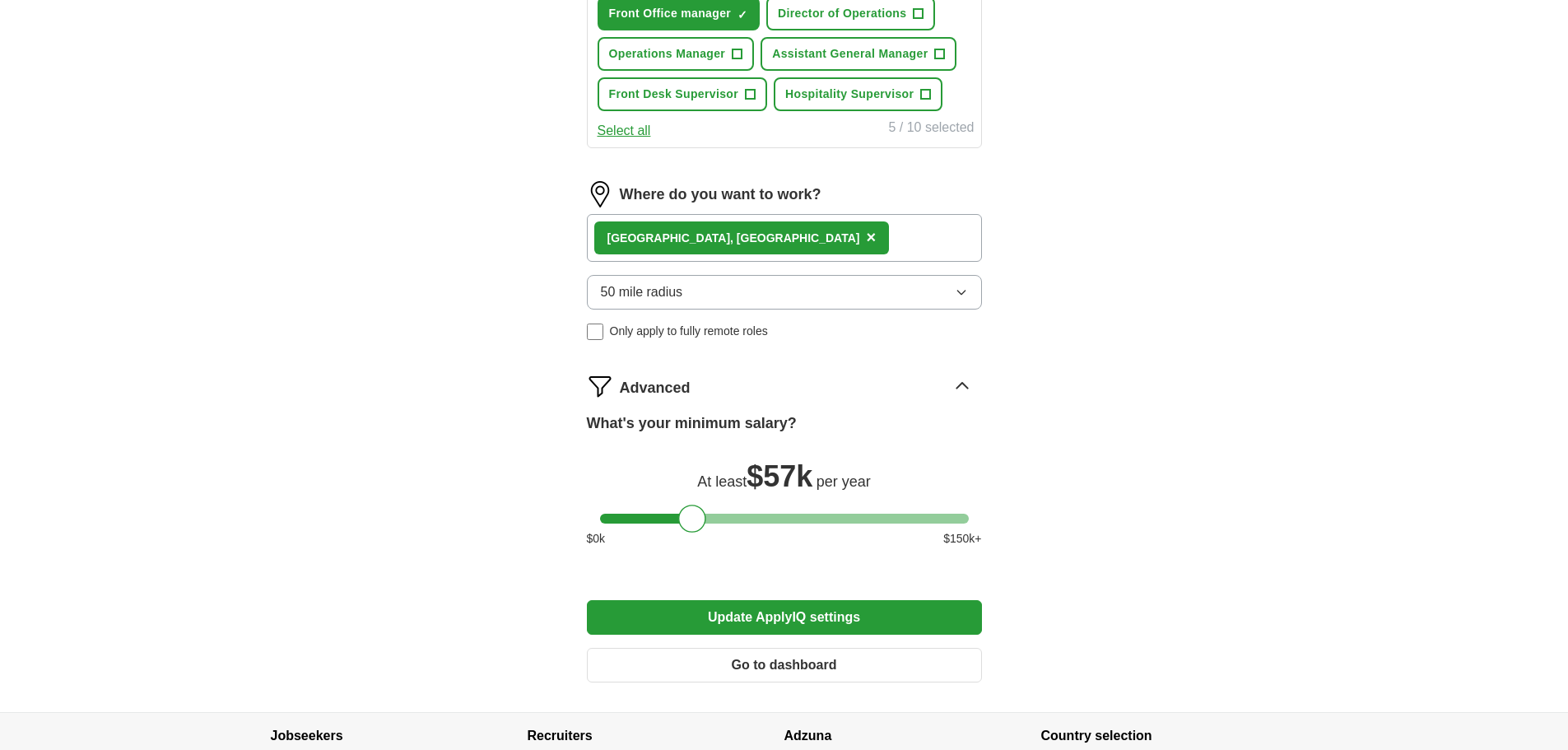
click at [677, 515] on div at bounding box center [784, 518] width 369 height 10
click at [677, 515] on div at bounding box center [676, 519] width 28 height 28
click at [795, 611] on button "Update ApplyIQ settings" at bounding box center [784, 617] width 395 height 34
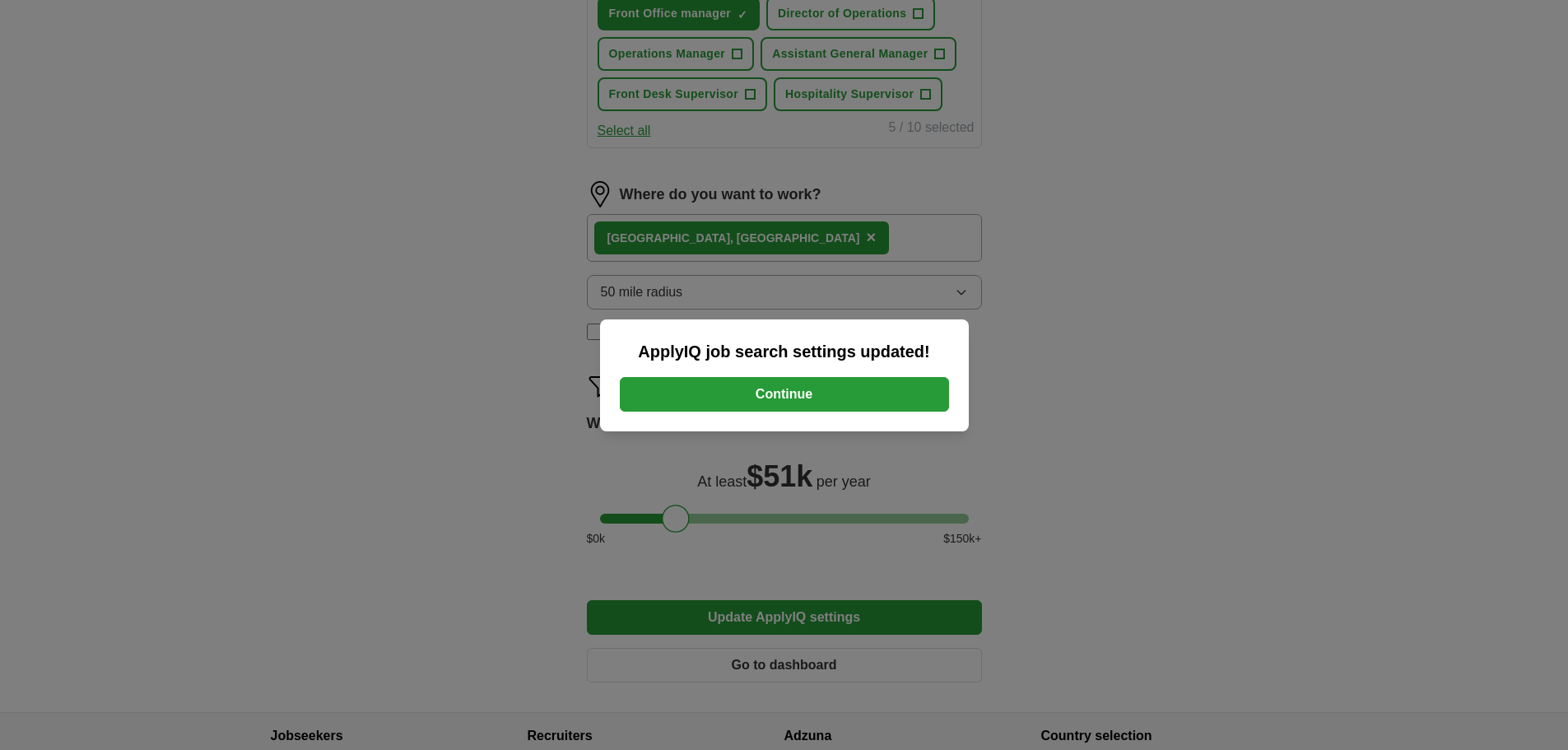
click at [793, 386] on button "Continue" at bounding box center [784, 394] width 330 height 34
